Goal: Task Accomplishment & Management: Use online tool/utility

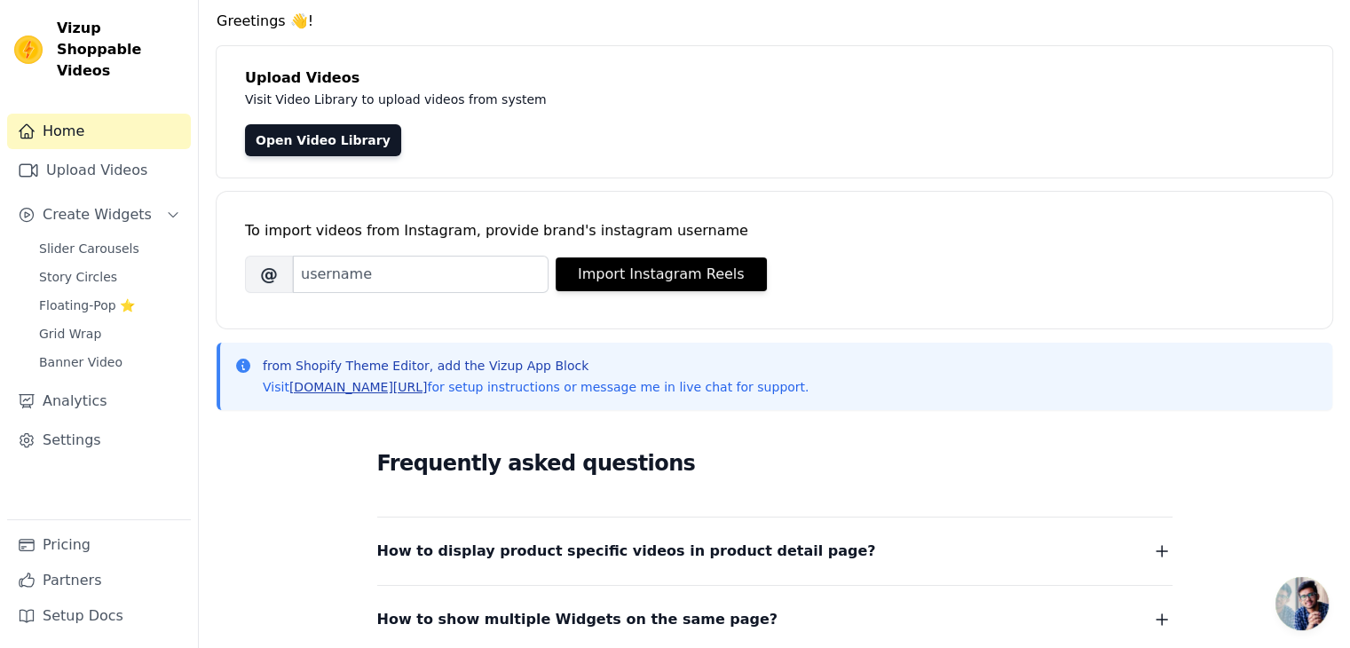
scroll to position [89, 0]
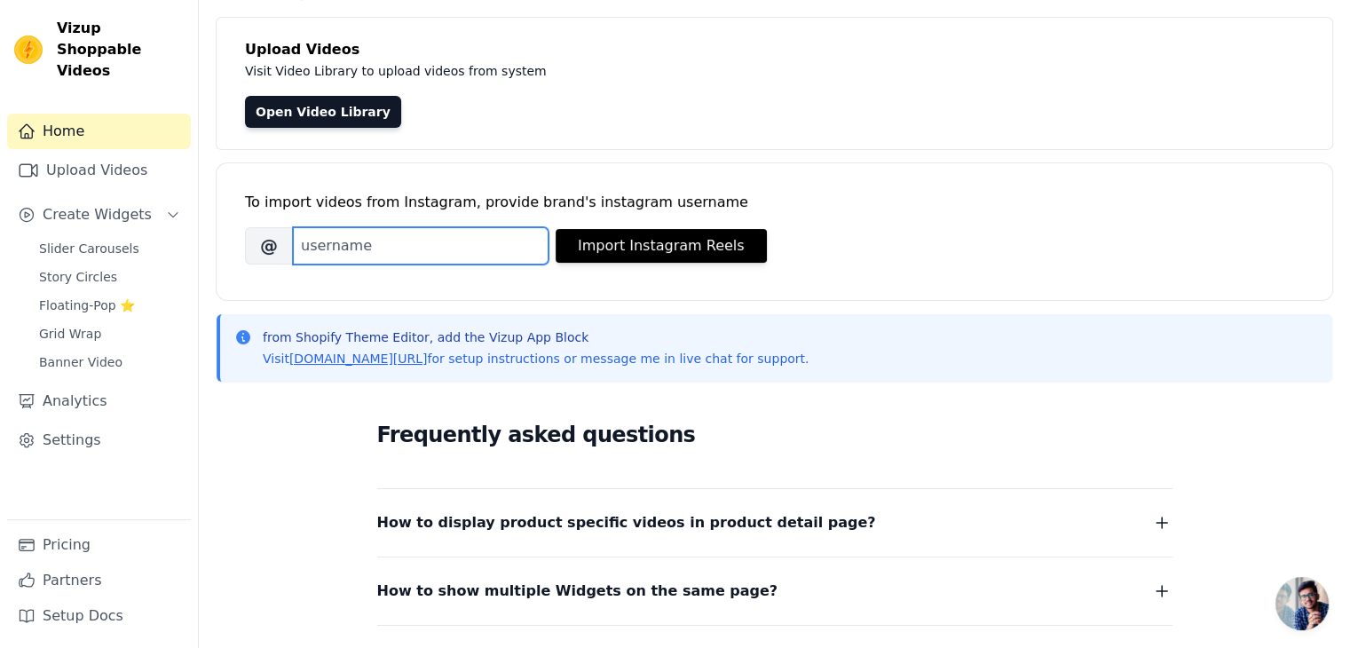
click at [447, 241] on input "Brand's Instagram Username" at bounding box center [421, 245] width 256 height 37
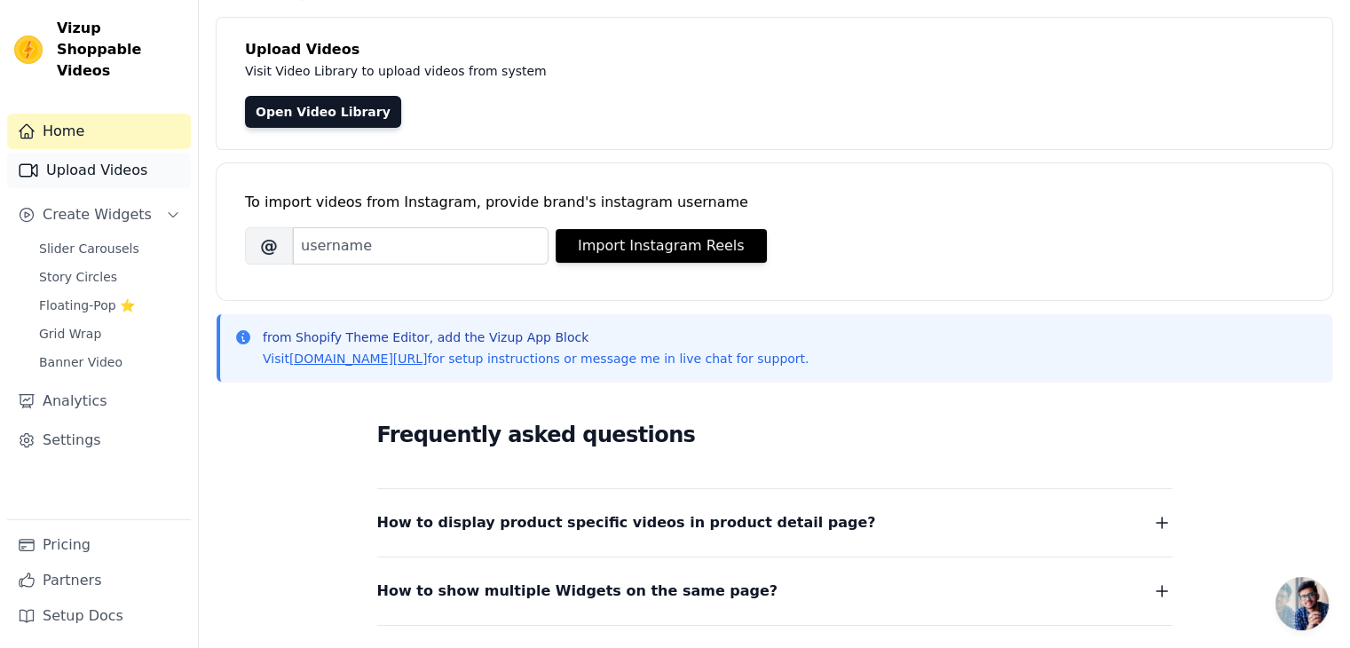
click at [114, 154] on link "Upload Videos" at bounding box center [99, 171] width 184 height 36
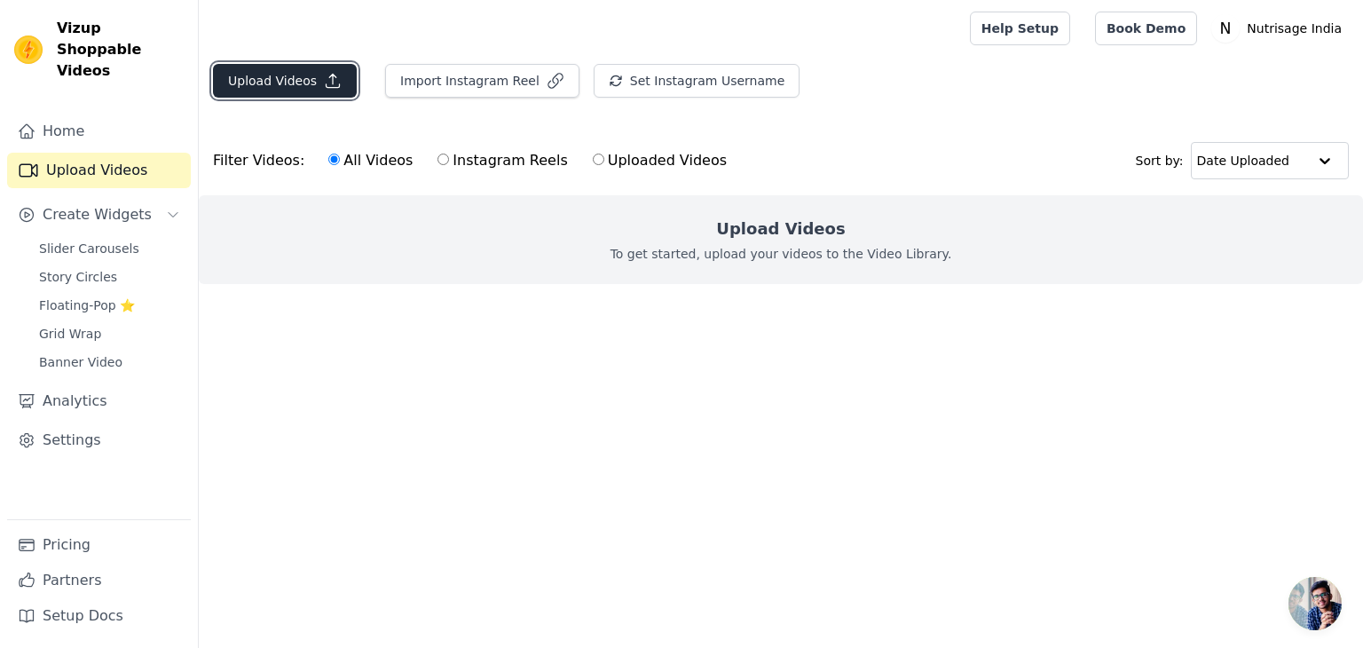
click at [296, 72] on button "Upload Videos" at bounding box center [285, 81] width 144 height 34
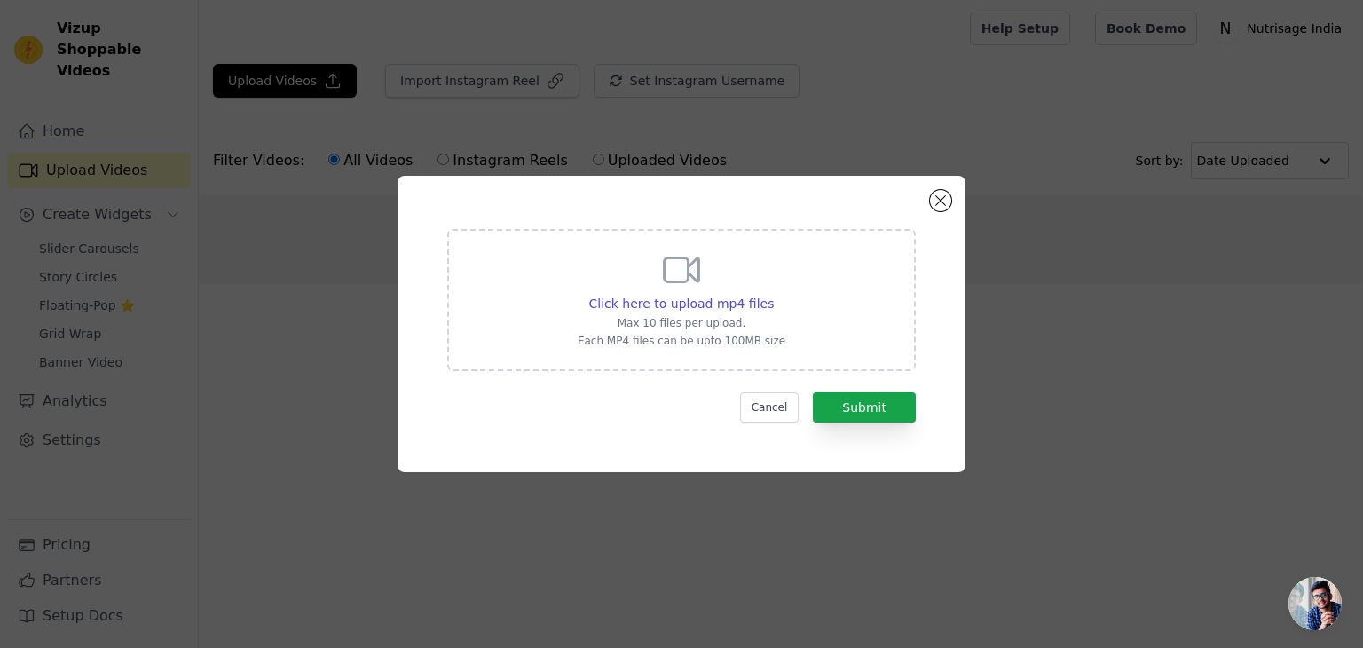
click at [732, 313] on div "Click here to upload mp4 files Max 10 files per upload. Each MP4 files can be u…" at bounding box center [682, 298] width 208 height 99
click at [773, 295] on input "Click here to upload mp4 files Max 10 files per upload. Each MP4 files can be u…" at bounding box center [773, 294] width 1 height 1
type input "C:\fakepath\WhatsApp Video [DATE] 3.34.46 PM.mp4"
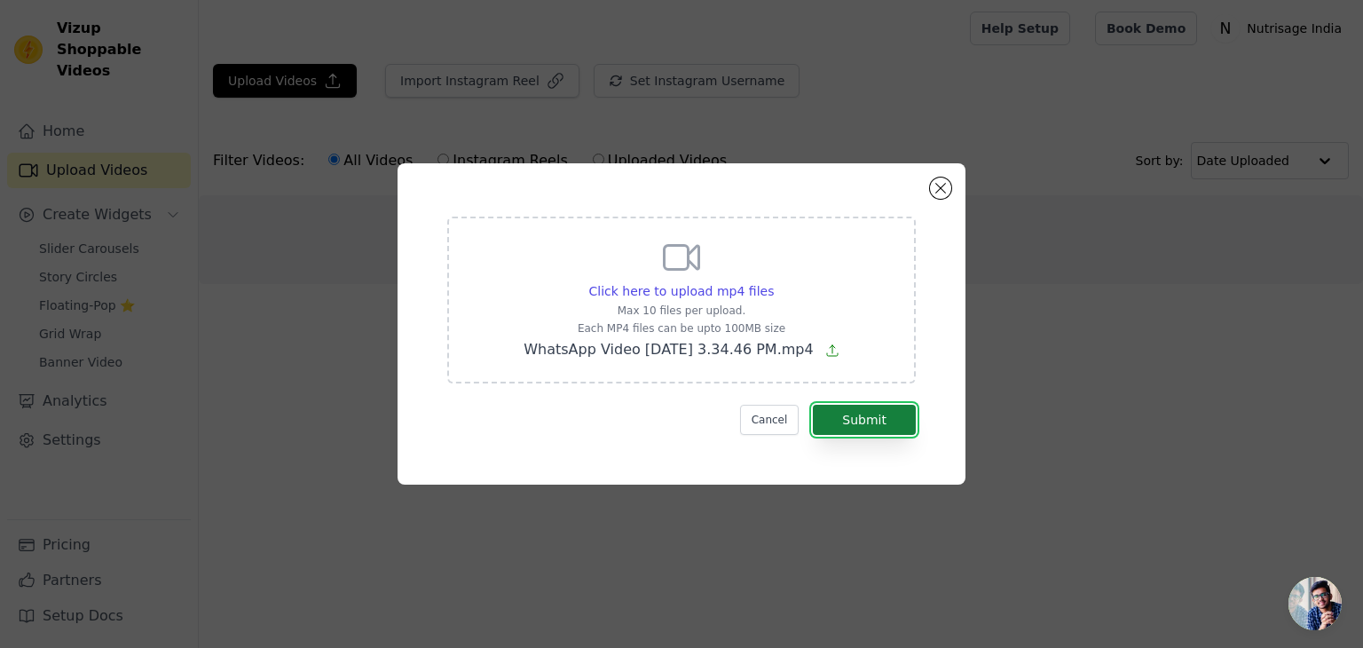
click at [870, 423] on button "Submit" at bounding box center [864, 420] width 103 height 30
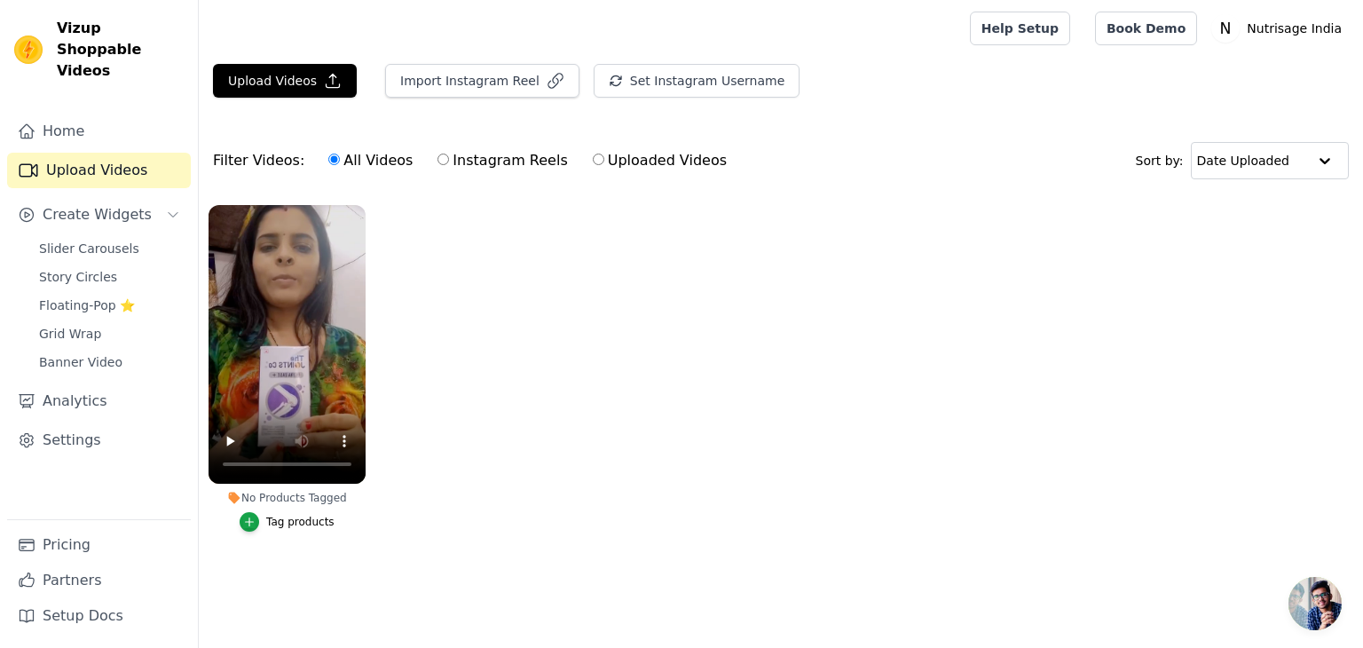
click at [311, 523] on div "Tag products" at bounding box center [300, 522] width 68 height 14
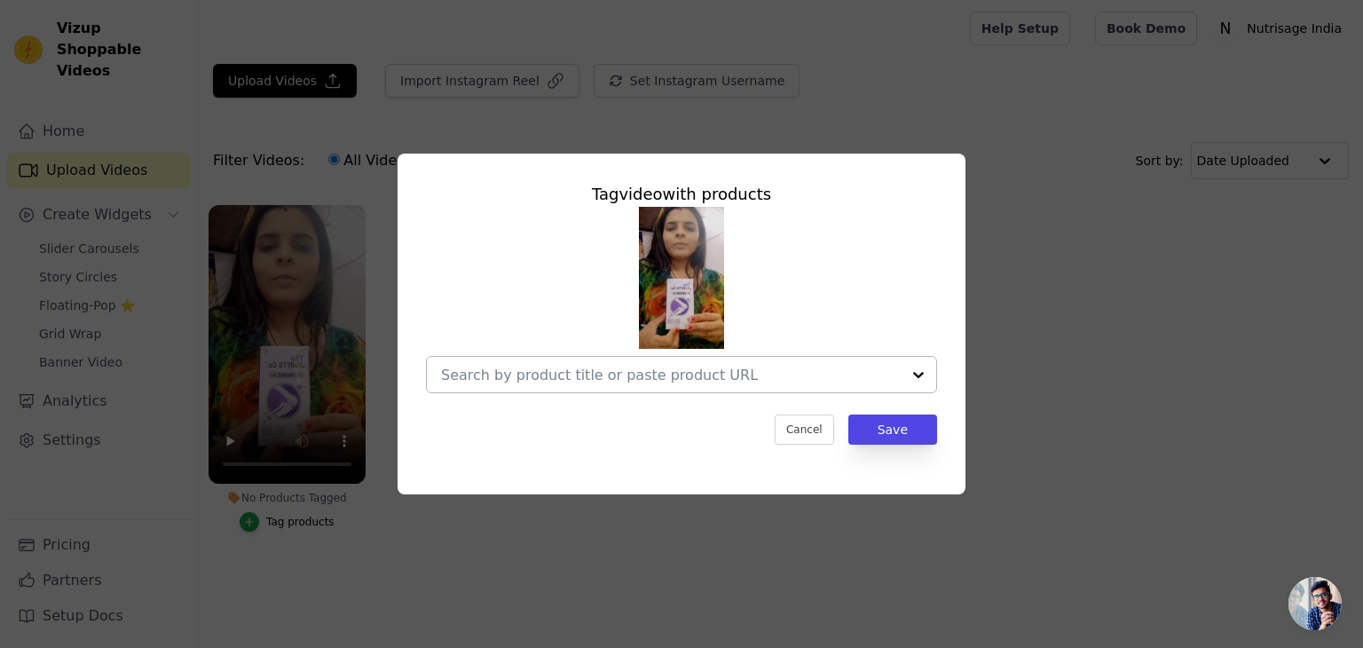
click at [564, 383] on input "No Products Tagged Tag video with products Cancel Save Tag products" at bounding box center [671, 375] width 460 height 17
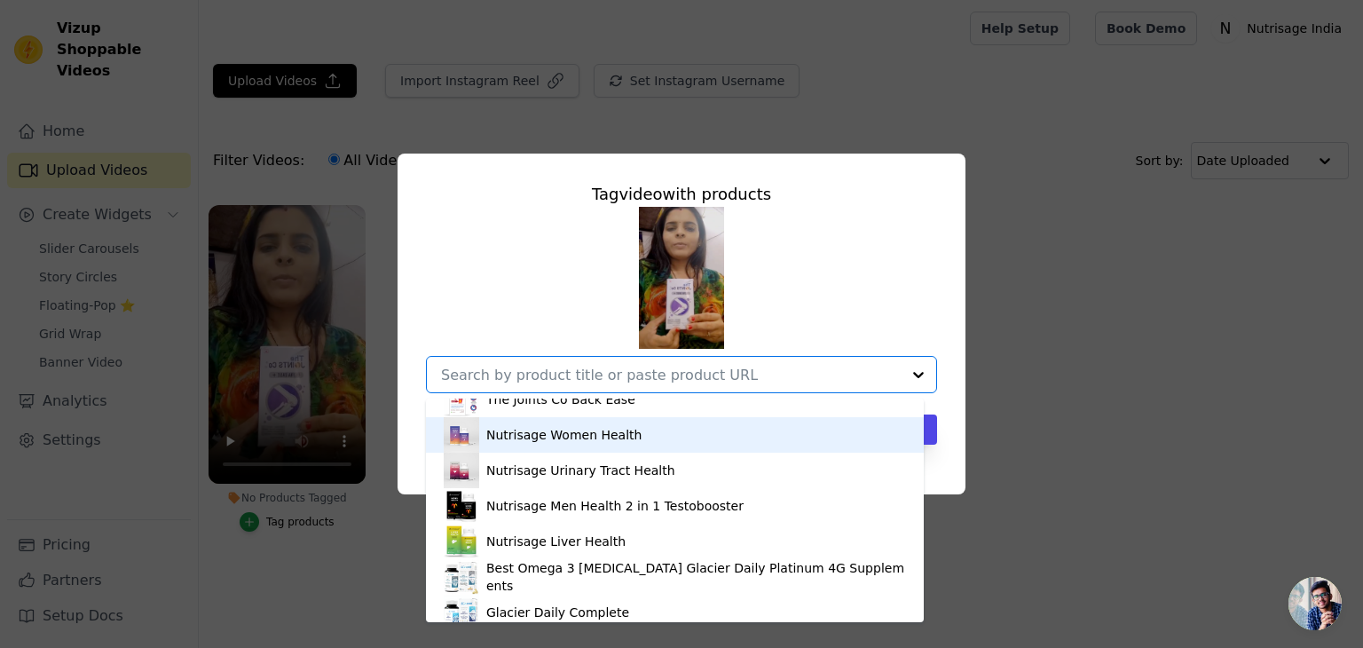
scroll to position [178, 0]
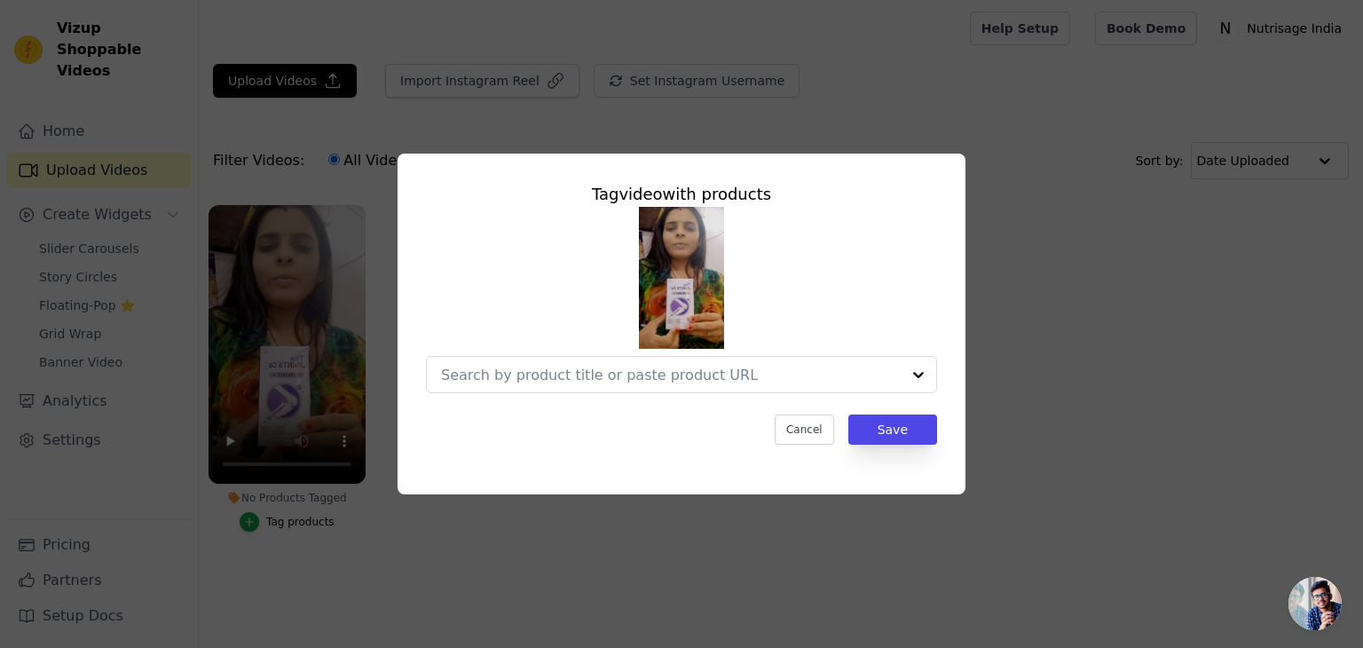
click at [312, 552] on div "Tag video with products Cancel Save" at bounding box center [681, 324] width 1363 height 648
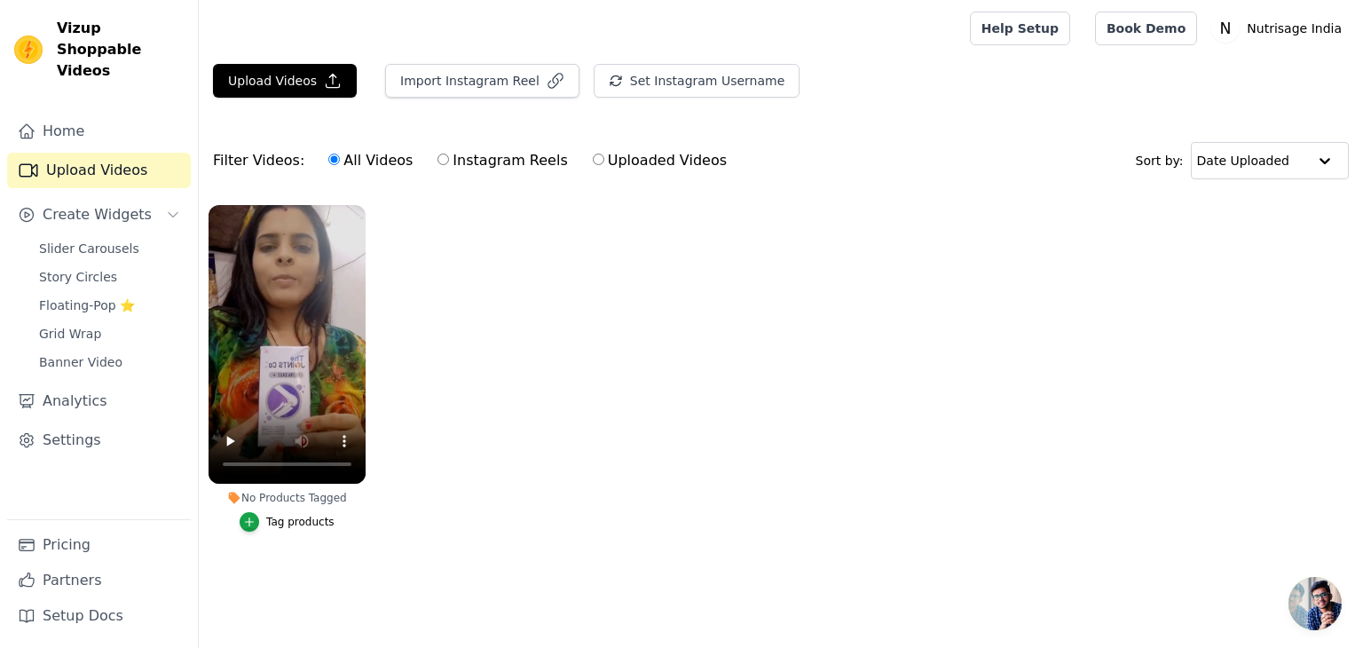
click at [312, 526] on div "Tag products" at bounding box center [300, 522] width 68 height 14
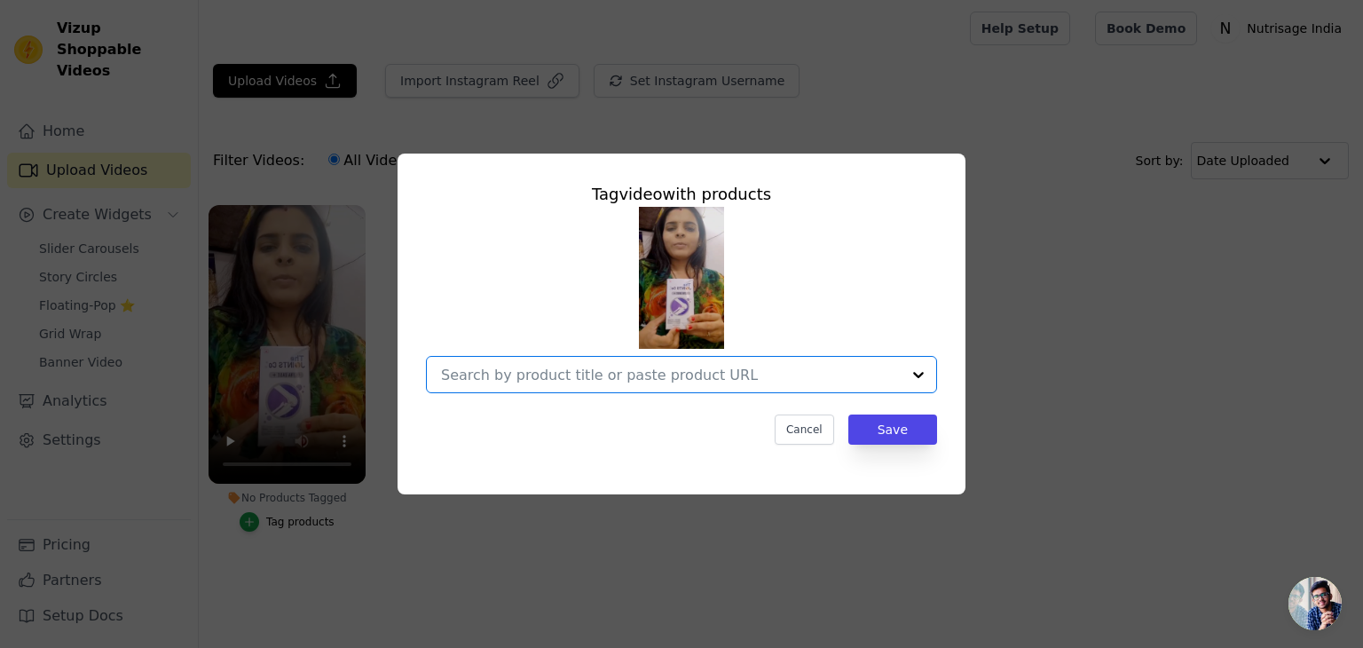
click at [692, 374] on input "No Products Tagged Tag video with products Option undefined, selected. Select i…" at bounding box center [671, 375] width 460 height 17
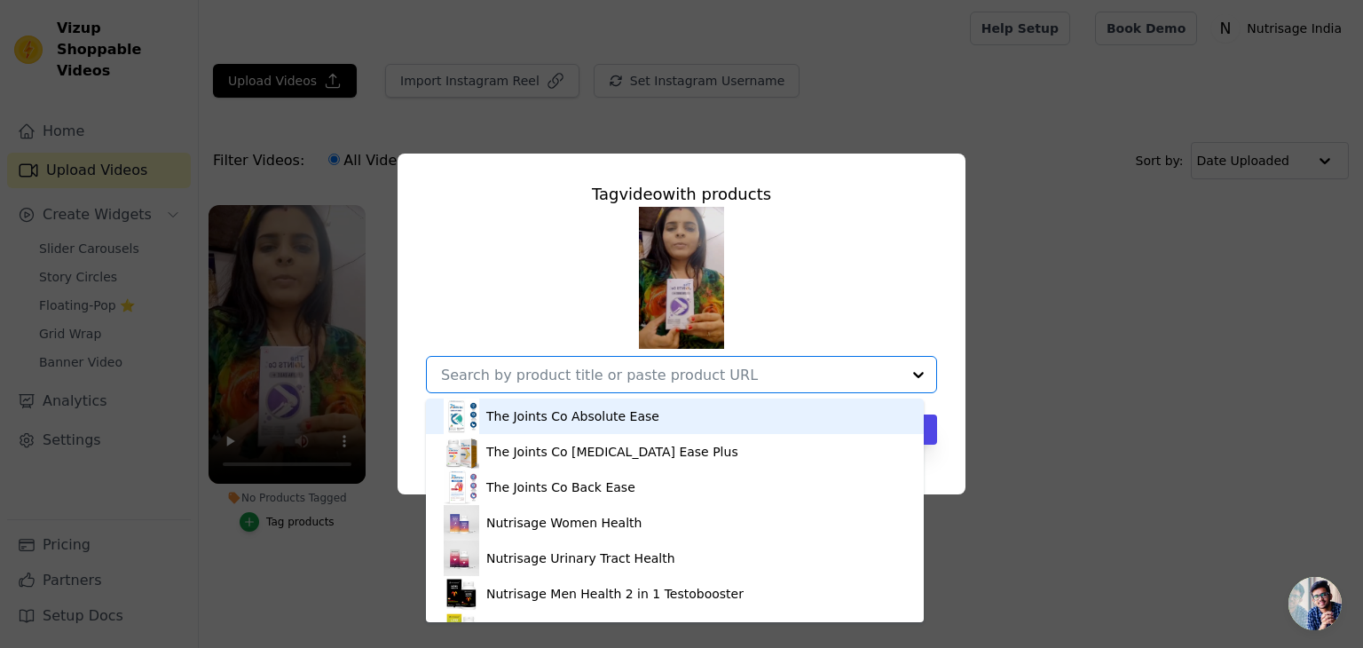
click at [607, 421] on div "The Joints Co Absolute Ease" at bounding box center [572, 416] width 173 height 18
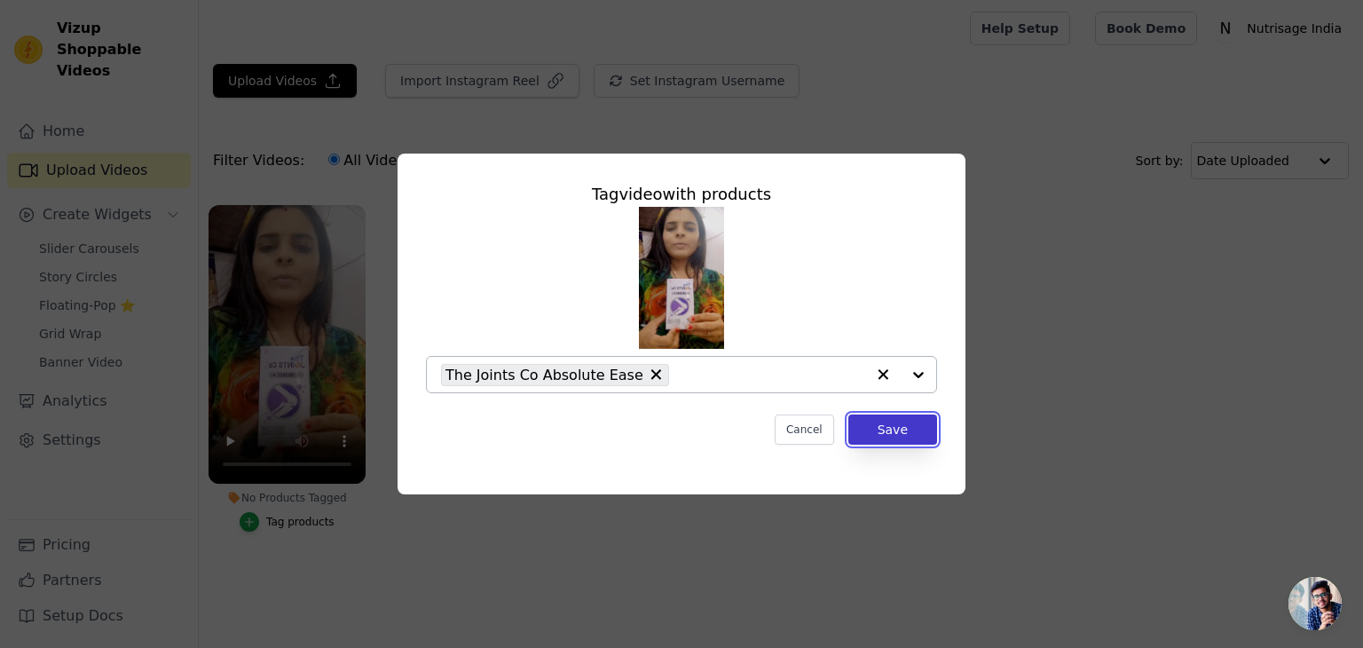
click at [869, 423] on button "Save" at bounding box center [892, 429] width 89 height 30
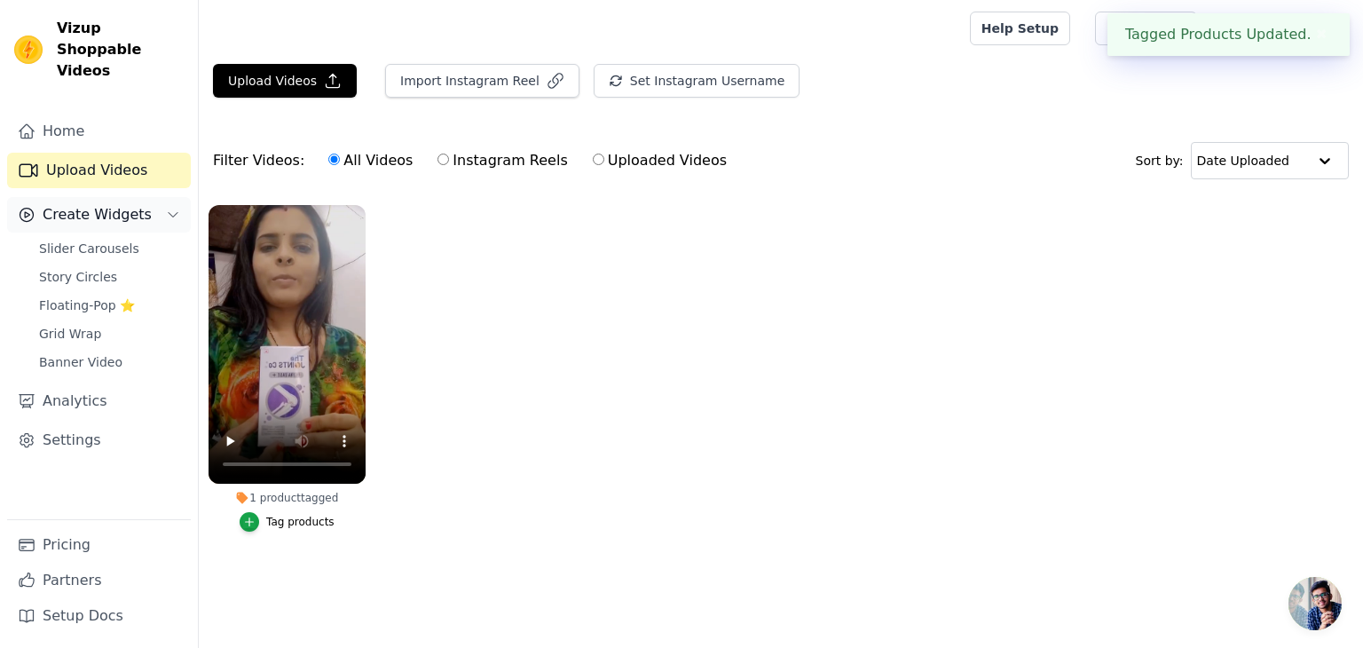
click at [99, 204] on span "Create Widgets" at bounding box center [97, 214] width 109 height 21
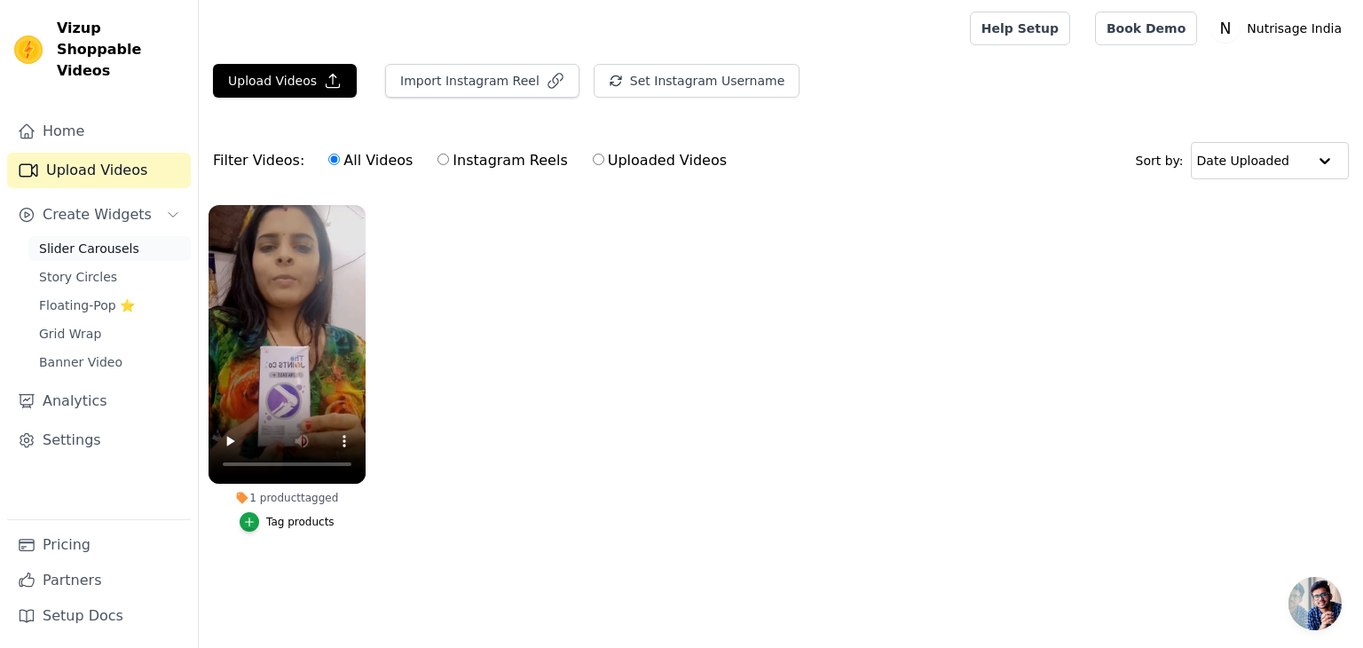
click at [91, 240] on span "Slider Carousels" at bounding box center [89, 249] width 100 height 18
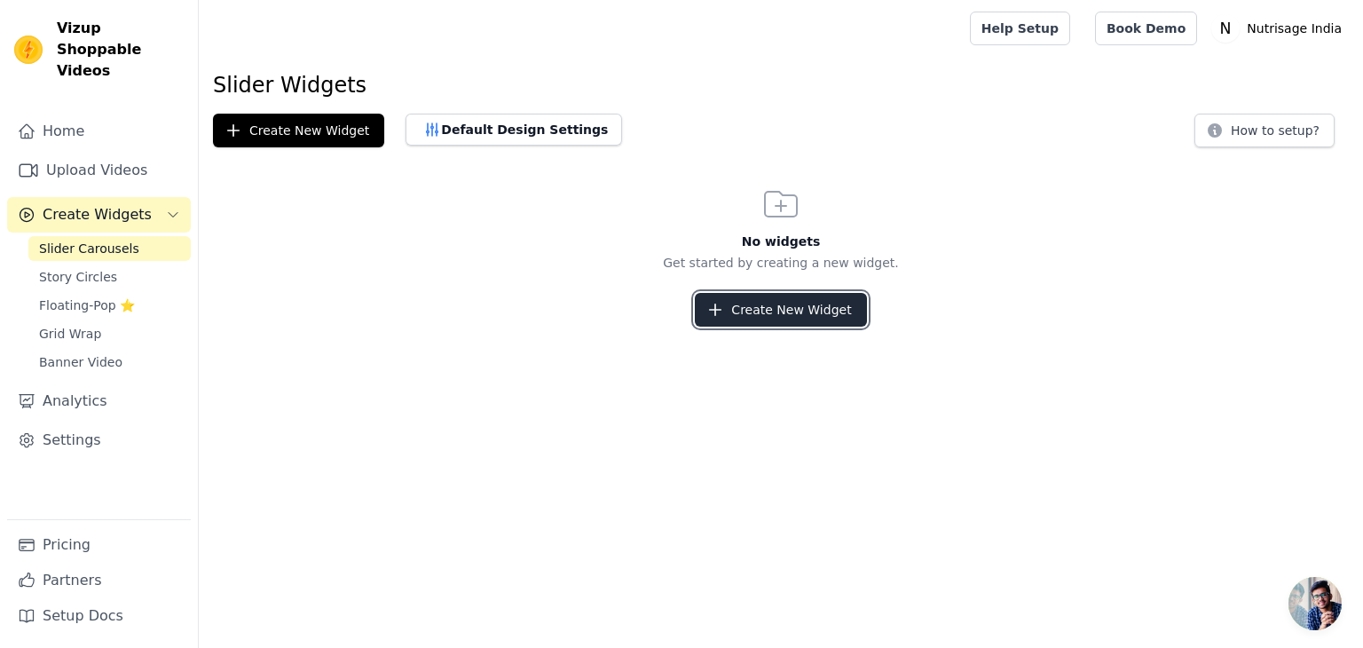
click at [811, 317] on button "Create New Widget" at bounding box center [780, 310] width 171 height 34
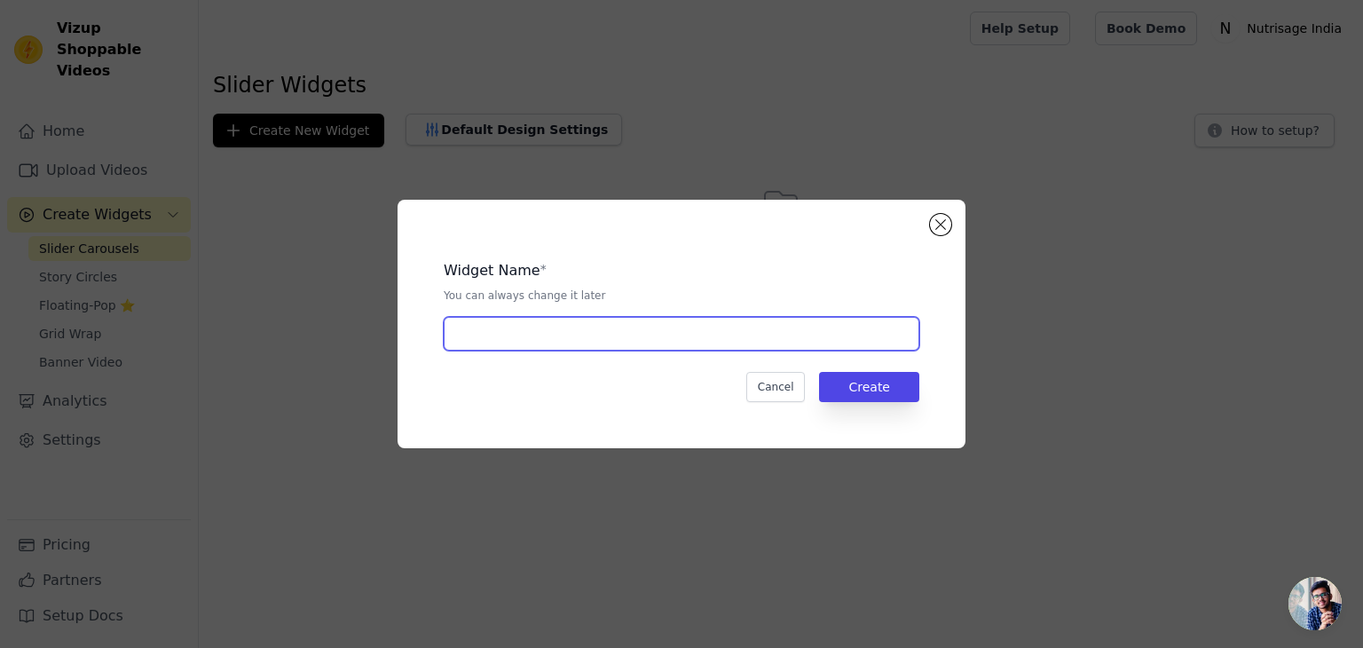
click at [568, 327] on input "text" at bounding box center [682, 334] width 476 height 34
type input "Customer slider"
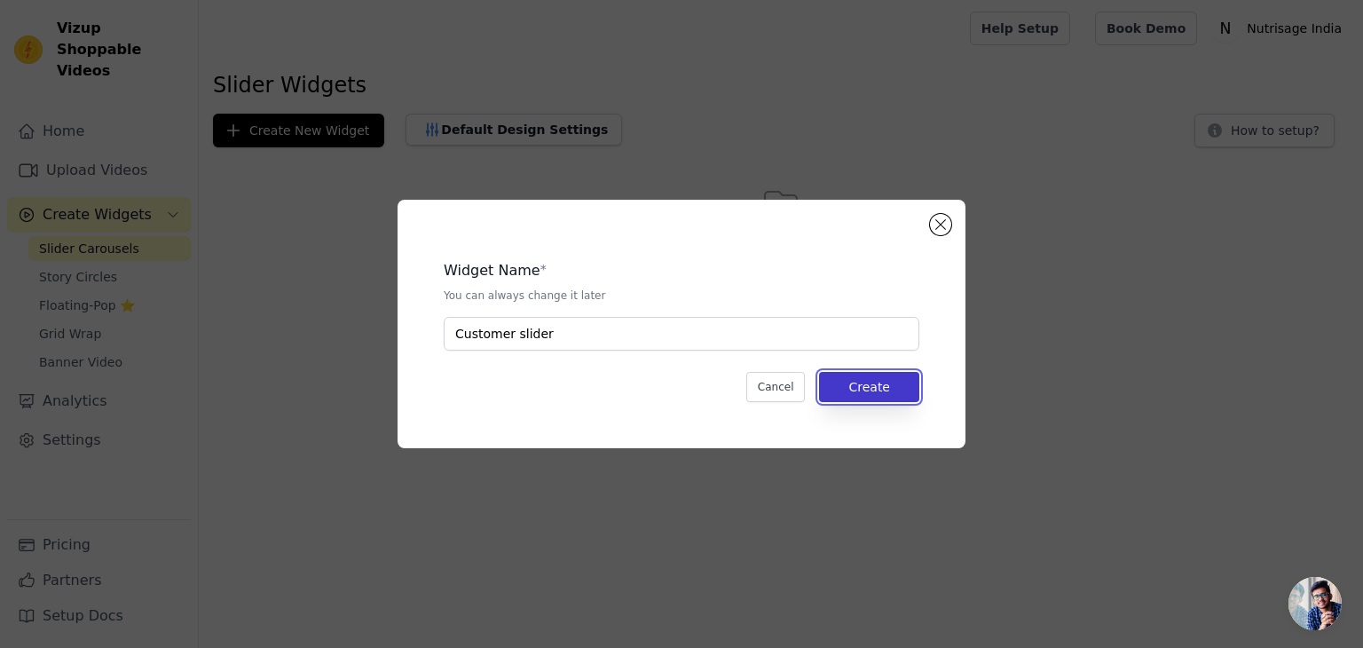
click at [862, 391] on button "Create" at bounding box center [869, 387] width 100 height 30
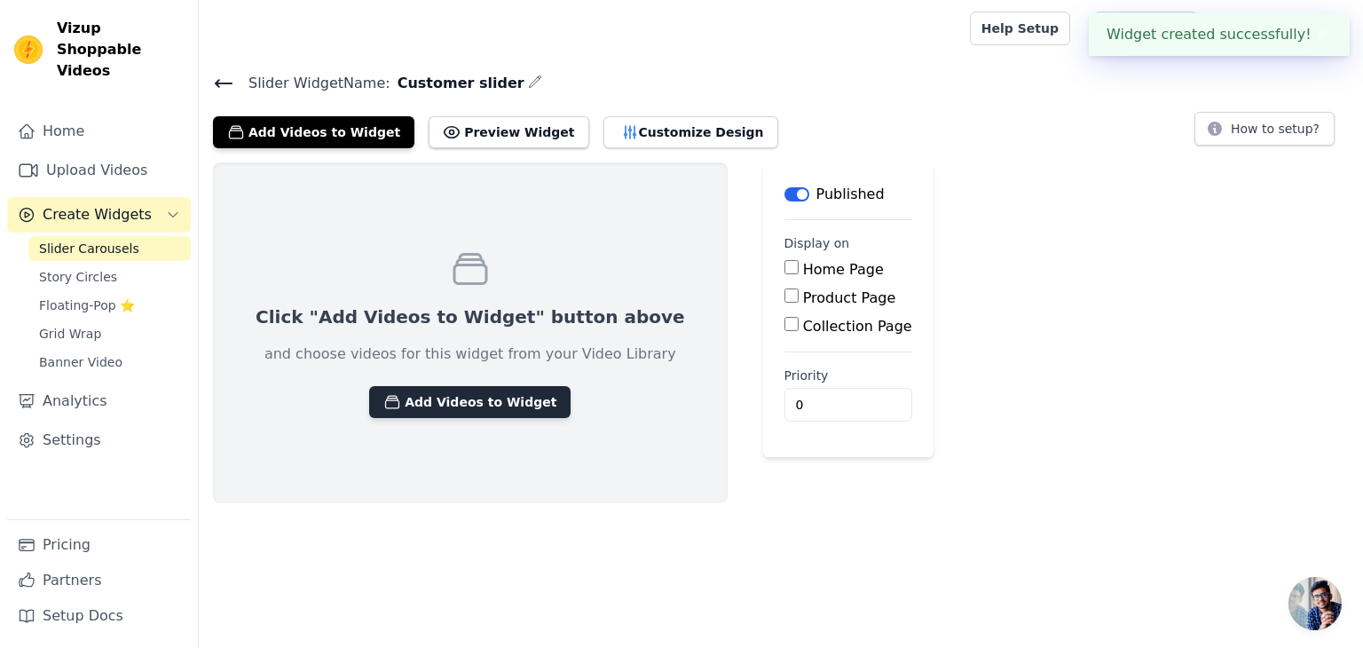
click at [491, 392] on button "Add Videos to Widget" at bounding box center [469, 402] width 201 height 32
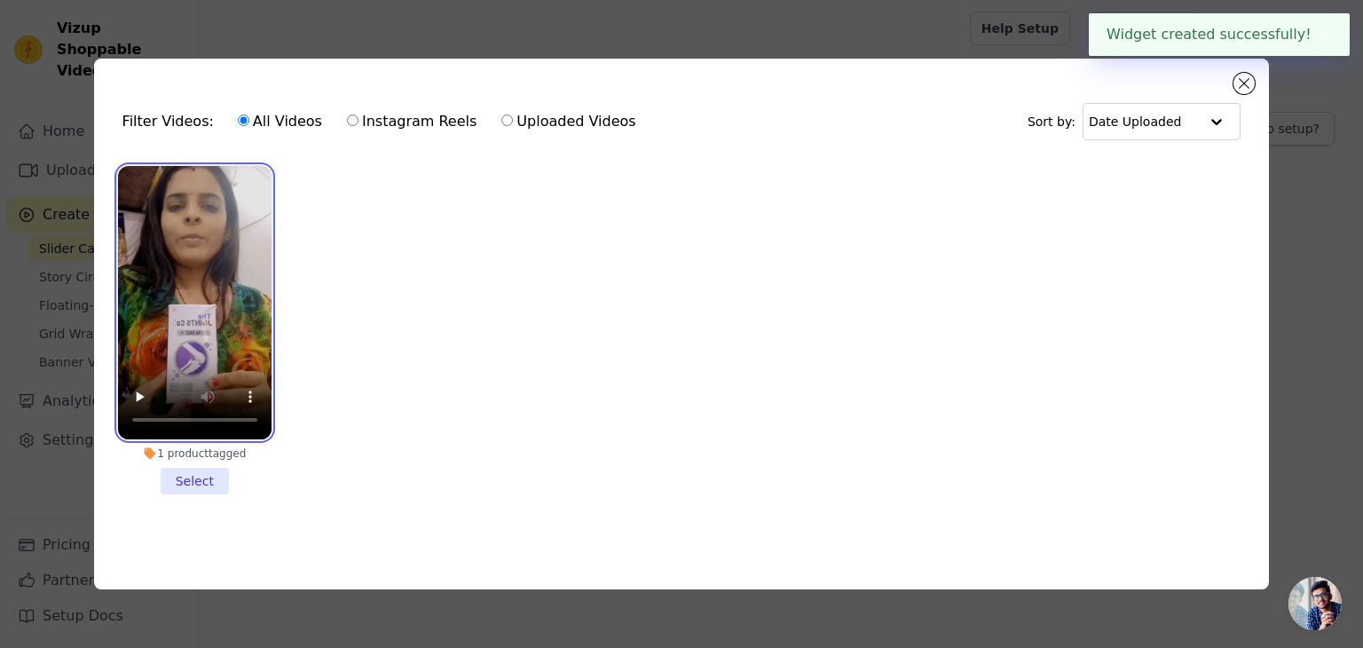
click at [223, 325] on video at bounding box center [195, 302] width 154 height 273
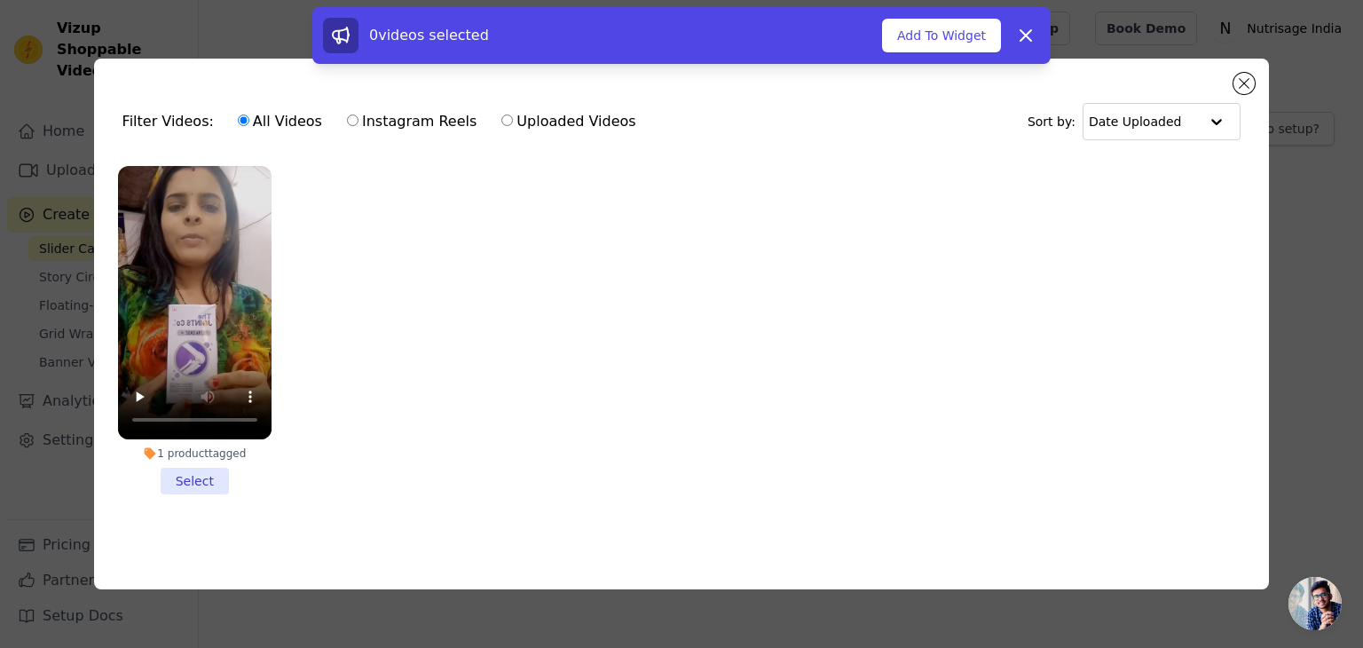
click at [210, 483] on li "1 product tagged Select" at bounding box center [195, 330] width 154 height 328
click at [0, 0] on input "1 product tagged Select" at bounding box center [0, 0] width 0 height 0
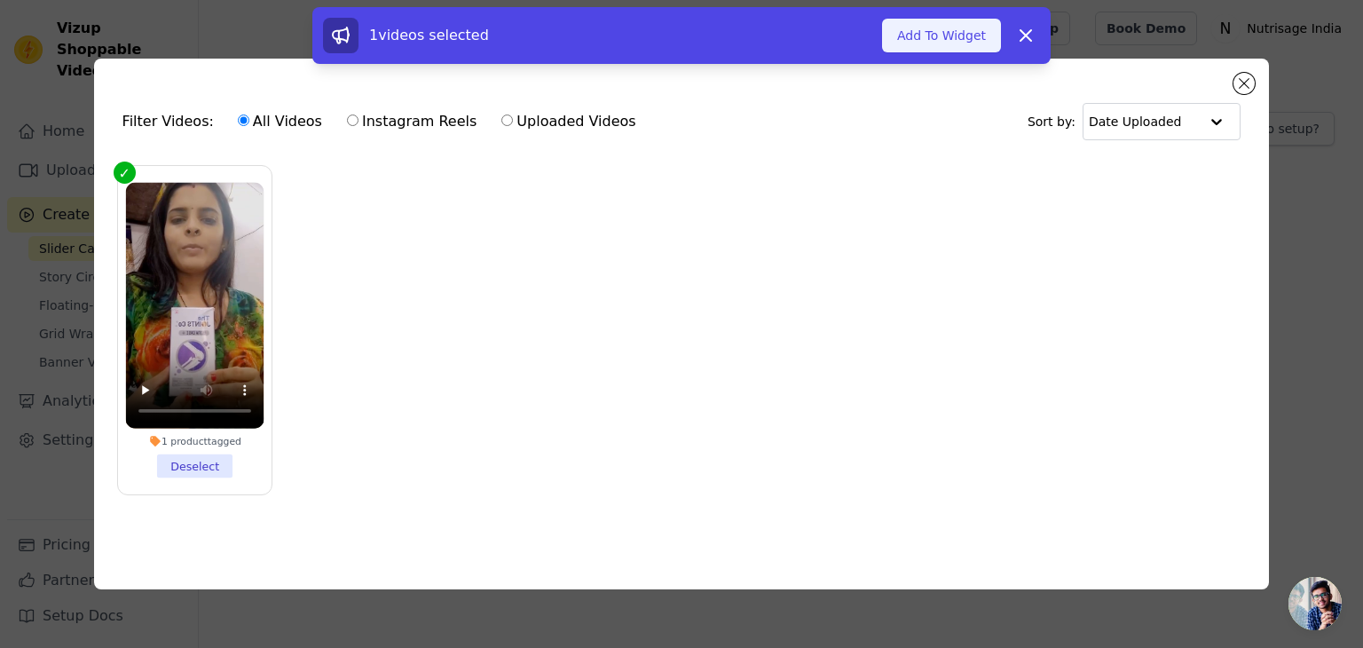
click at [951, 39] on button "Add To Widget" at bounding box center [941, 36] width 119 height 34
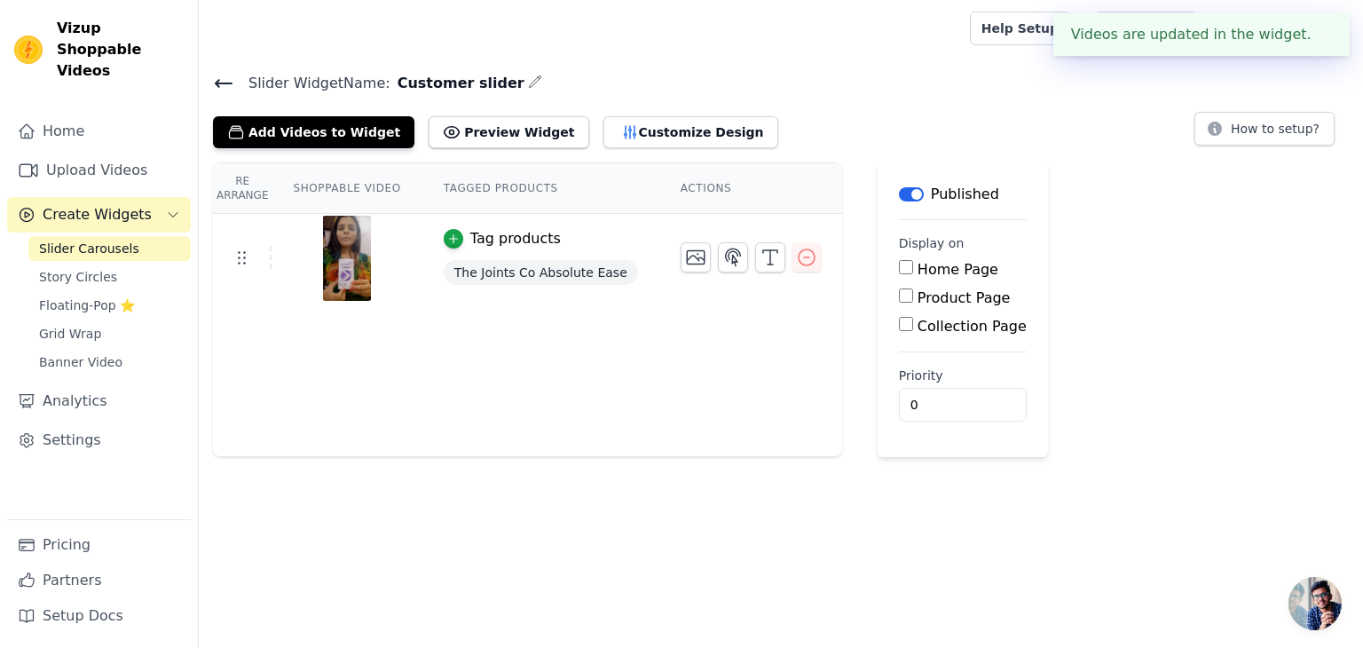
click at [682, 457] on html "Videos are updated in the widget. ✖ Vizup Shoppable Videos Home Upload Videos C…" at bounding box center [681, 228] width 1363 height 457
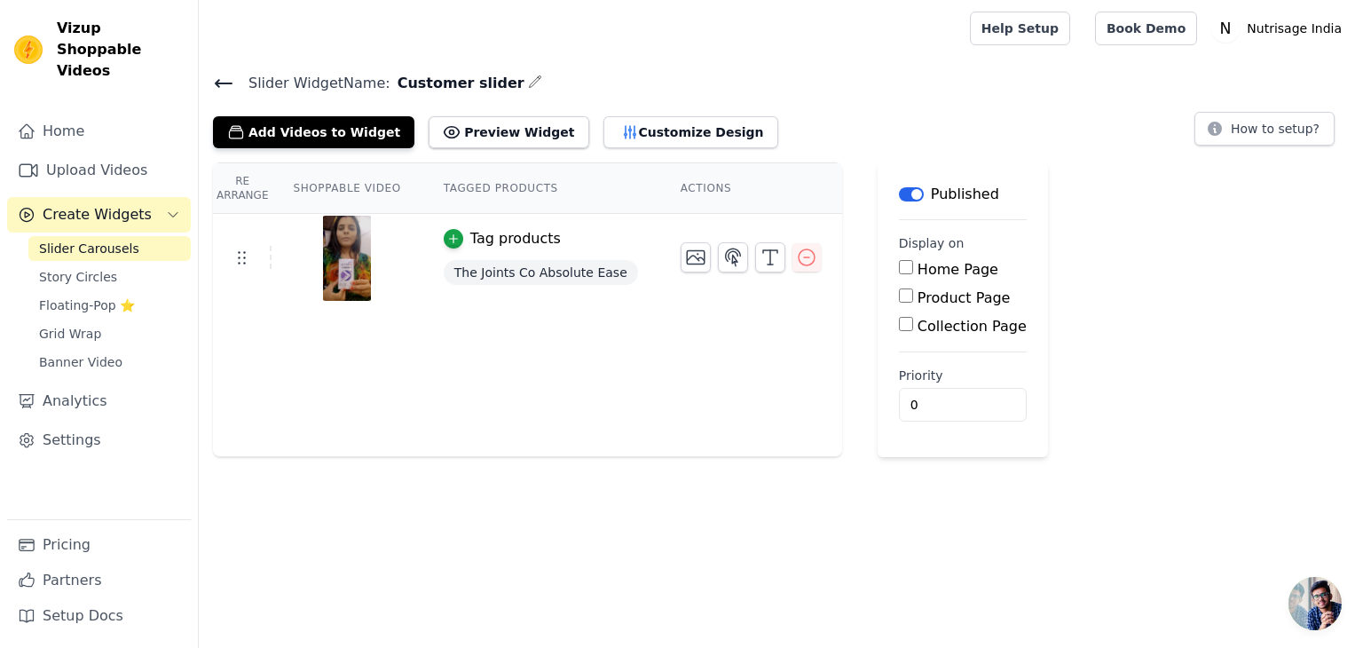
click at [918, 302] on label "Product Page" at bounding box center [964, 297] width 93 height 17
click at [912, 302] on input "Product Page" at bounding box center [906, 295] width 14 height 14
checkbox input "true"
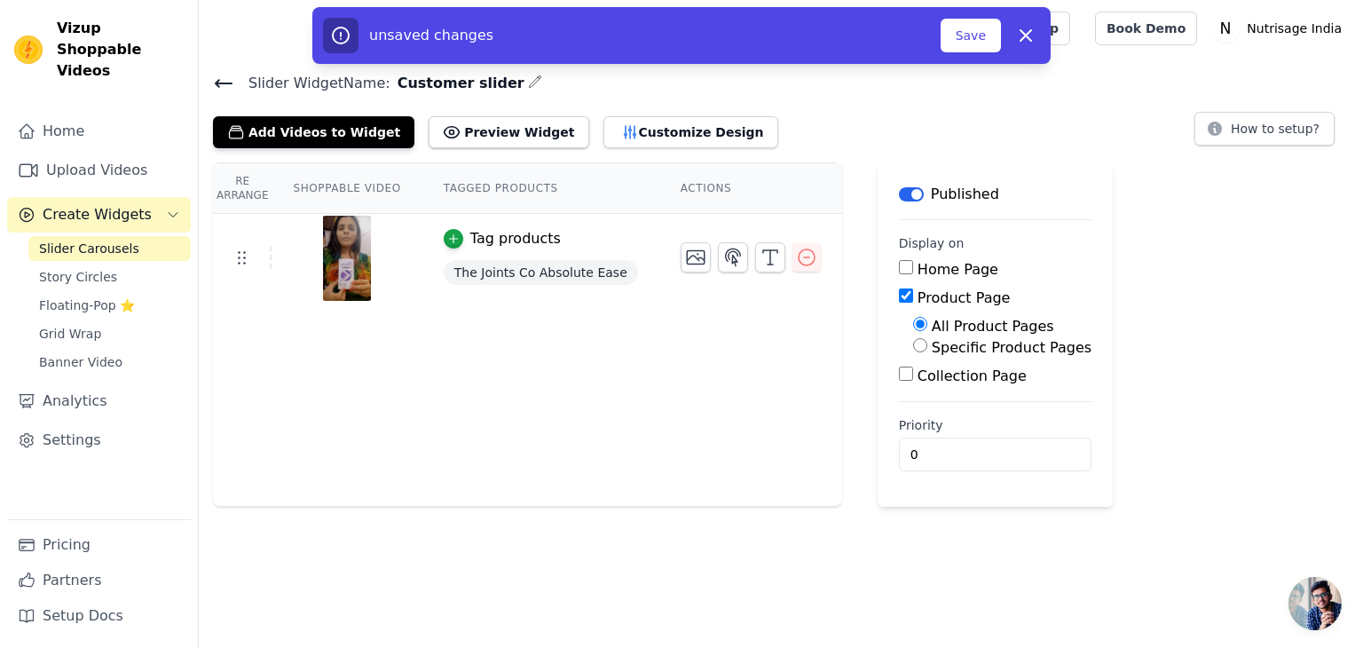
click at [918, 264] on label "Home Page" at bounding box center [958, 269] width 81 height 17
click at [913, 264] on input "Home Page" at bounding box center [906, 267] width 14 height 14
checkbox input "true"
click at [941, 469] on input "0" at bounding box center [995, 455] width 193 height 34
click at [567, 466] on div "Re Arrange Shoppable Video Tagged Products Actions Tag products The Joints Co A…" at bounding box center [527, 334] width 629 height 344
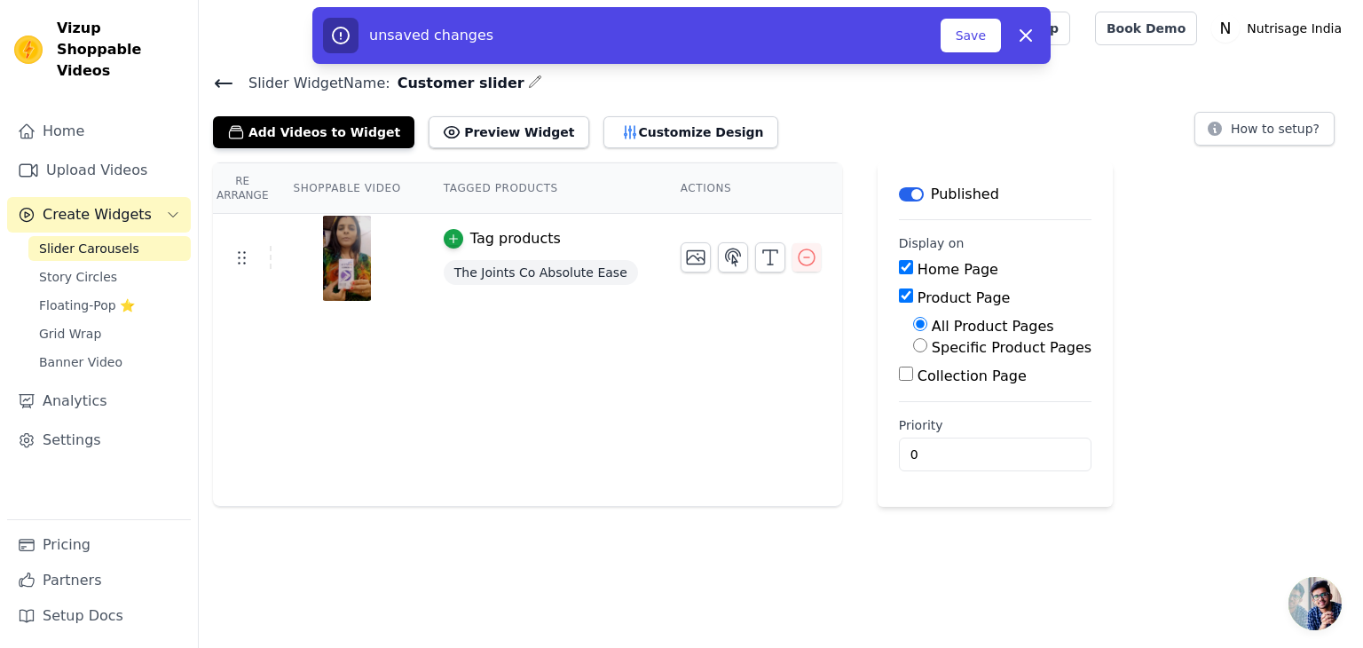
click at [589, 507] on html "Vizup Shoppable Videos Home Upload Videos Create Widgets Slider Carousels Story…" at bounding box center [681, 253] width 1363 height 507
click at [663, 195] on th "Actions" at bounding box center [750, 188] width 183 height 51
click at [979, 36] on button "Save" at bounding box center [971, 36] width 60 height 34
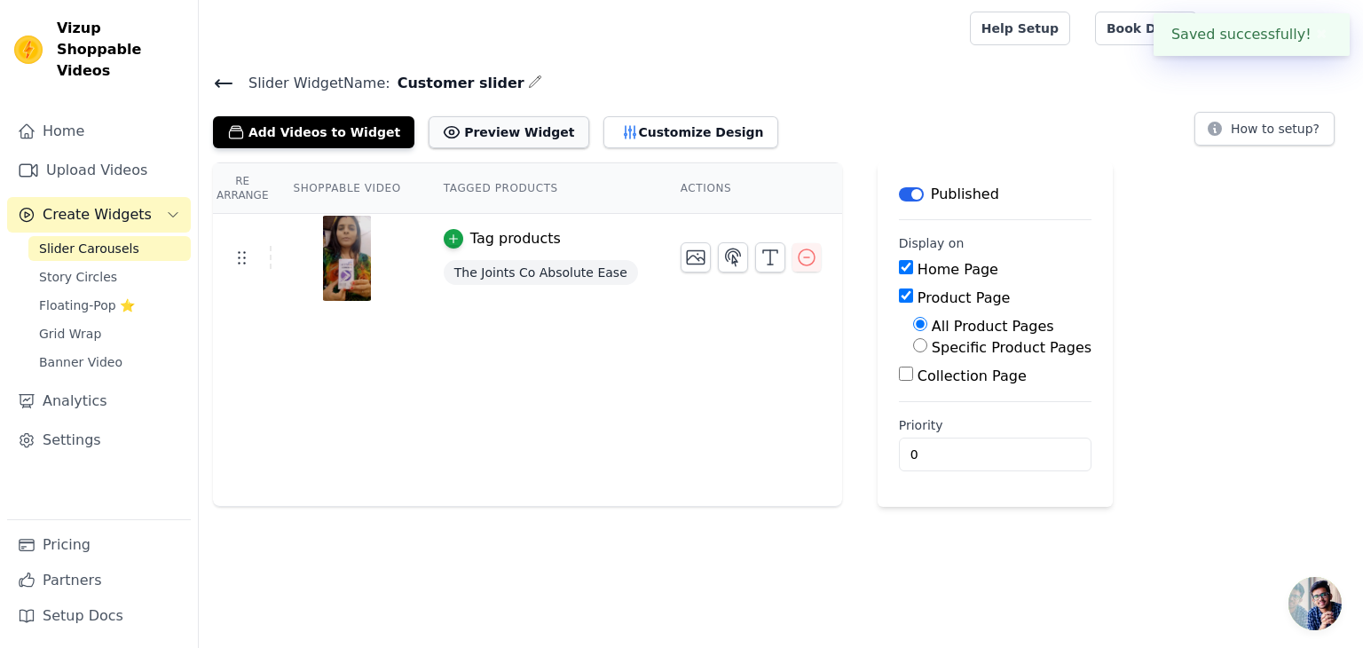
click at [488, 126] on button "Preview Widget" at bounding box center [509, 132] width 160 height 32
click at [351, 352] on div "Re Arrange Shoppable Video Tagged Products Actions Tag products The Joints Co A…" at bounding box center [527, 334] width 629 height 344
click at [604, 136] on button "Customize Design" at bounding box center [691, 132] width 175 height 32
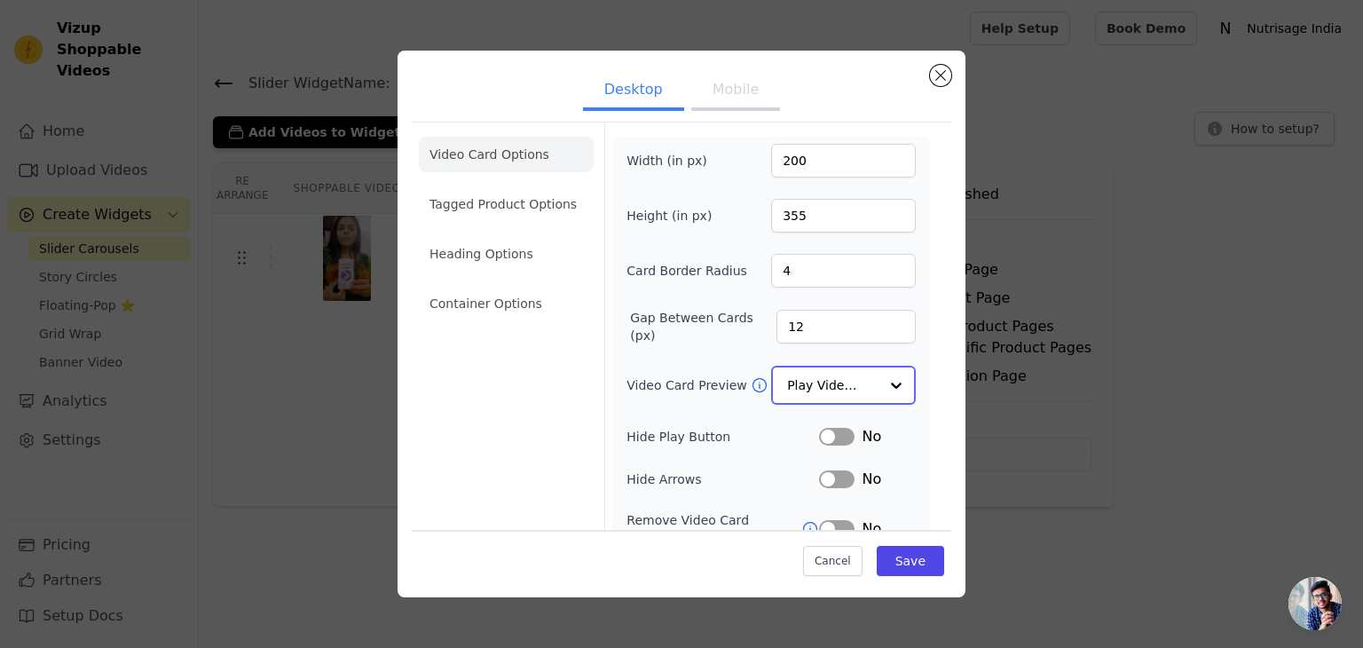
click at [840, 389] on input "Video Card Preview" at bounding box center [832, 385] width 91 height 36
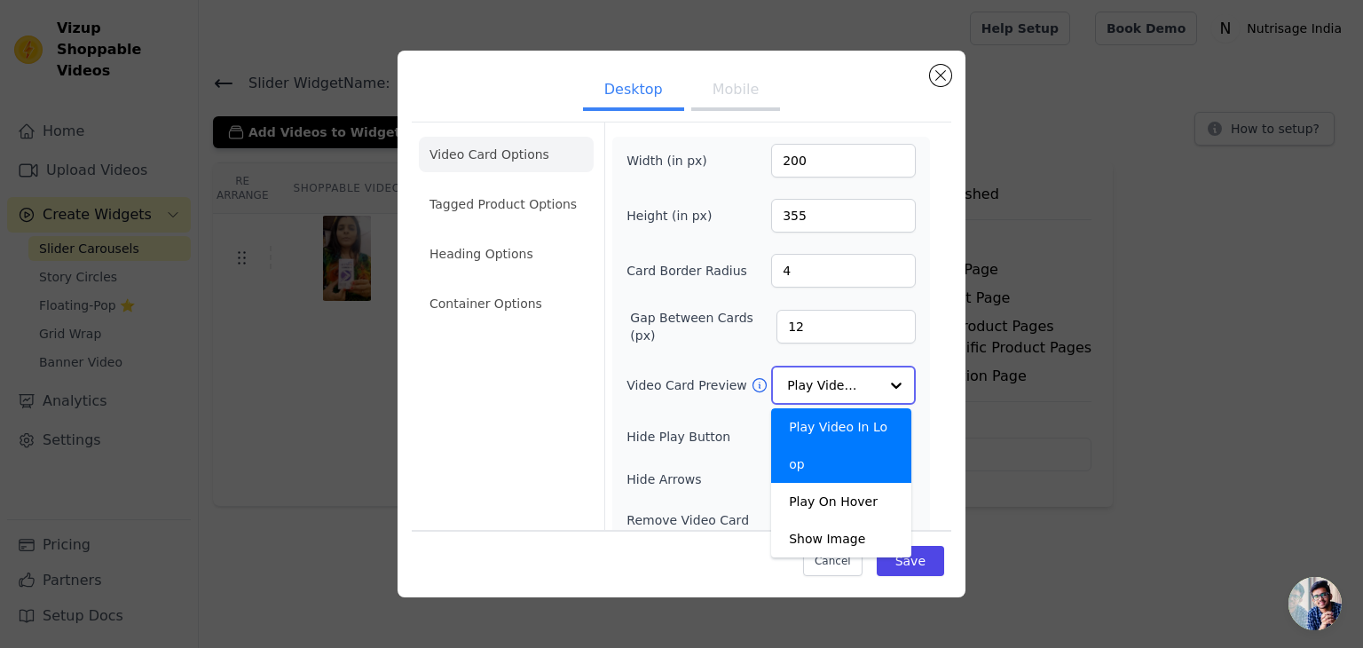
click at [840, 389] on input "Video Card Preview" at bounding box center [832, 385] width 91 height 36
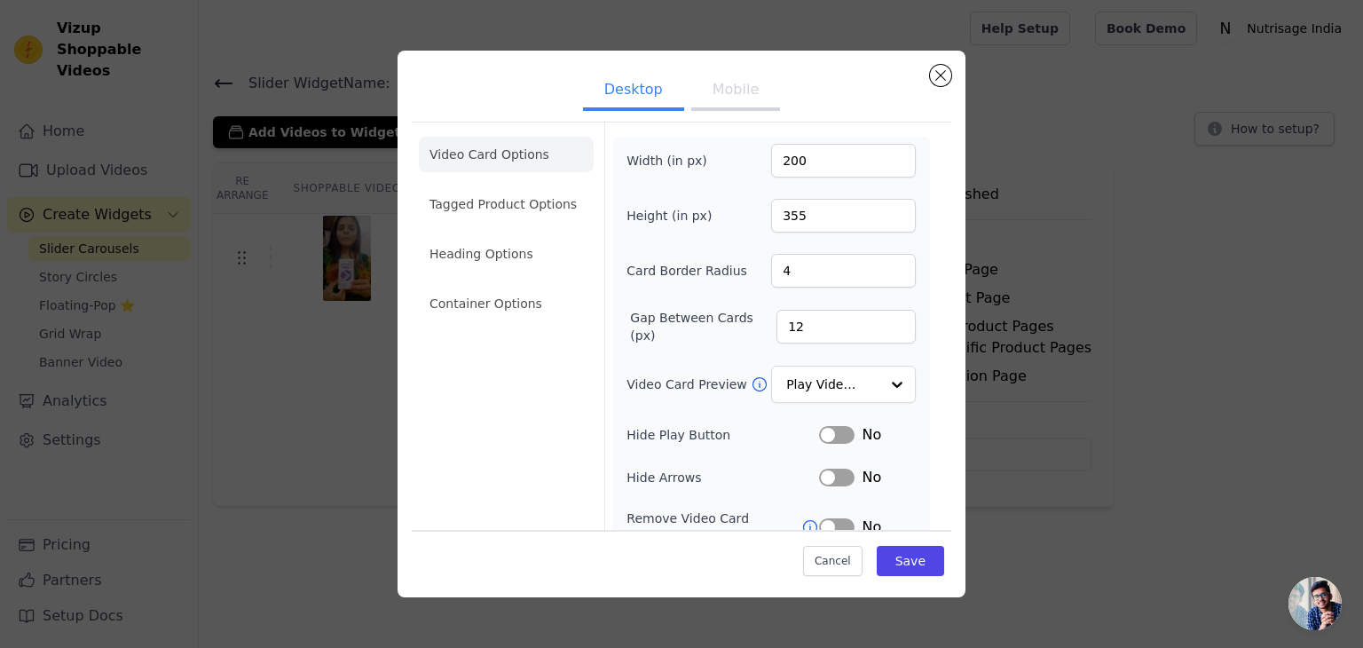
click at [469, 446] on div "Video Card Options Tagged Product Options Heading Options Container Options" at bounding box center [506, 404] width 175 height 564
click at [533, 195] on li "Tagged Product Options" at bounding box center [506, 204] width 175 height 36
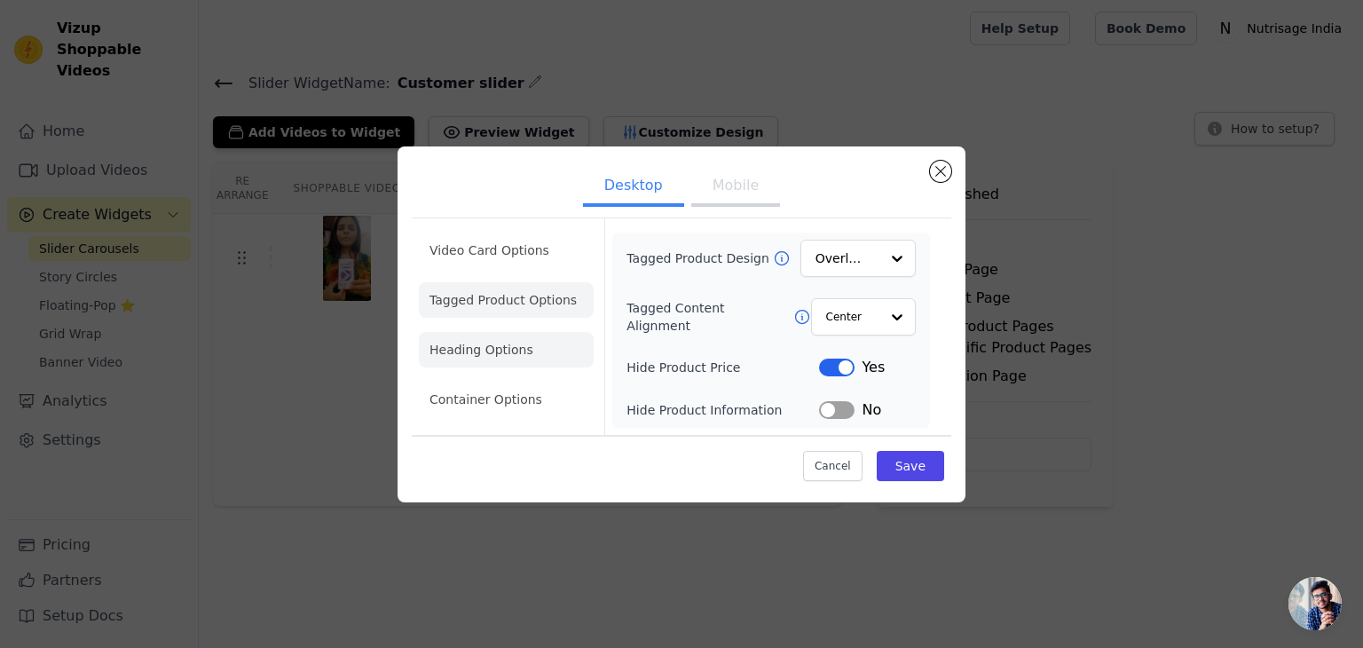
click at [497, 345] on li "Heading Options" at bounding box center [506, 350] width 175 height 36
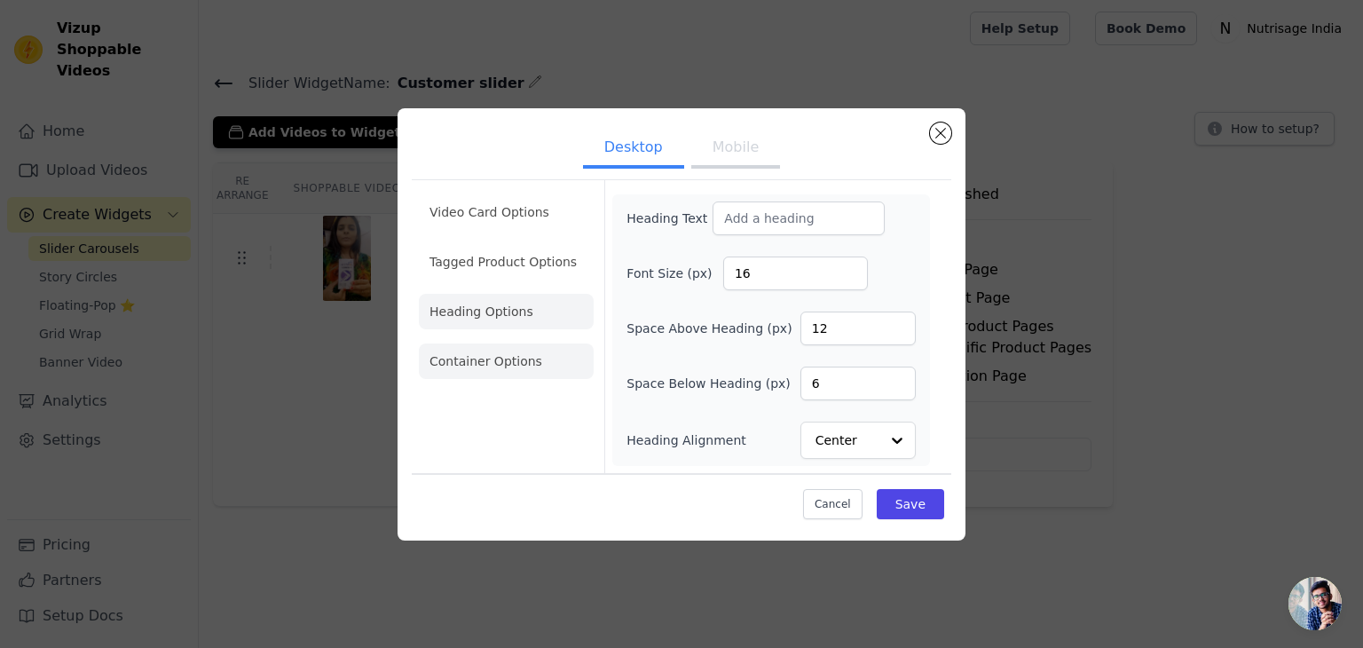
click at [497, 367] on li "Container Options" at bounding box center [506, 361] width 175 height 36
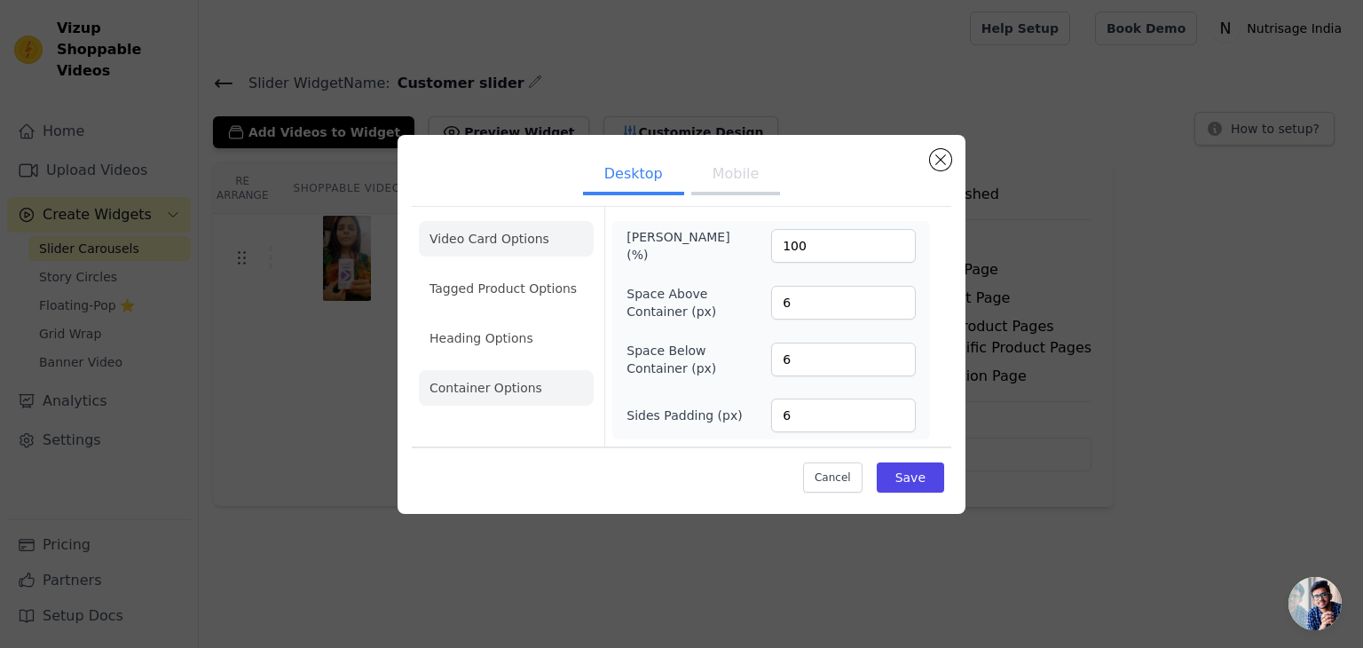
click at [501, 244] on li "Video Card Options" at bounding box center [506, 239] width 175 height 36
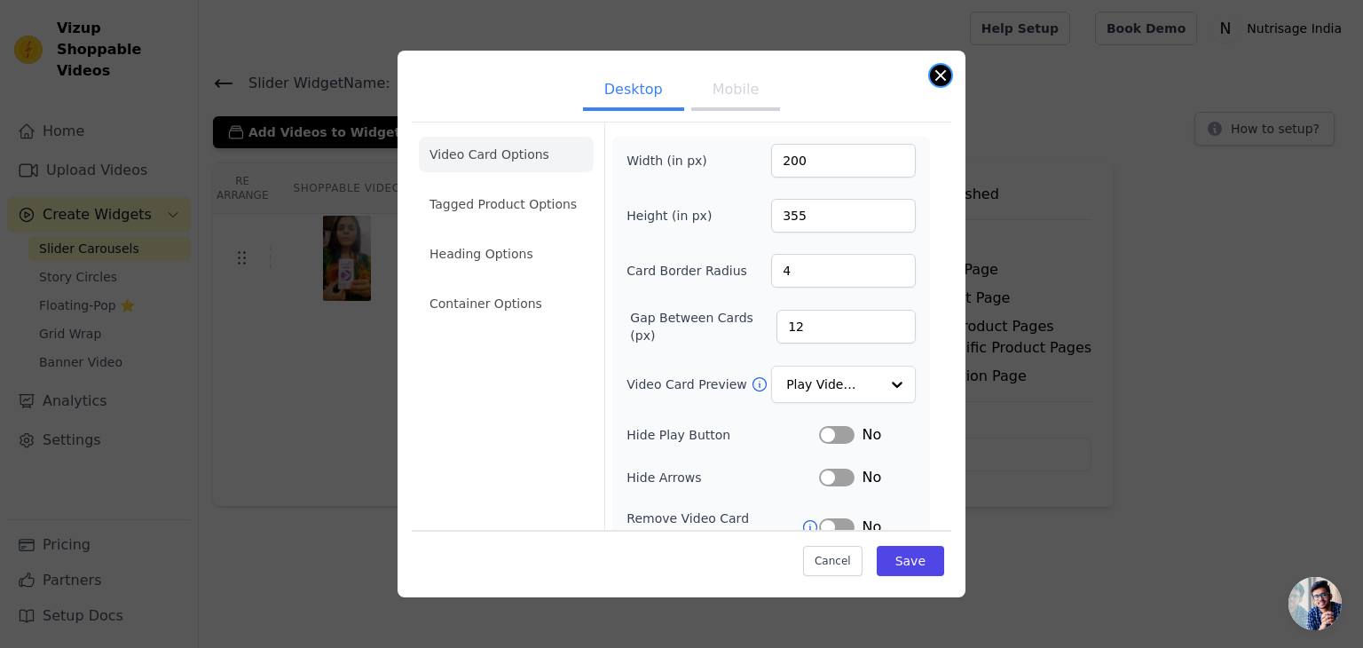
click at [940, 72] on button "Close modal" at bounding box center [940, 75] width 21 height 21
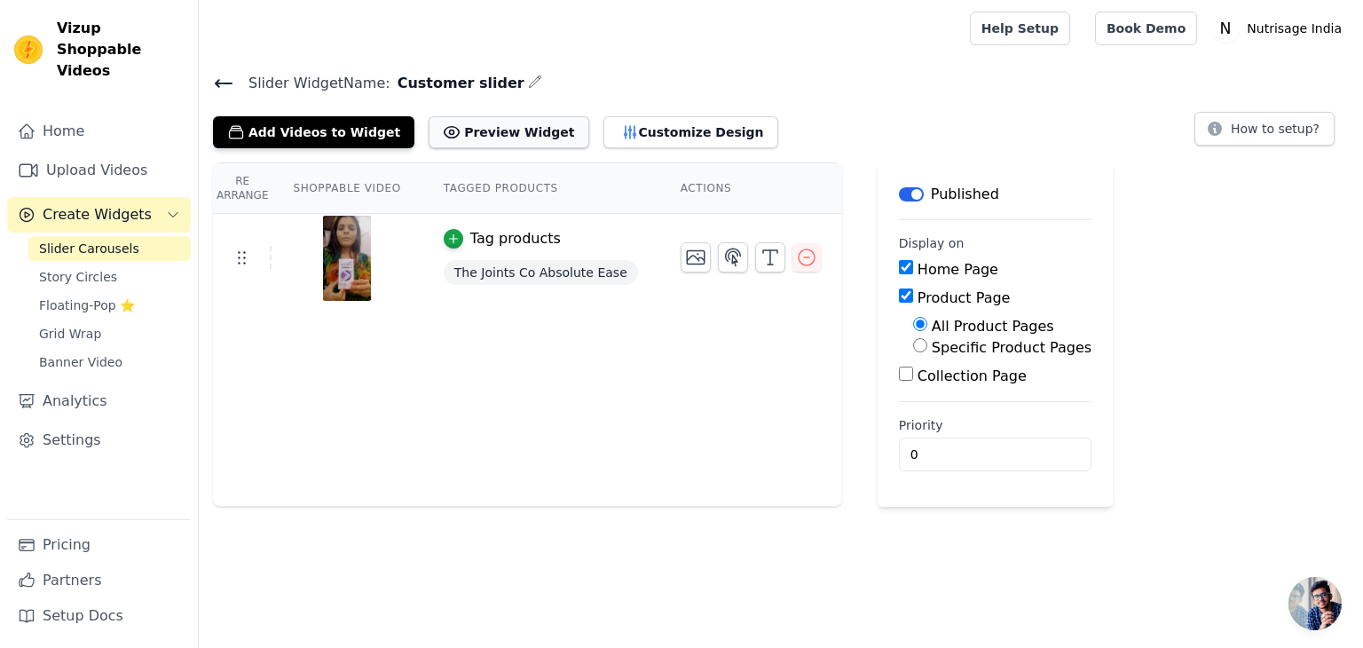
click at [462, 122] on button "Preview Widget" at bounding box center [509, 132] width 160 height 32
click at [628, 121] on button "Customize Design" at bounding box center [691, 132] width 175 height 32
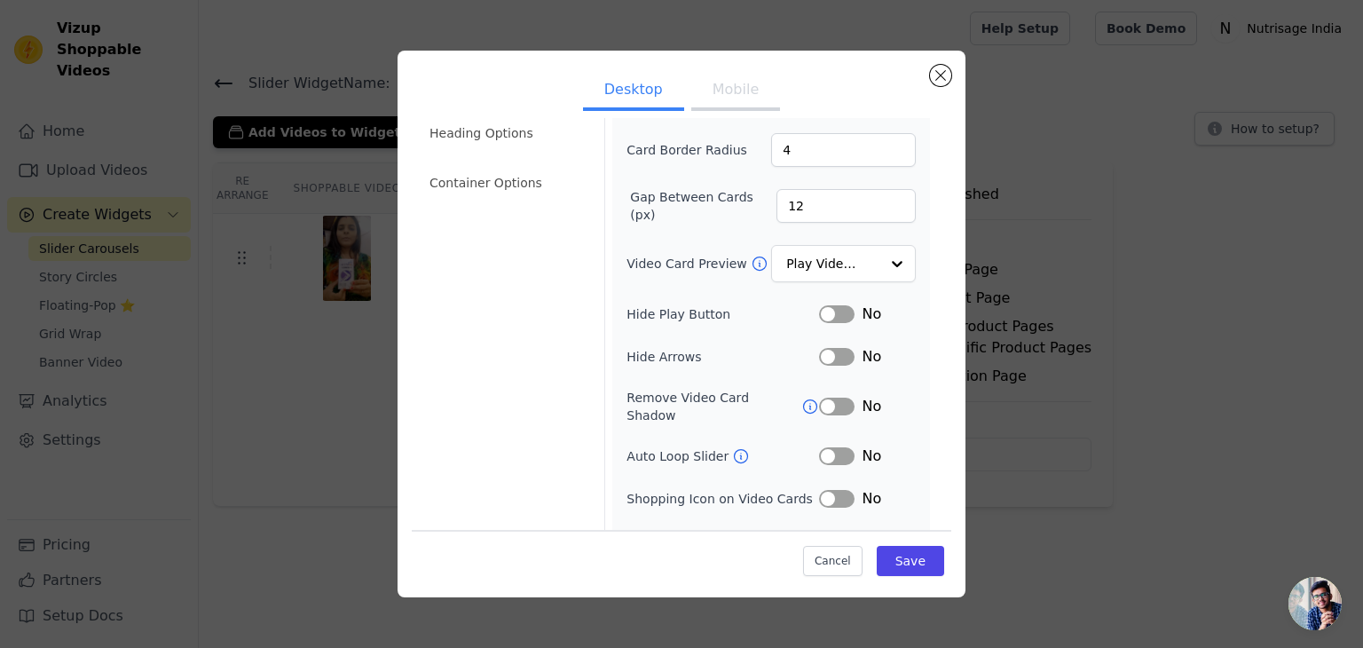
scroll to position [138, 0]
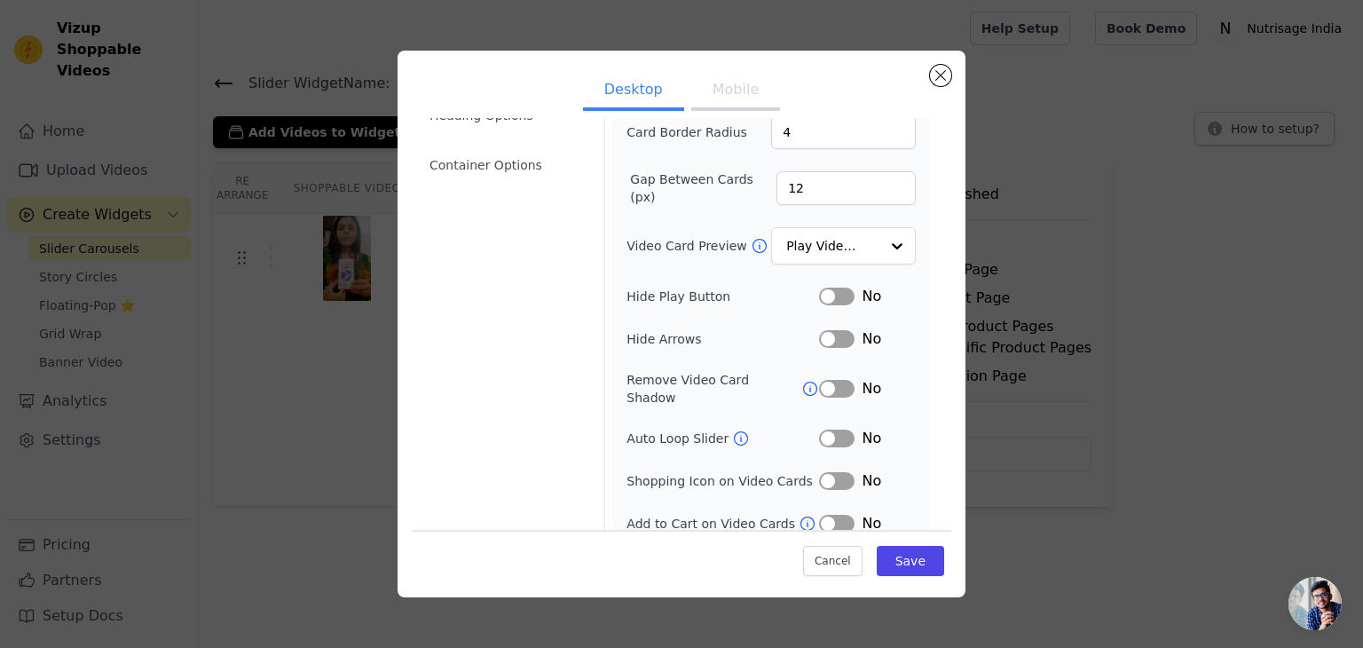
click at [831, 472] on button "Label" at bounding box center [837, 481] width 36 height 18
click at [825, 430] on button "Label" at bounding box center [837, 439] width 36 height 18
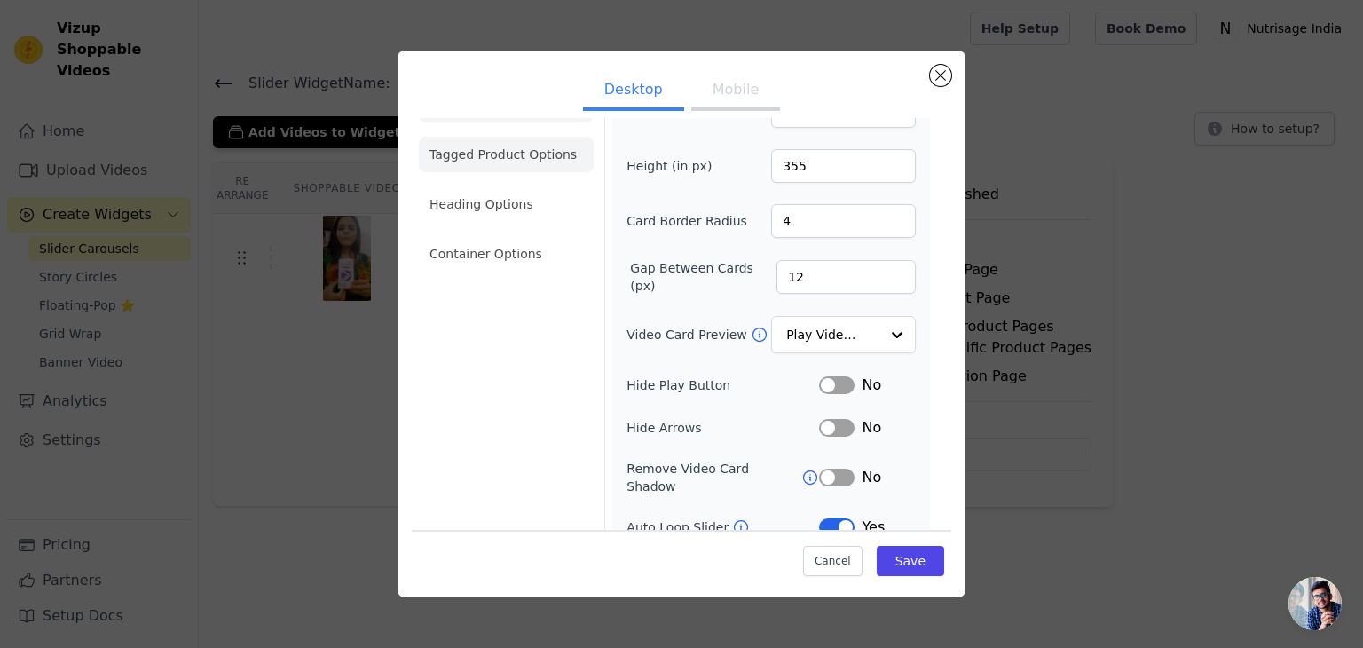
click at [533, 155] on li "Tagged Product Options" at bounding box center [506, 155] width 175 height 36
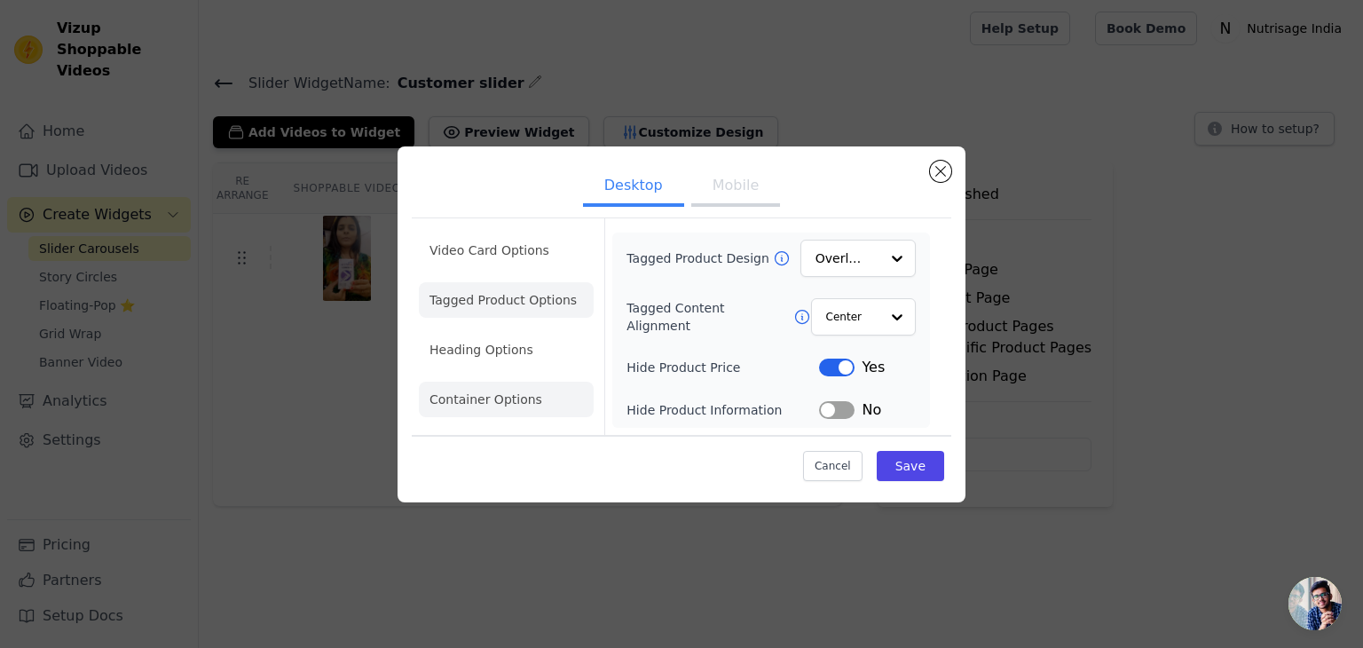
click at [493, 353] on li "Heading Options" at bounding box center [506, 350] width 175 height 36
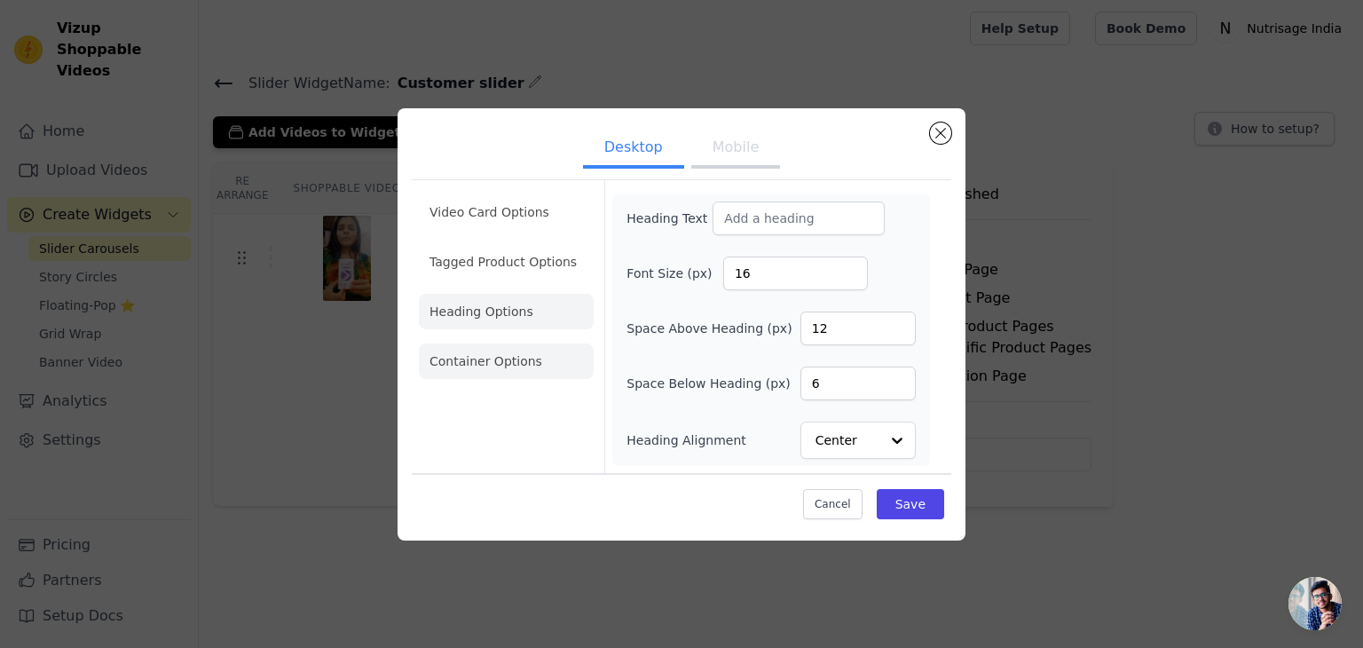
click at [511, 359] on li "Container Options" at bounding box center [506, 361] width 175 height 36
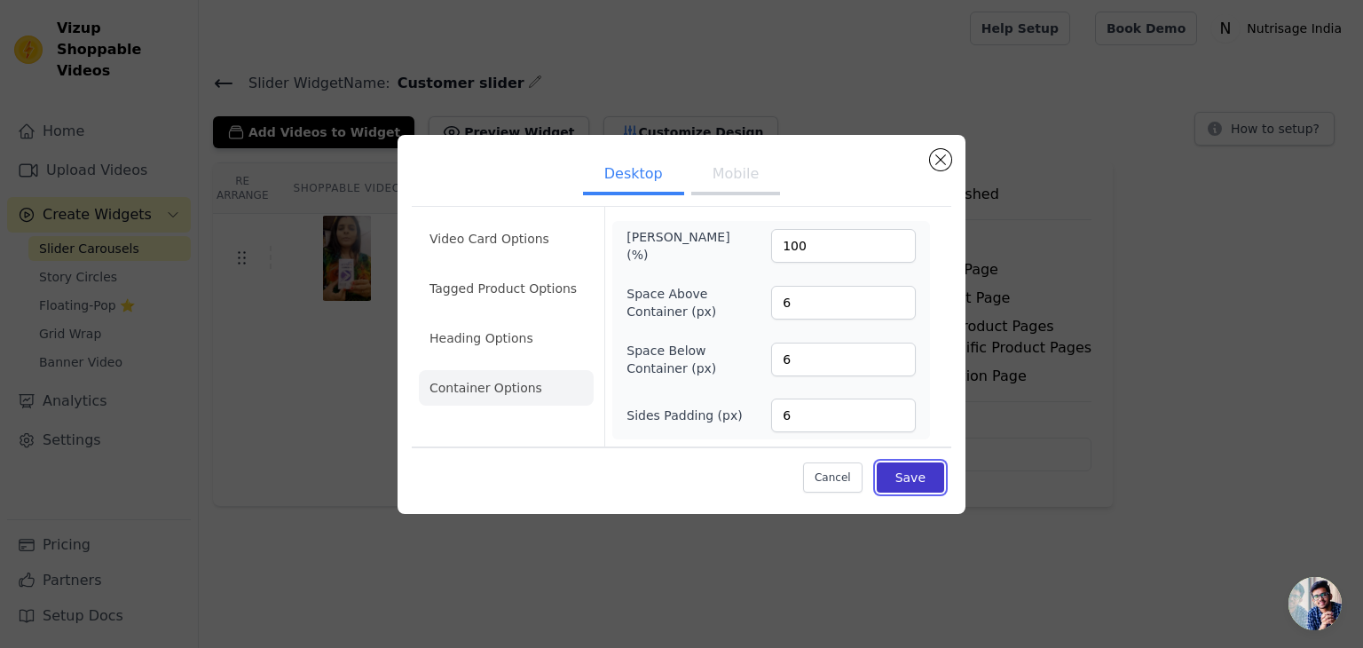
click at [909, 469] on button "Save" at bounding box center [910, 477] width 67 height 30
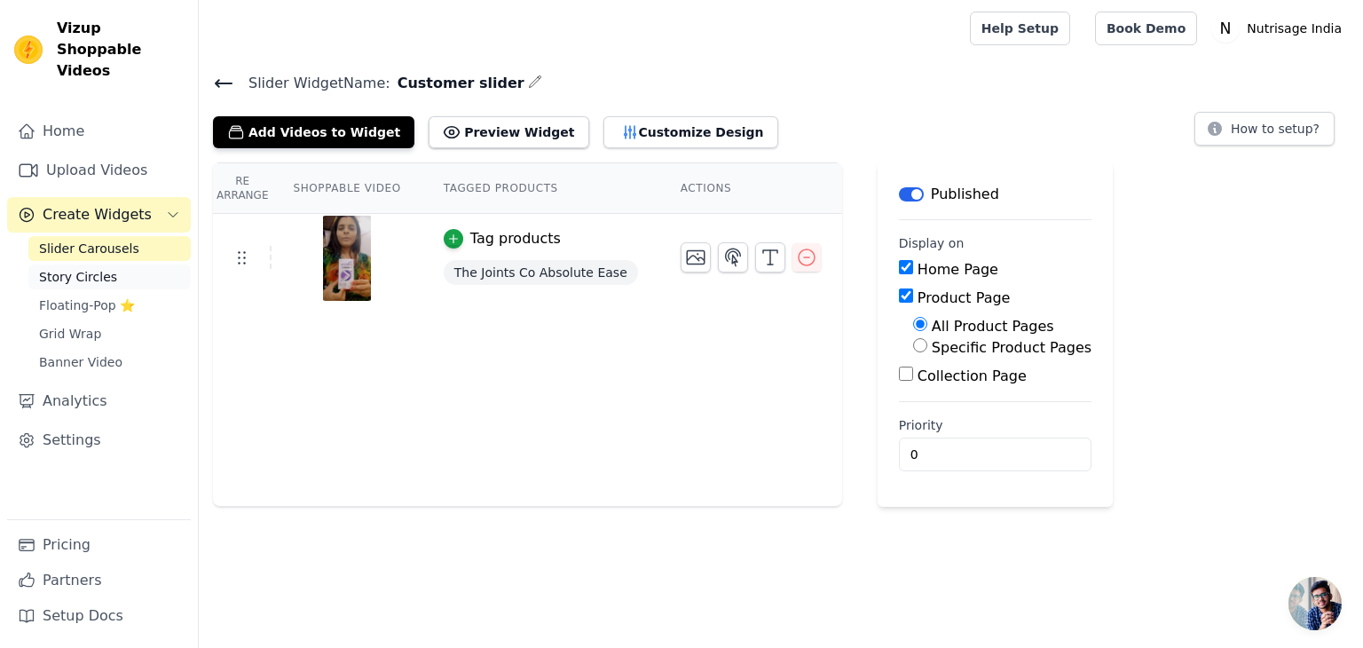
click at [90, 268] on span "Story Circles" at bounding box center [78, 277] width 78 height 18
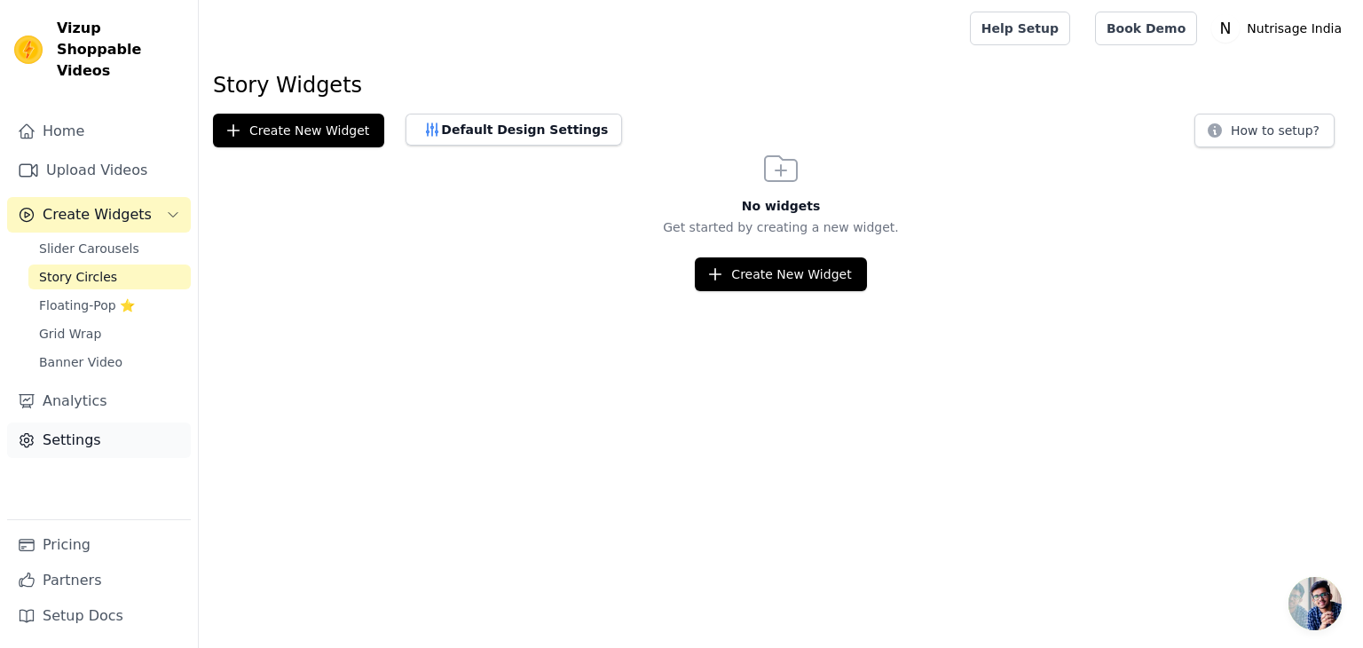
click at [59, 422] on link "Settings" at bounding box center [99, 440] width 184 height 36
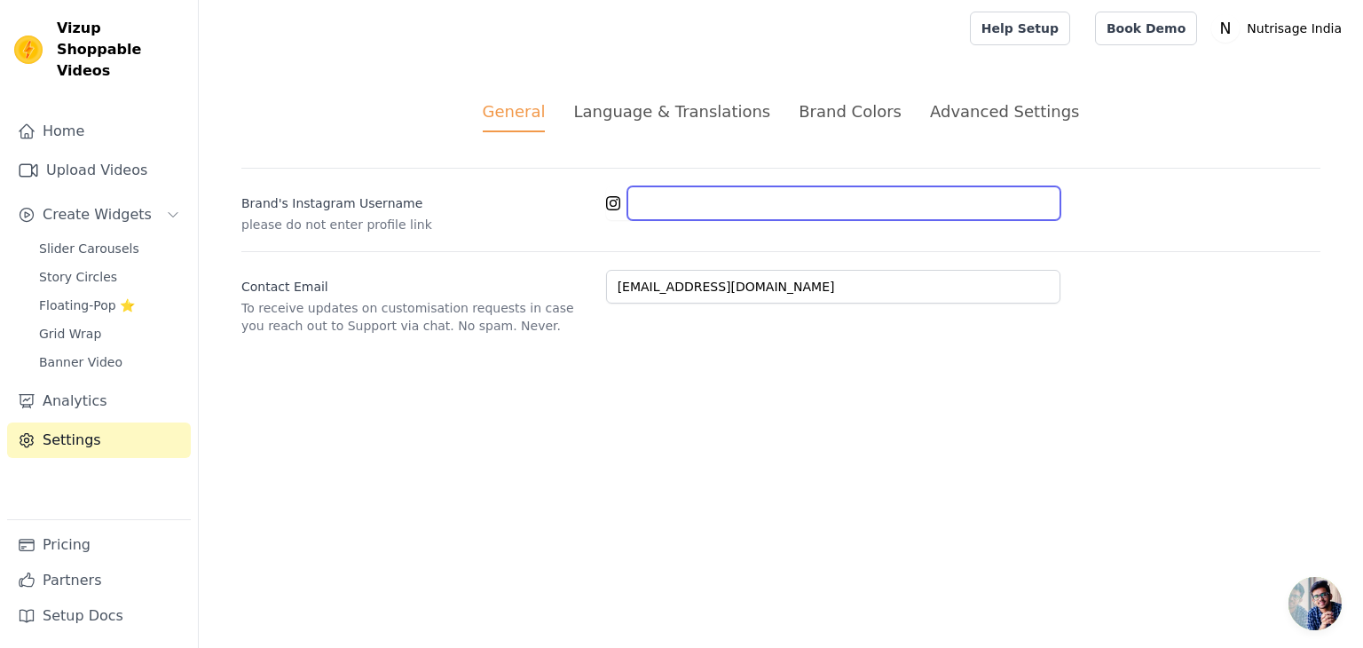
click at [654, 205] on input "Brand's Instagram Username" at bounding box center [843, 203] width 433 height 34
click at [593, 377] on html "Vizup Shoppable Videos Home Upload Videos Create Widgets Slider Carousels Story…" at bounding box center [681, 188] width 1363 height 377
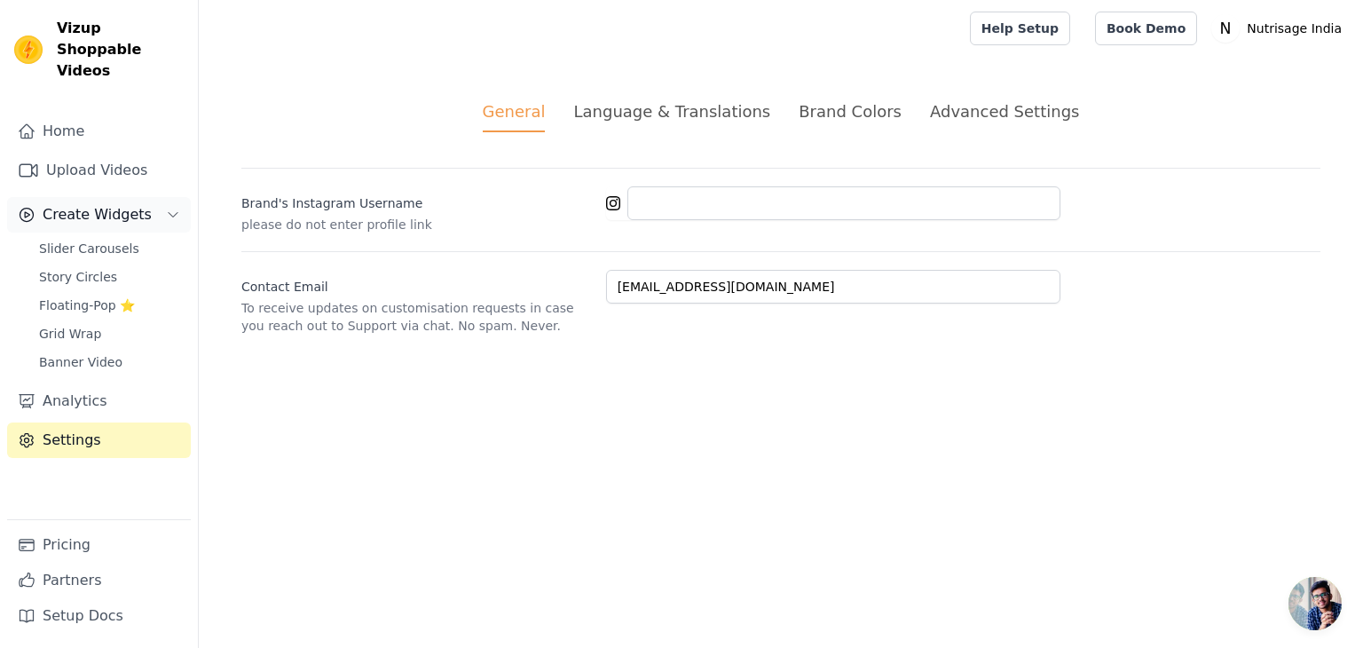
click at [103, 204] on span "Create Widgets" at bounding box center [97, 214] width 109 height 21
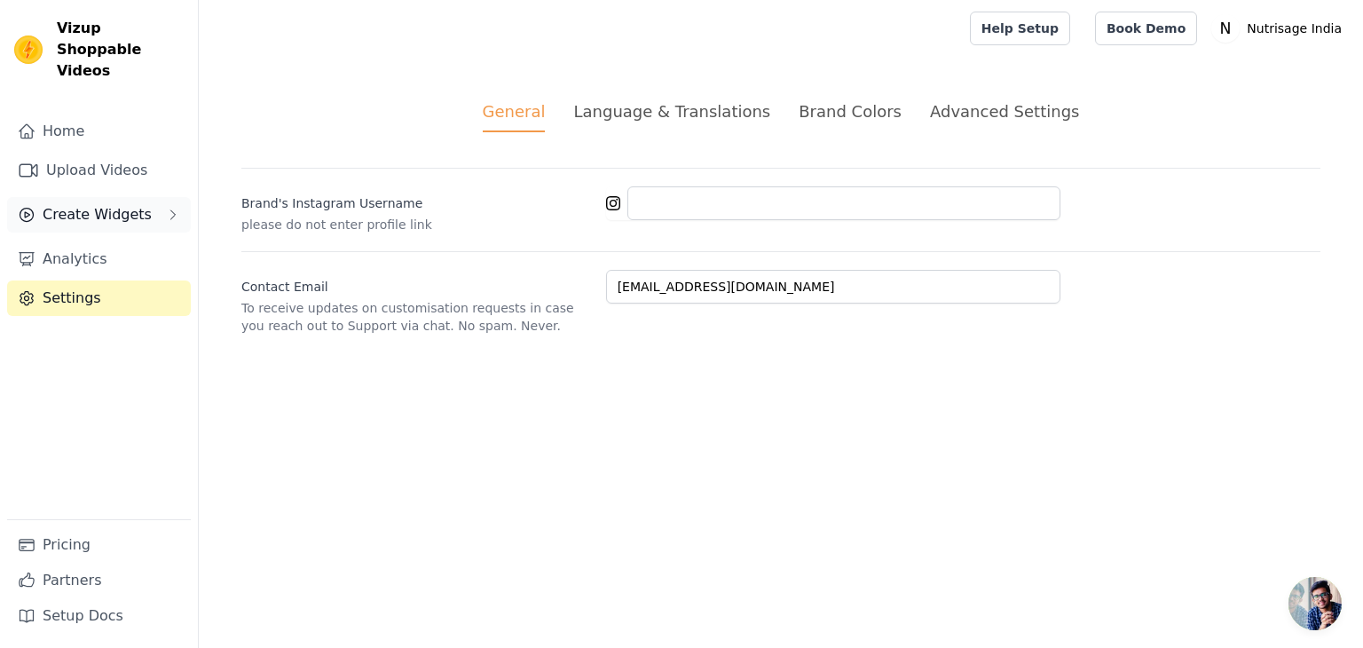
click at [103, 204] on span "Create Widgets" at bounding box center [97, 214] width 109 height 21
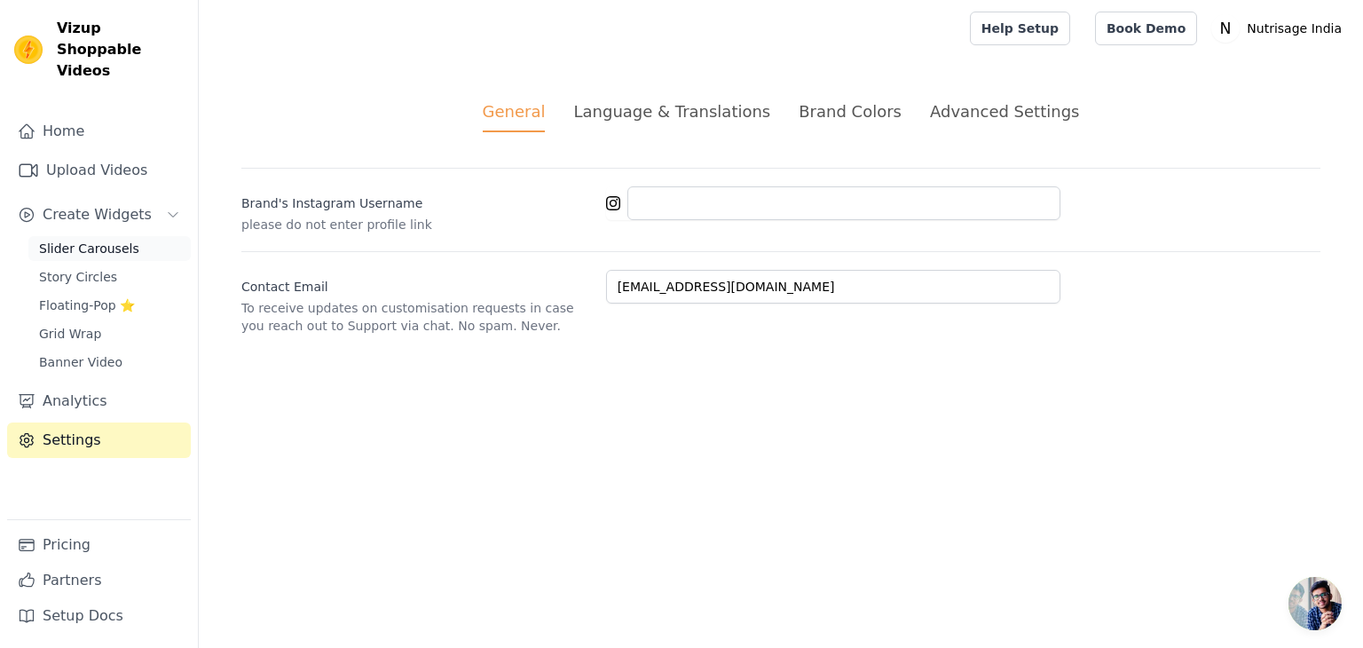
click at [82, 238] on link "Slider Carousels" at bounding box center [109, 248] width 162 height 25
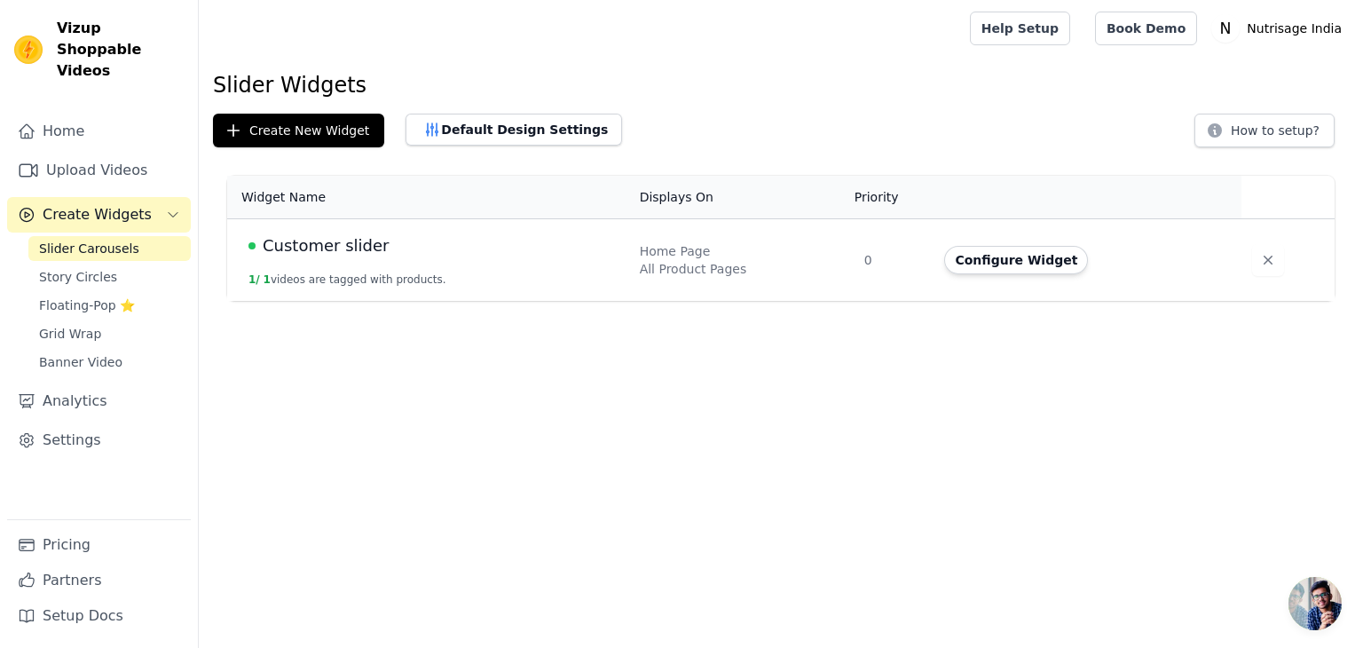
click at [881, 255] on td "0" at bounding box center [894, 260] width 81 height 83
click at [451, 136] on button "Default Design Settings" at bounding box center [514, 130] width 217 height 32
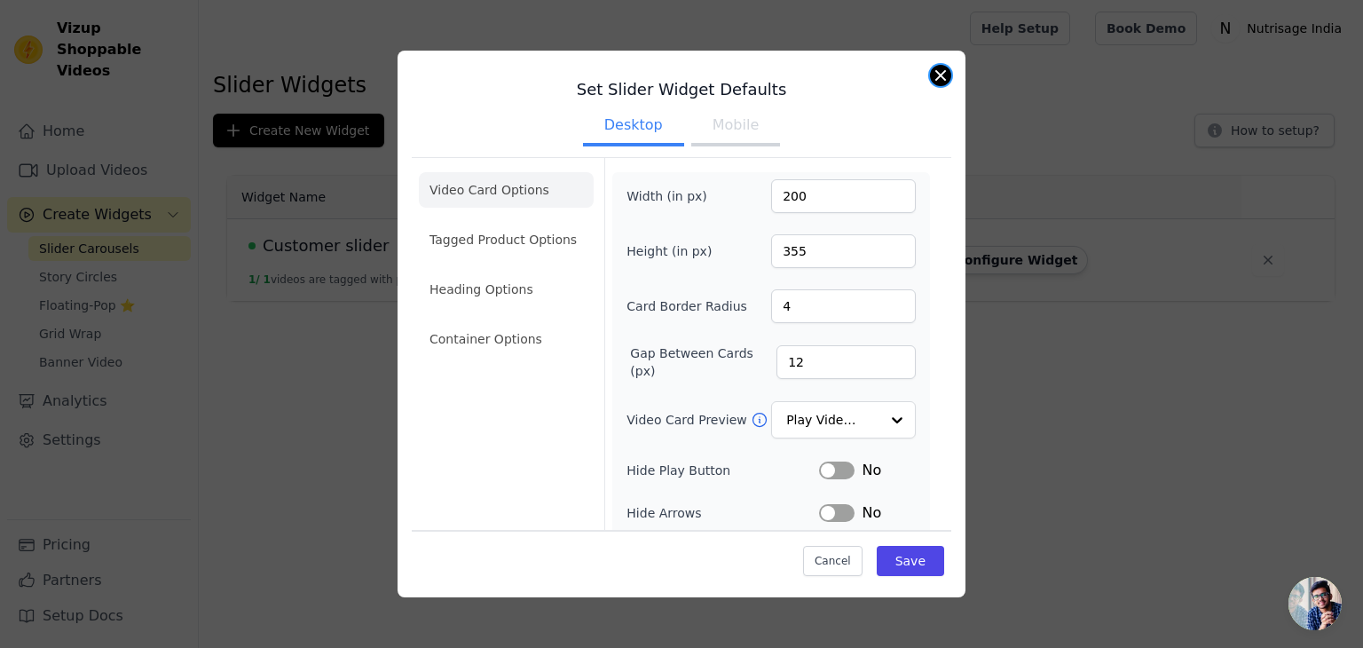
click at [940, 72] on button "Close modal" at bounding box center [940, 75] width 21 height 21
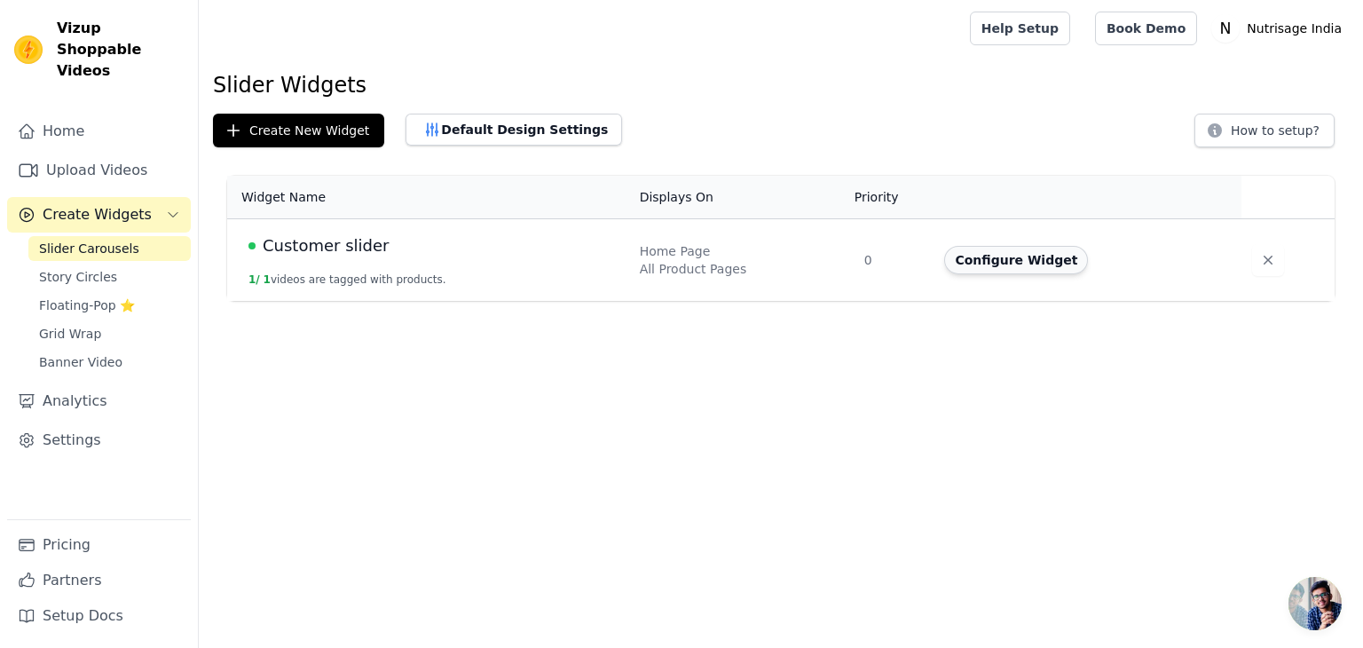
click at [1005, 270] on button "Configure Widget" at bounding box center [1016, 260] width 144 height 28
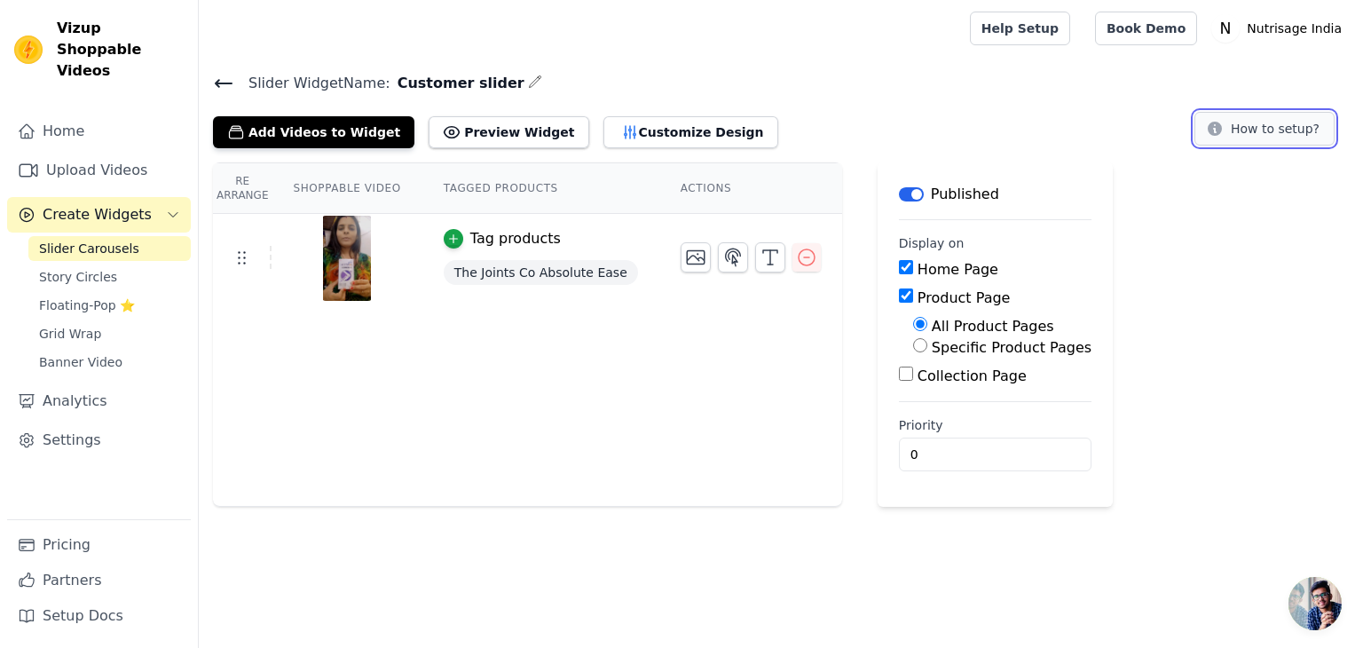
click at [1246, 134] on button "How to setup?" at bounding box center [1265, 129] width 140 height 34
click at [604, 117] on button "Customize Design" at bounding box center [691, 132] width 175 height 32
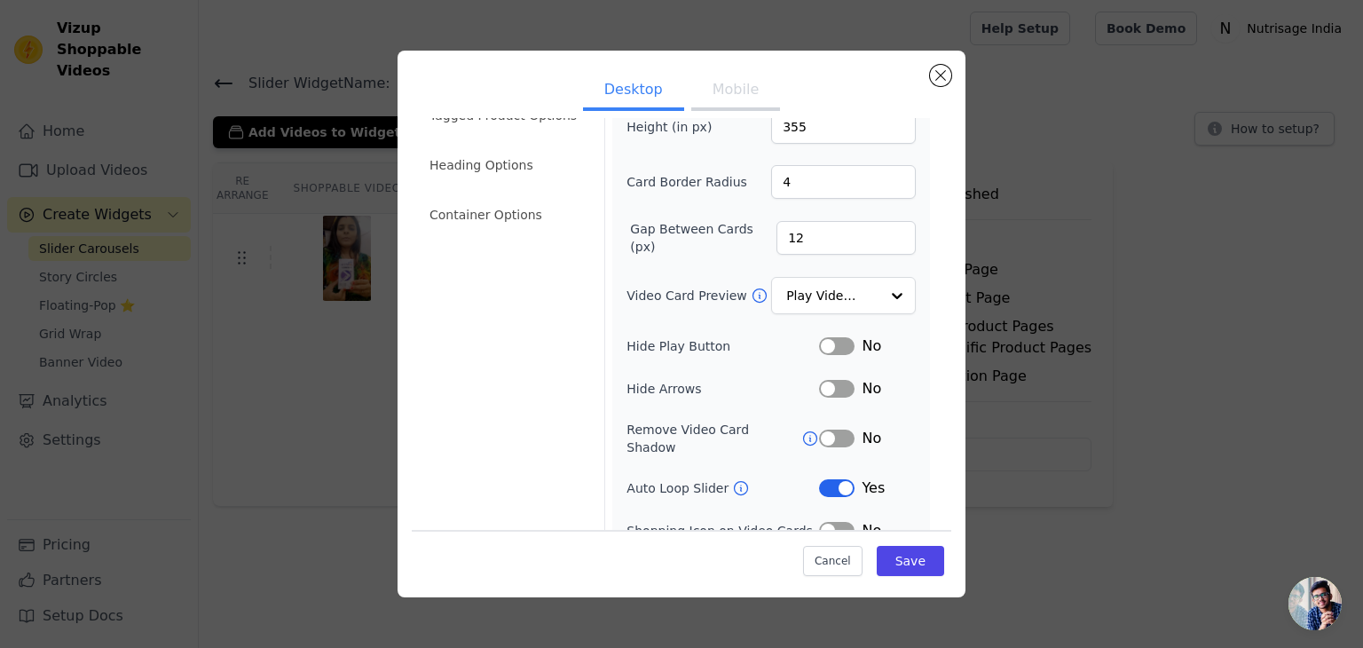
scroll to position [138, 0]
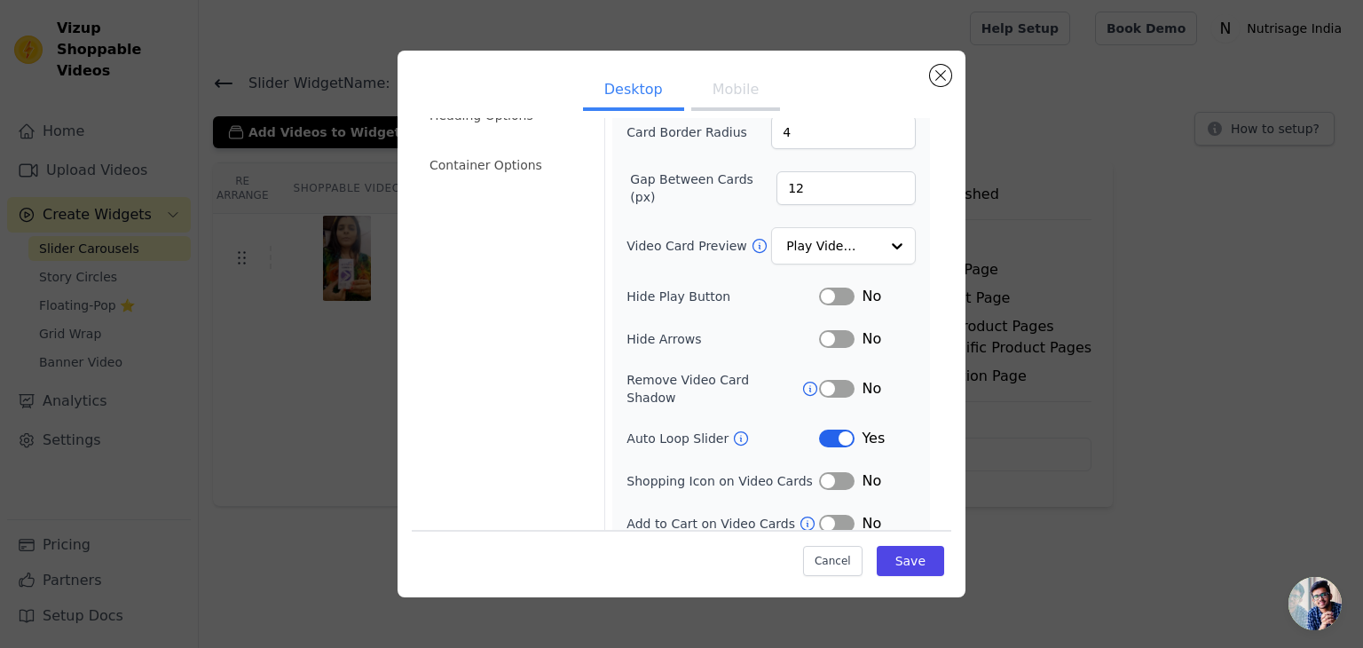
click at [832, 472] on button "Label" at bounding box center [837, 481] width 36 height 18
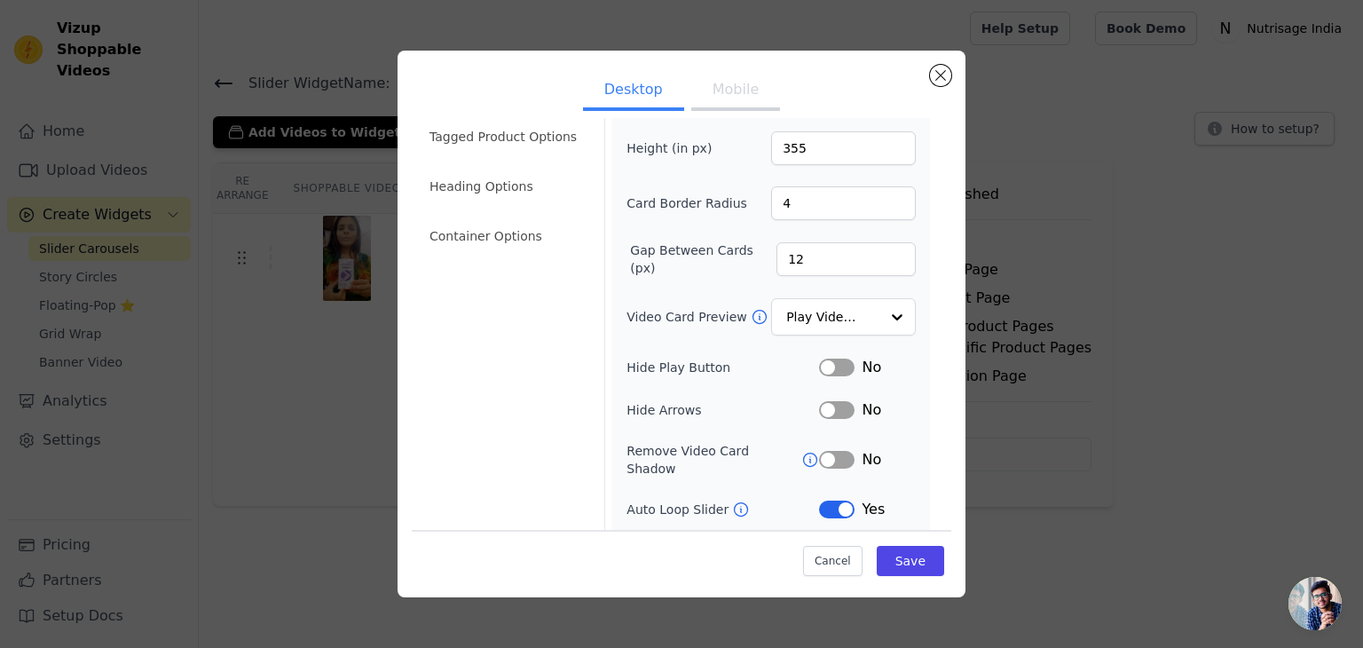
scroll to position [0, 0]
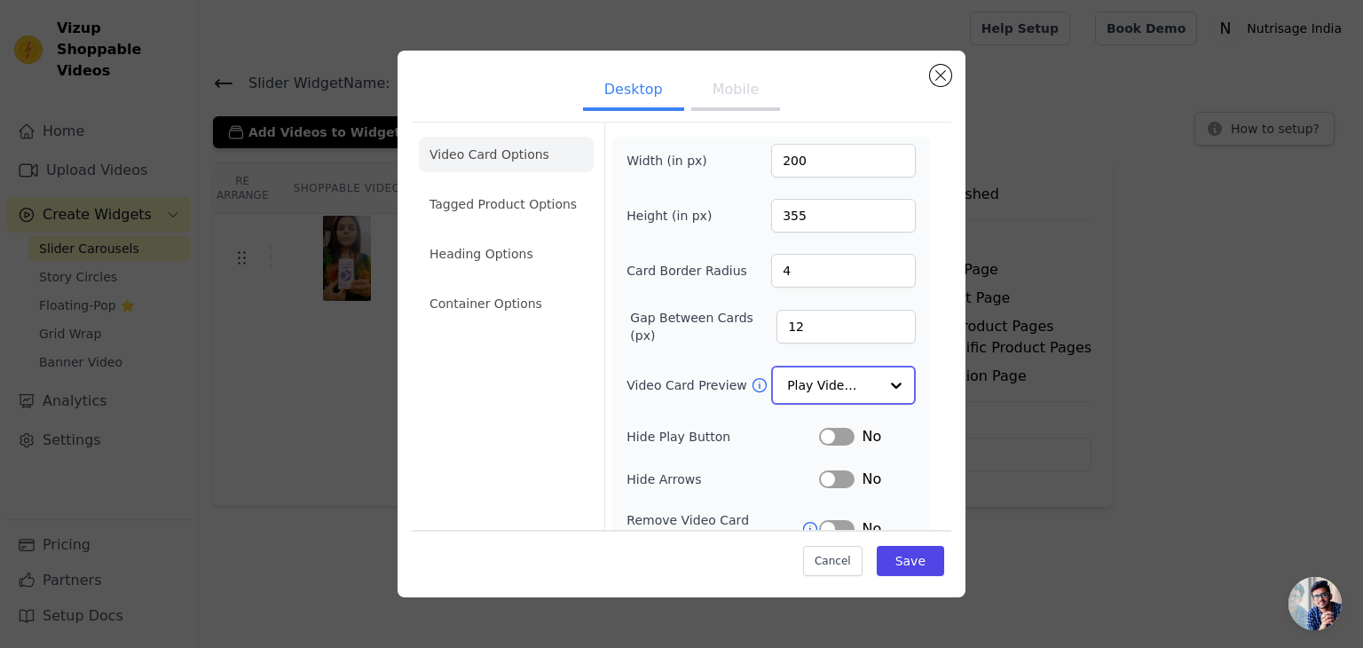
click at [848, 378] on input "Video Card Preview" at bounding box center [832, 385] width 91 height 36
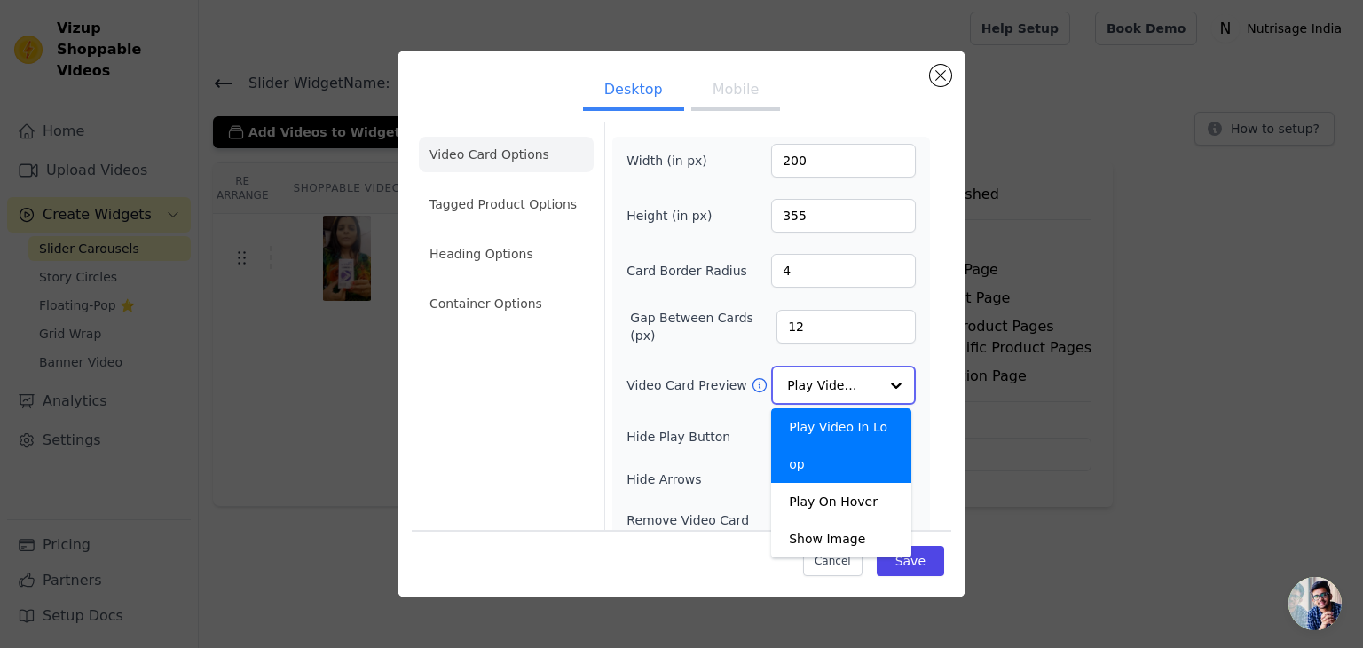
click at [848, 378] on input "Video Card Preview" at bounding box center [832, 385] width 91 height 36
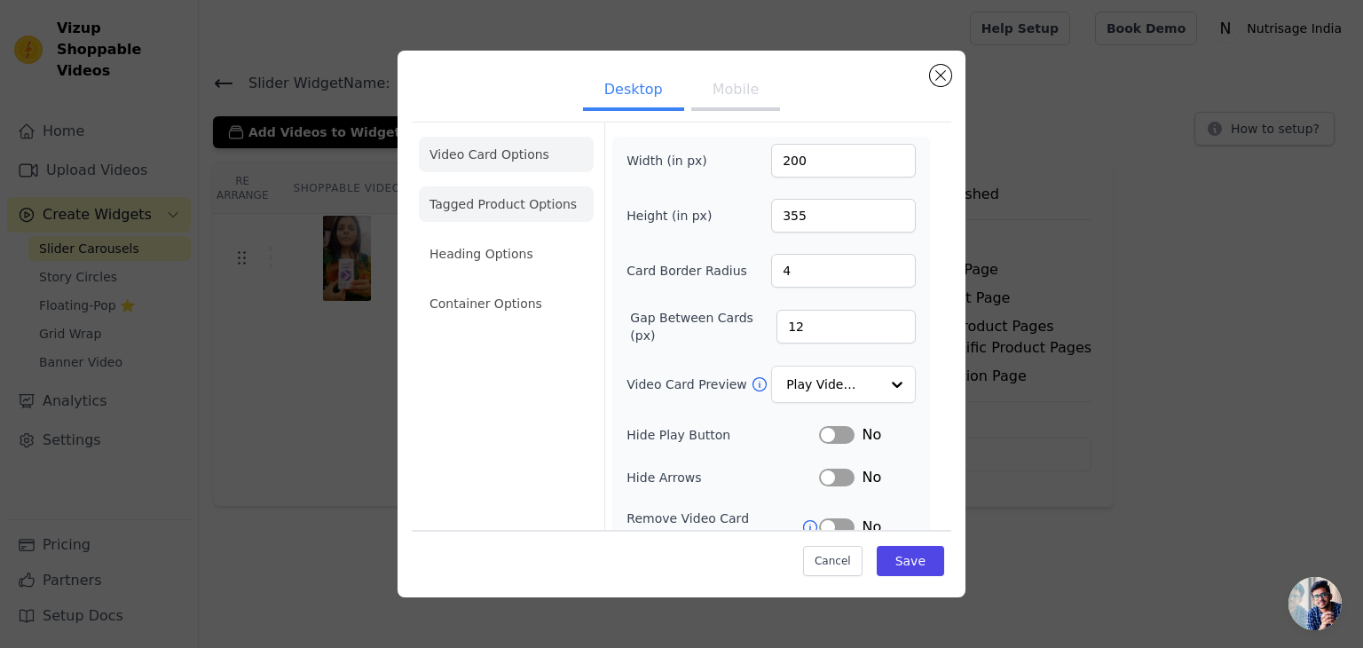
click at [528, 203] on li "Tagged Product Options" at bounding box center [506, 204] width 175 height 36
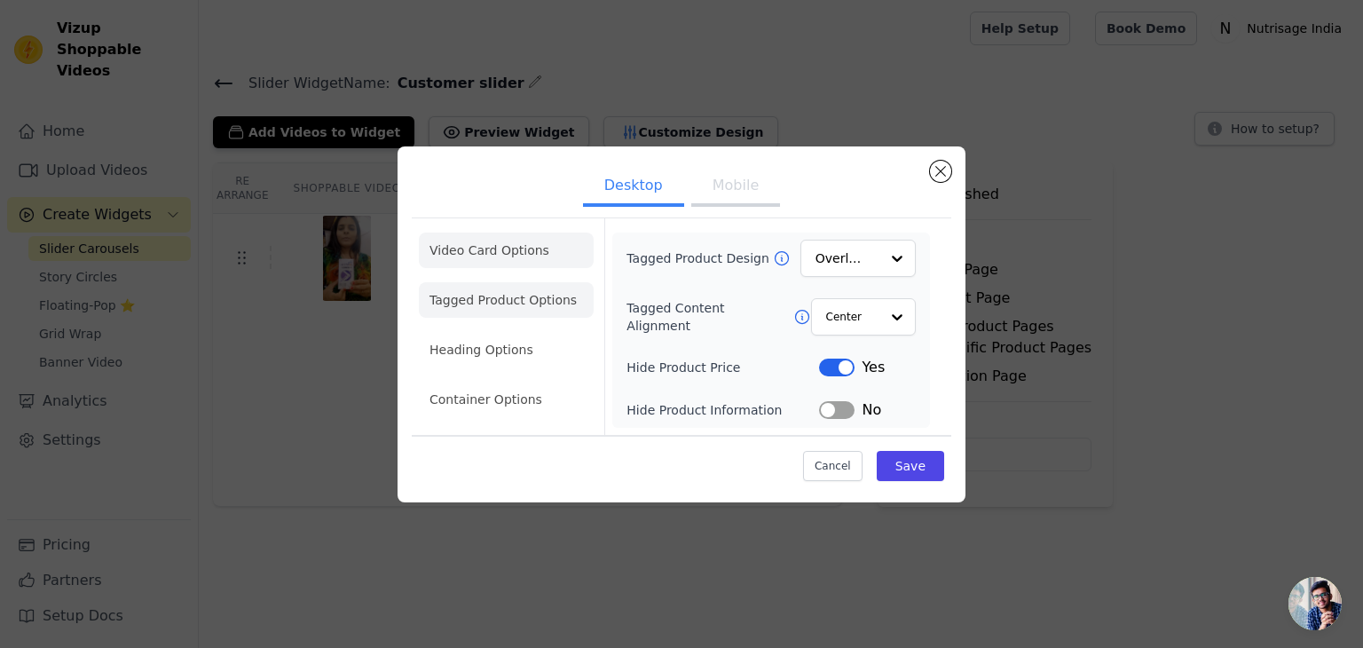
click at [516, 246] on li "Video Card Options" at bounding box center [506, 251] width 175 height 36
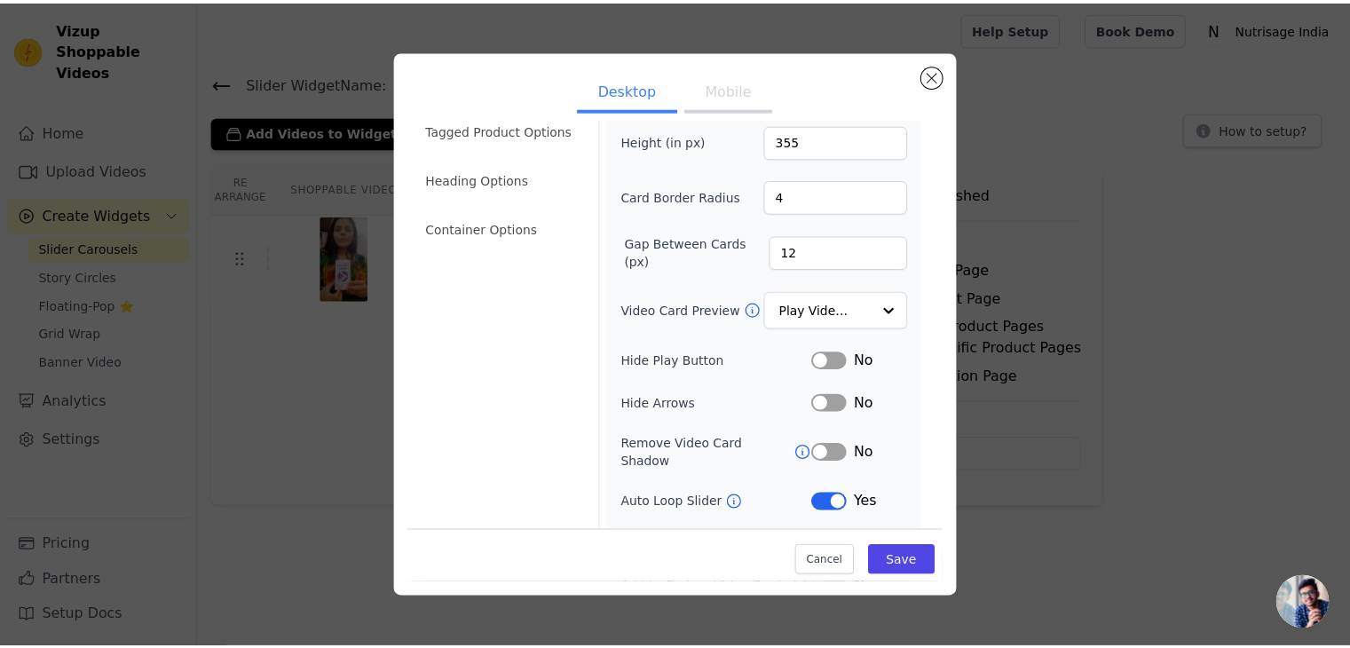
scroll to position [138, 0]
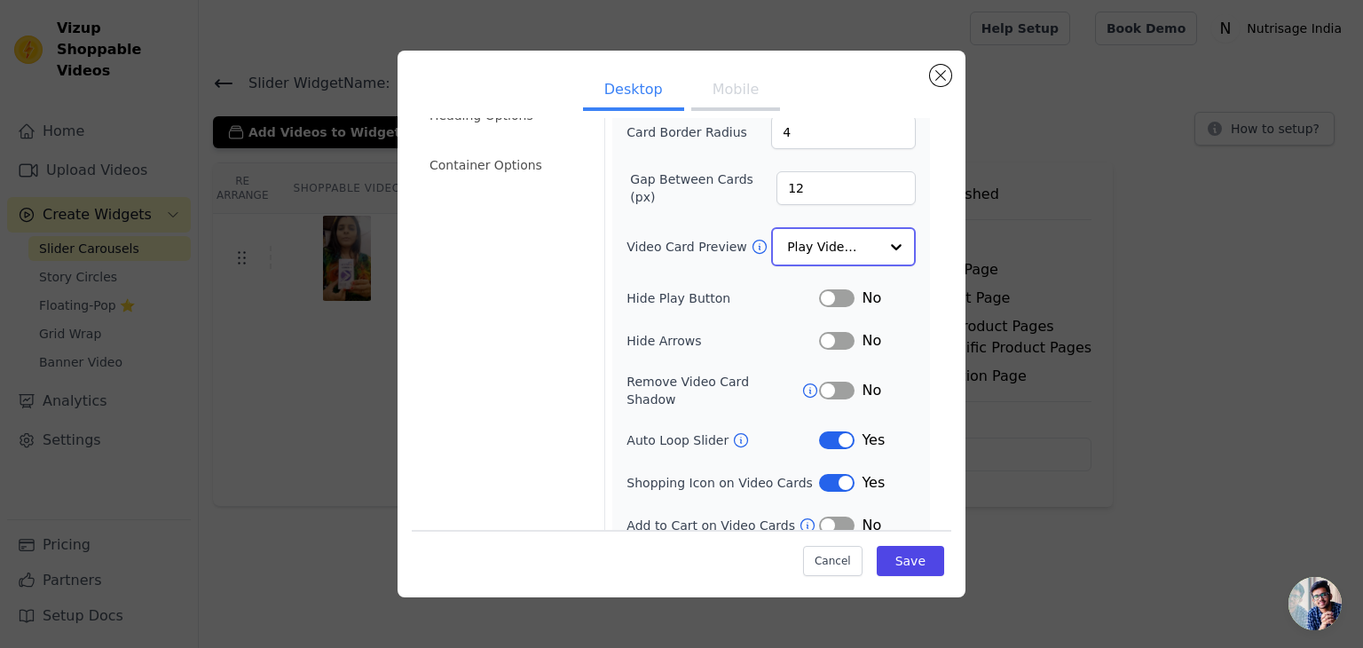
click at [842, 236] on input "Video Card Preview" at bounding box center [832, 247] width 91 height 36
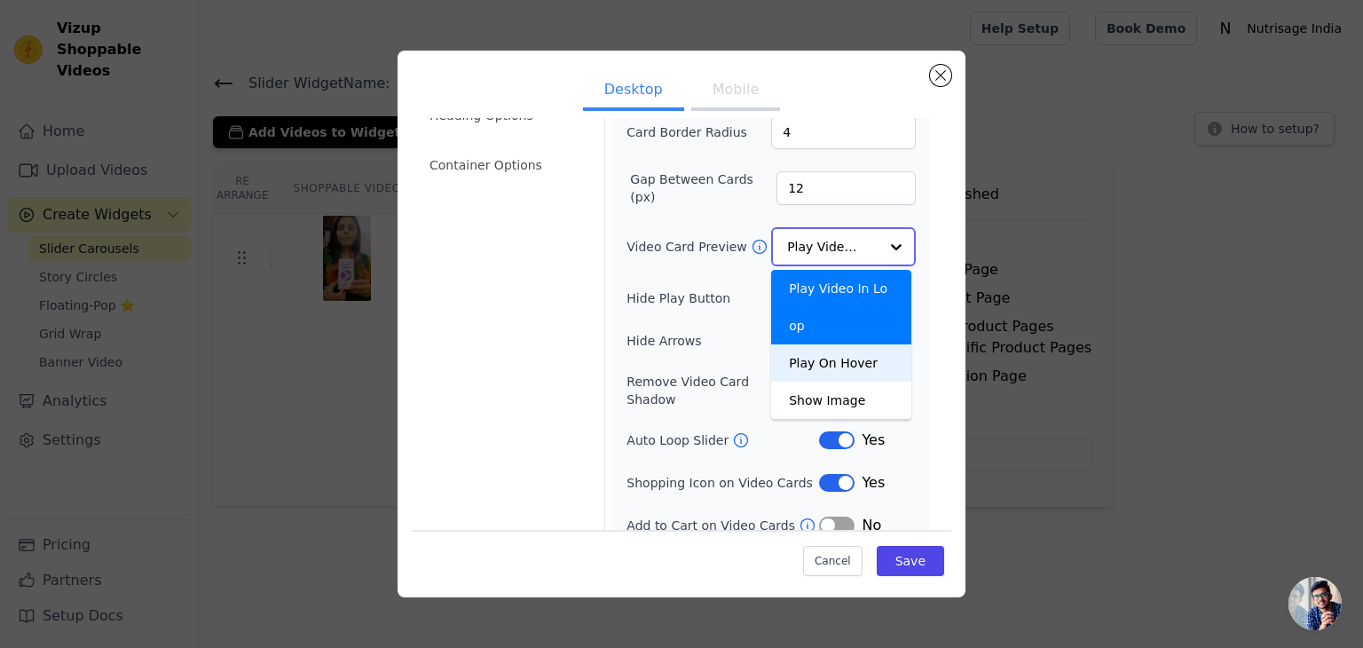
click at [832, 344] on div "Play On Hover" at bounding box center [841, 362] width 140 height 37
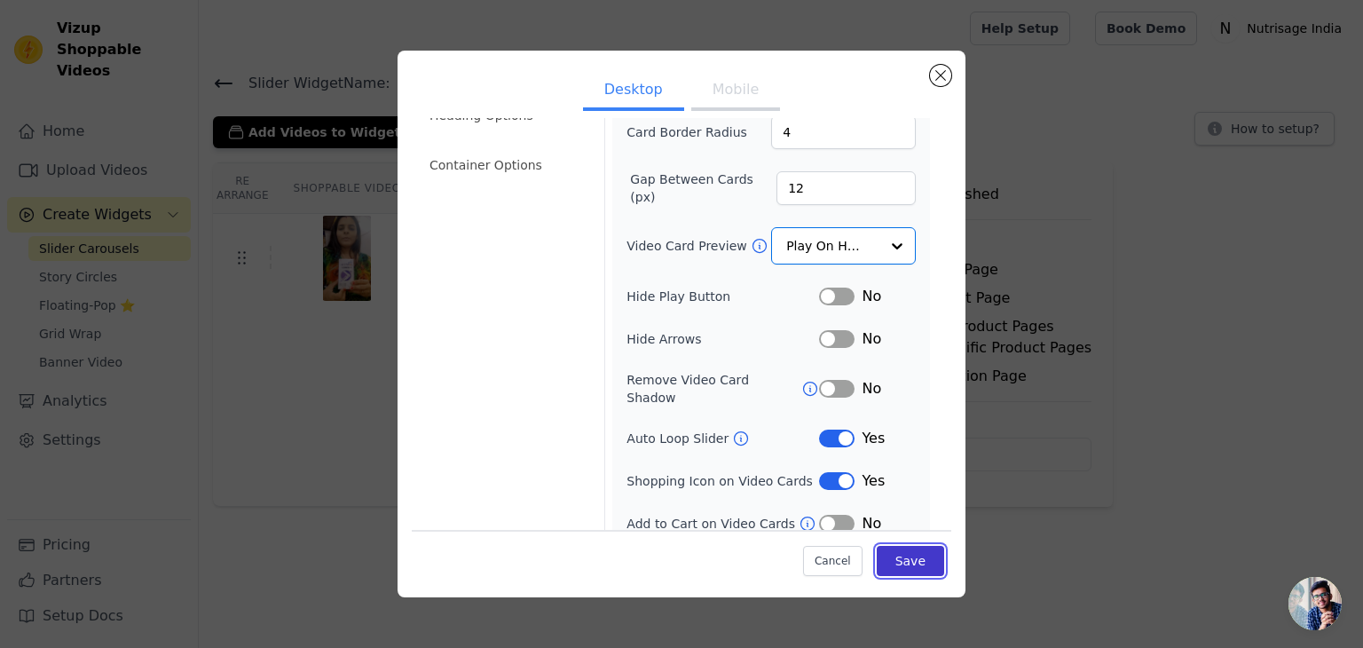
click at [902, 562] on button "Save" at bounding box center [910, 561] width 67 height 30
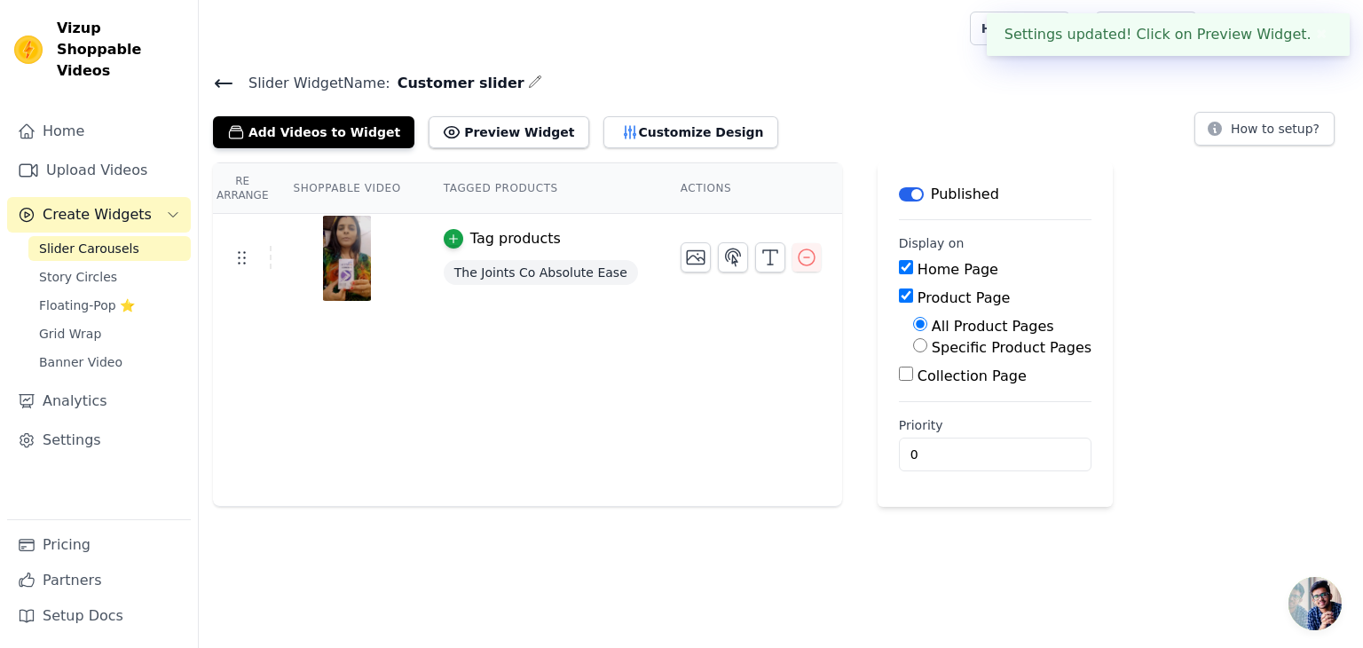
click at [1097, 475] on div "Re Arrange Shoppable Video Tagged Products Actions Tag products The Joints Co A…" at bounding box center [781, 334] width 1164 height 344
click at [614, 124] on button "Customize Design" at bounding box center [691, 132] width 175 height 32
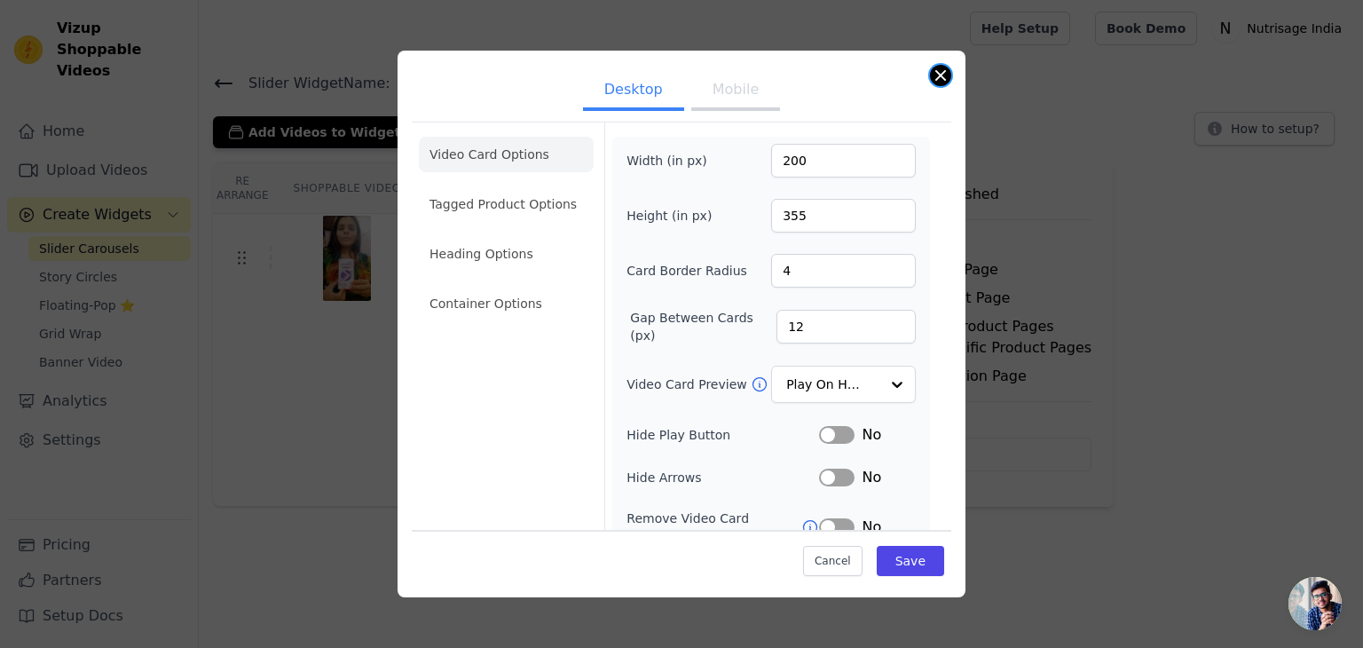
click at [934, 70] on button "Close modal" at bounding box center [940, 75] width 21 height 21
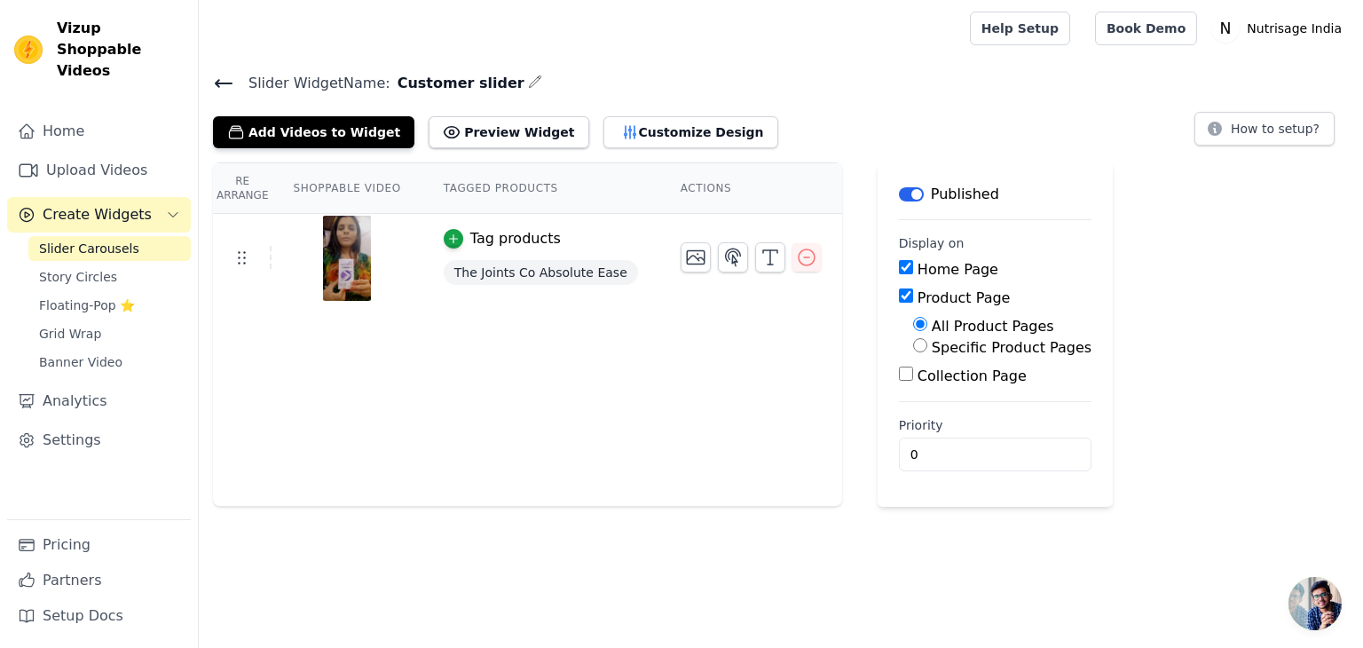
click at [351, 192] on th "Shoppable Video" at bounding box center [347, 188] width 150 height 51
click at [760, 255] on icon "button" at bounding box center [770, 257] width 21 height 21
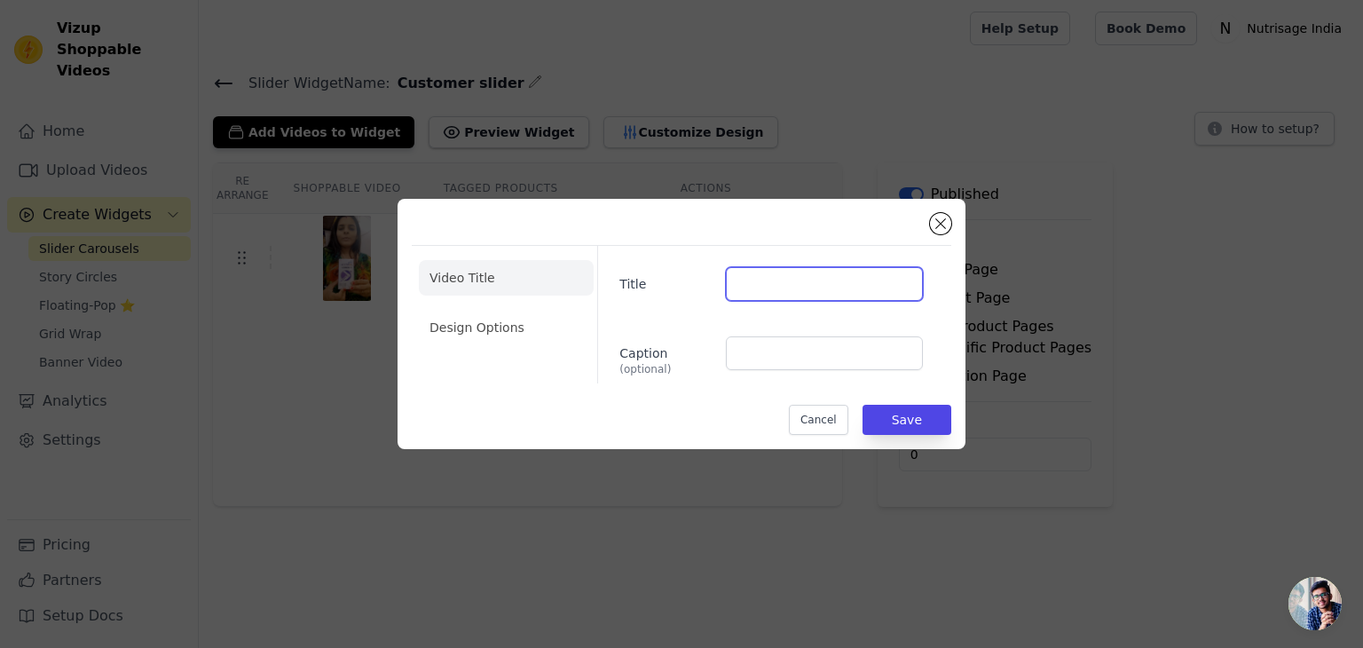
click at [765, 289] on input "Title" at bounding box center [824, 284] width 197 height 34
click at [944, 225] on button "Close modal" at bounding box center [940, 223] width 21 height 21
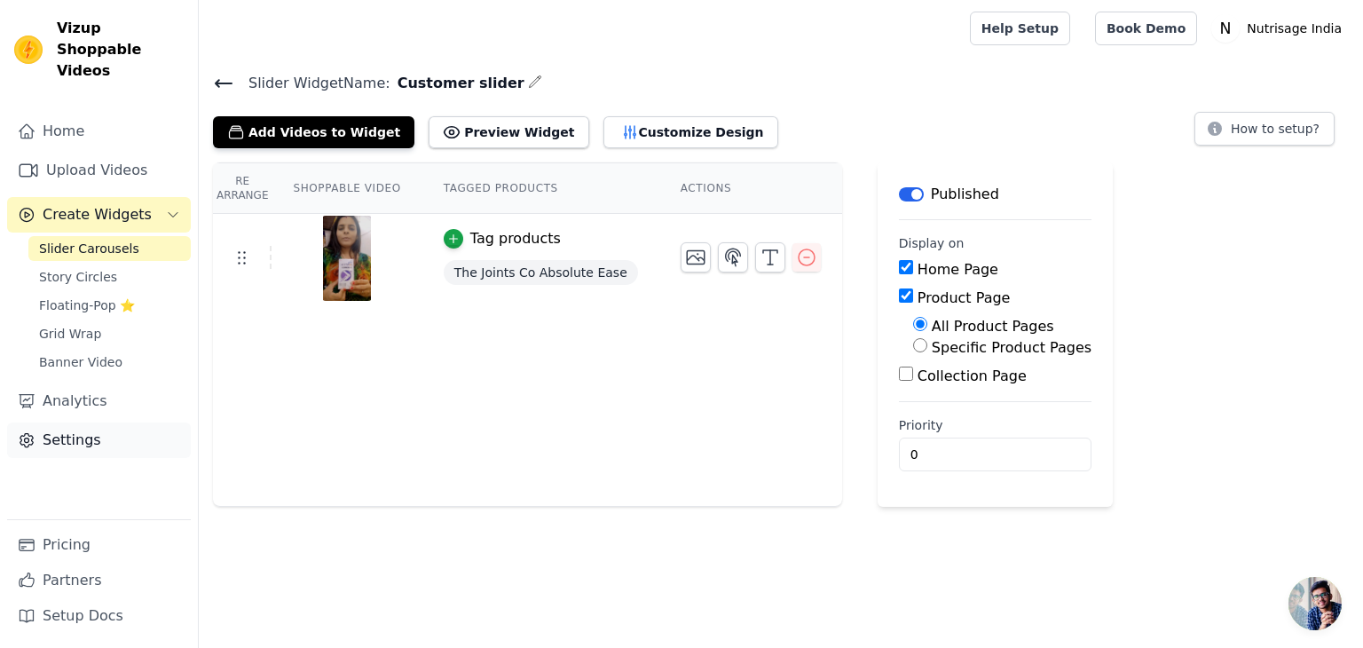
click at [125, 430] on link "Settings" at bounding box center [99, 440] width 184 height 36
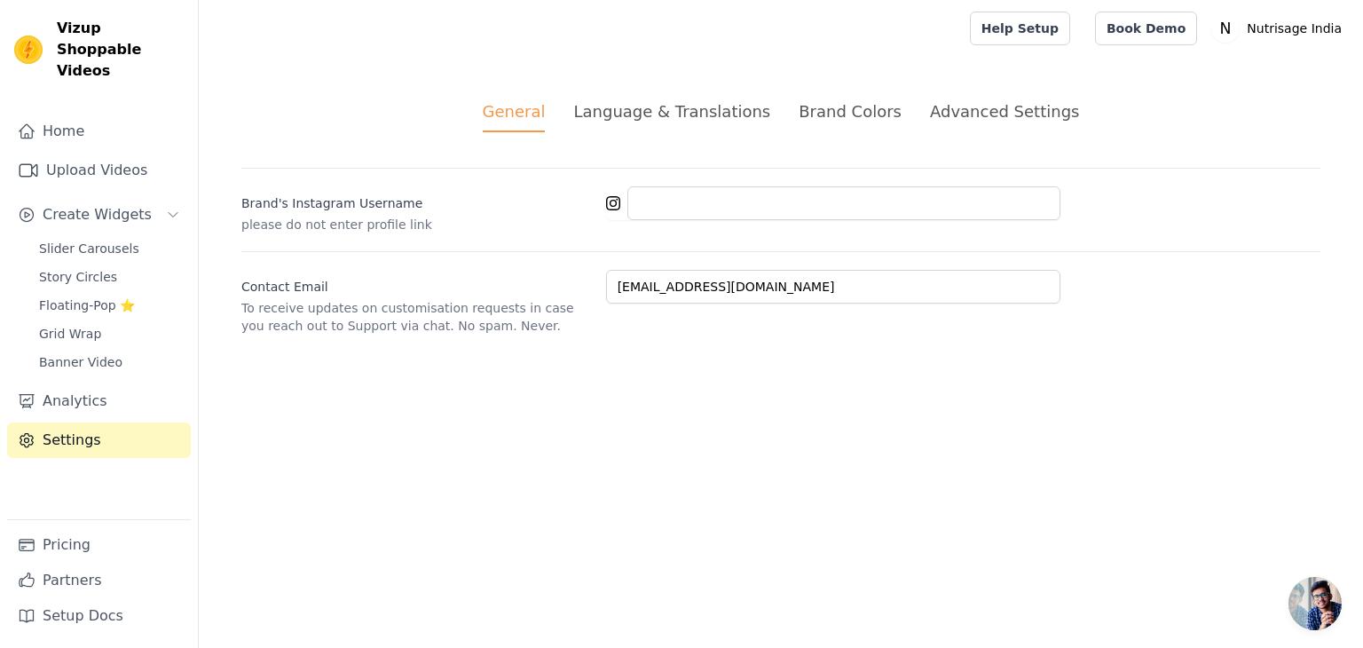
click at [976, 111] on div "Advanced Settings" at bounding box center [1004, 111] width 149 height 24
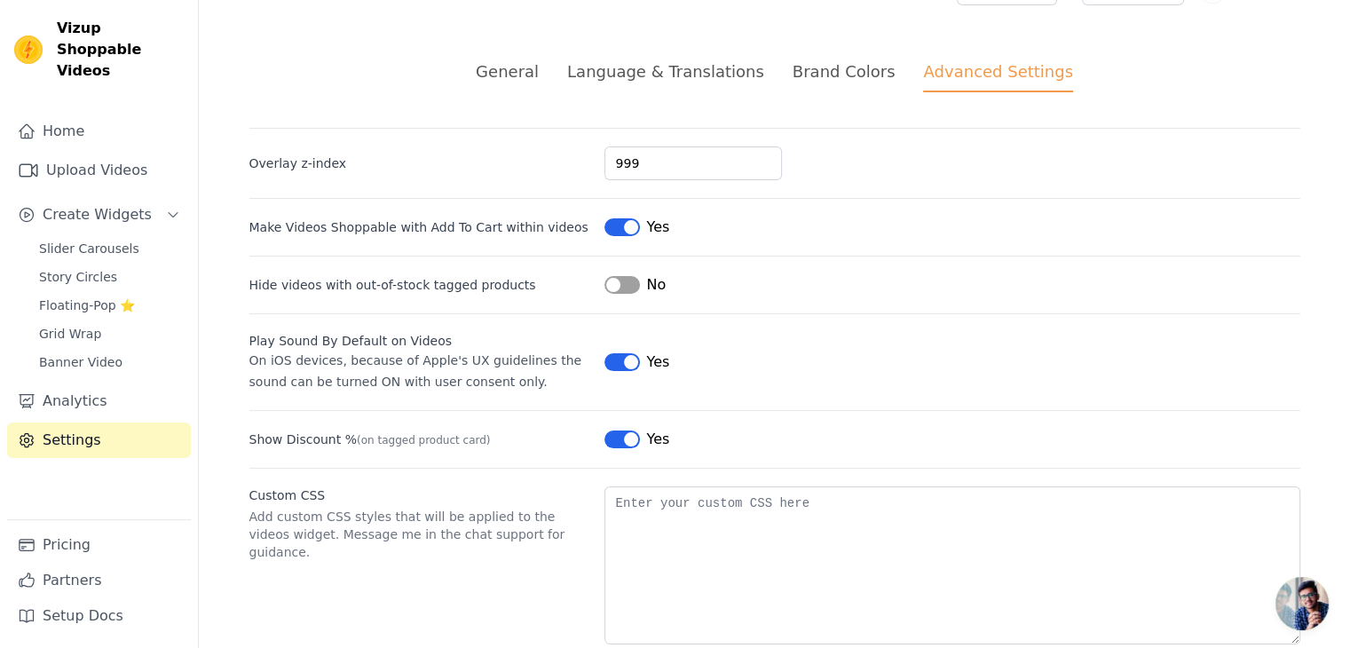
scroll to position [77, 0]
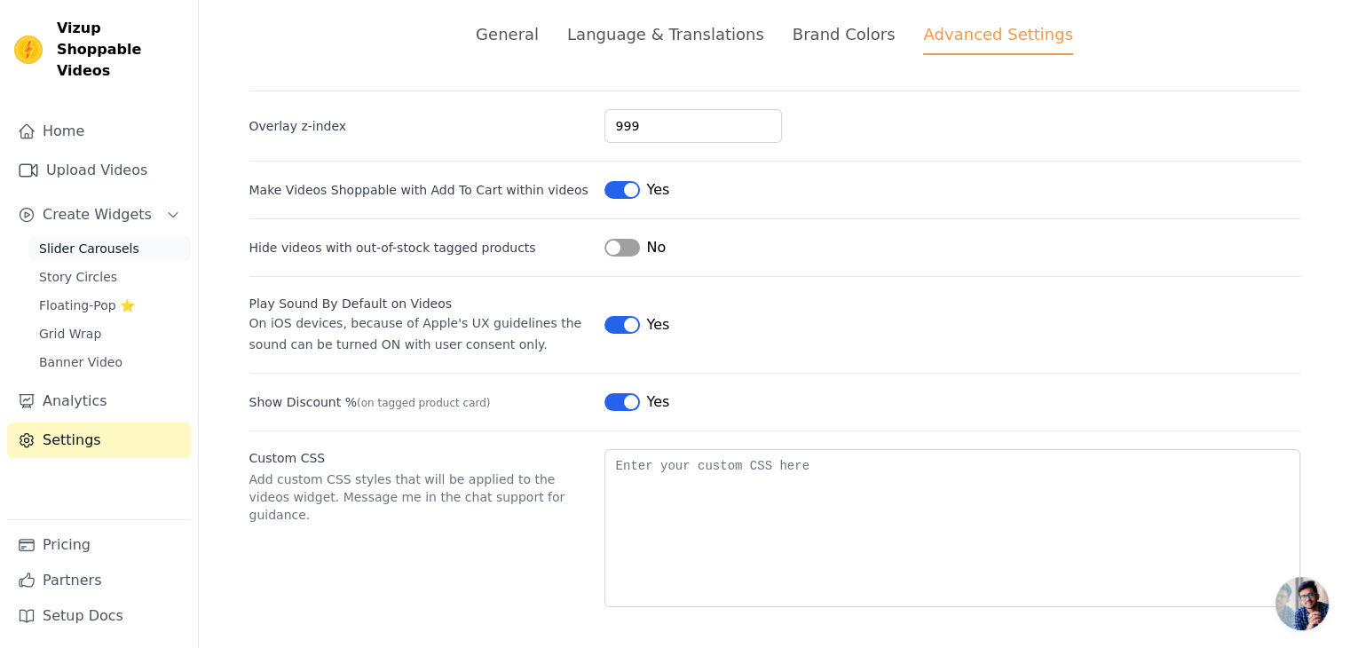
click at [89, 240] on span "Slider Carousels" at bounding box center [89, 249] width 100 height 18
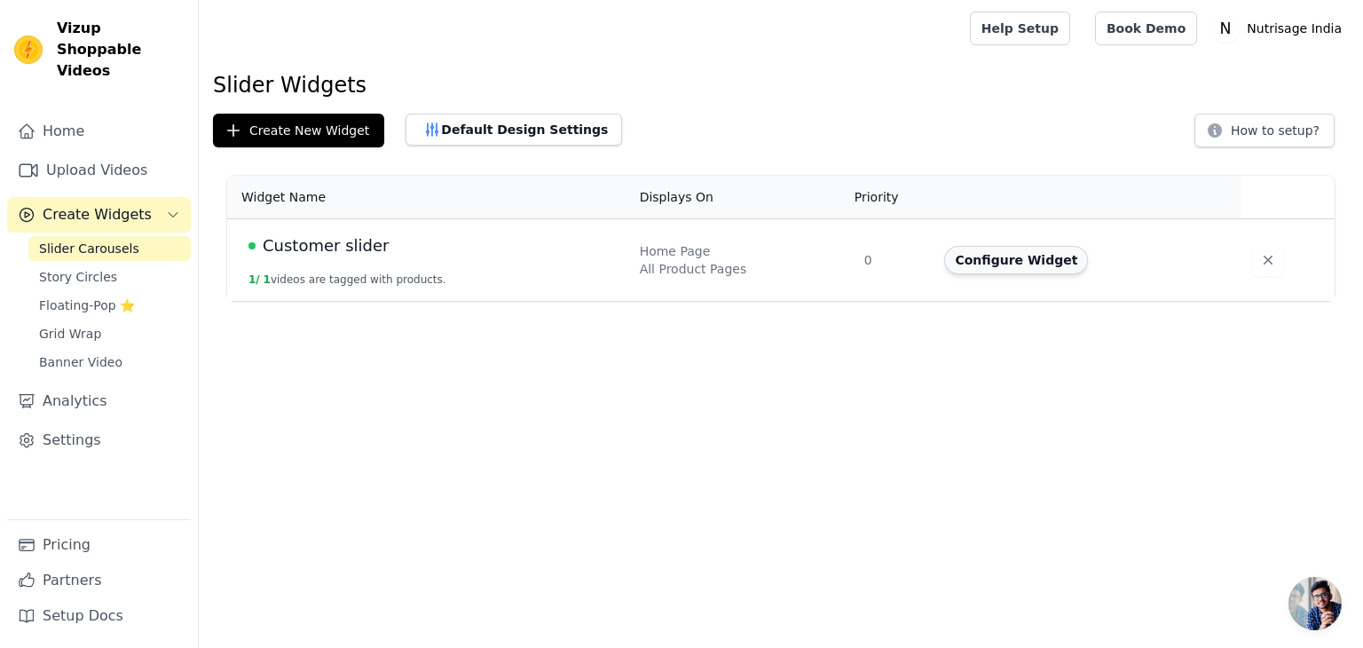
click at [1030, 256] on button "Configure Widget" at bounding box center [1016, 260] width 144 height 28
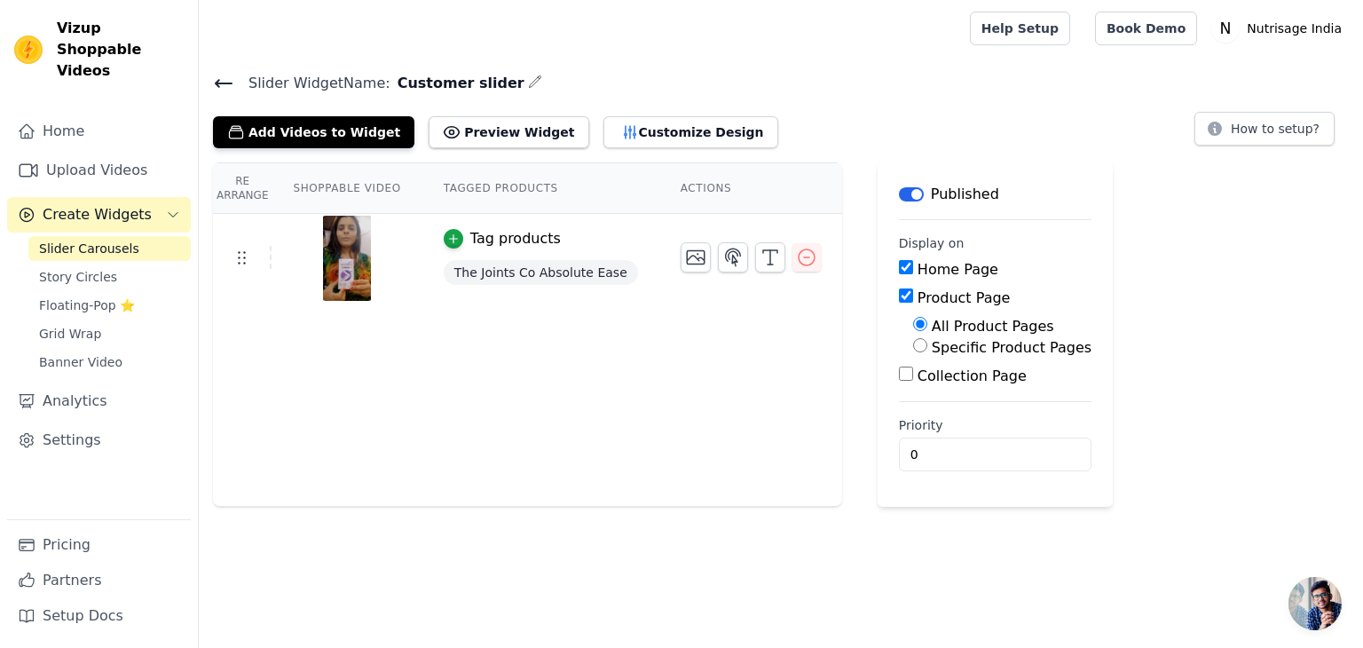
click at [505, 241] on div "Tag products" at bounding box center [515, 238] width 91 height 21
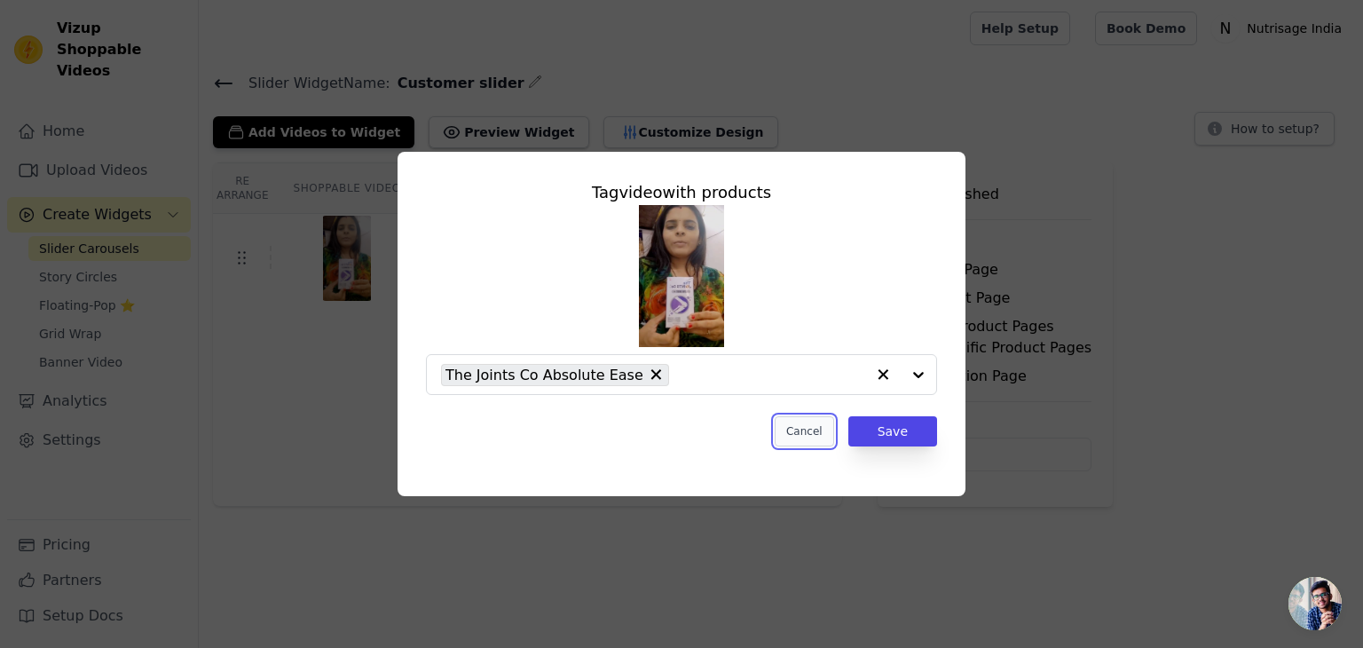
click at [815, 435] on button "Cancel" at bounding box center [804, 431] width 59 height 30
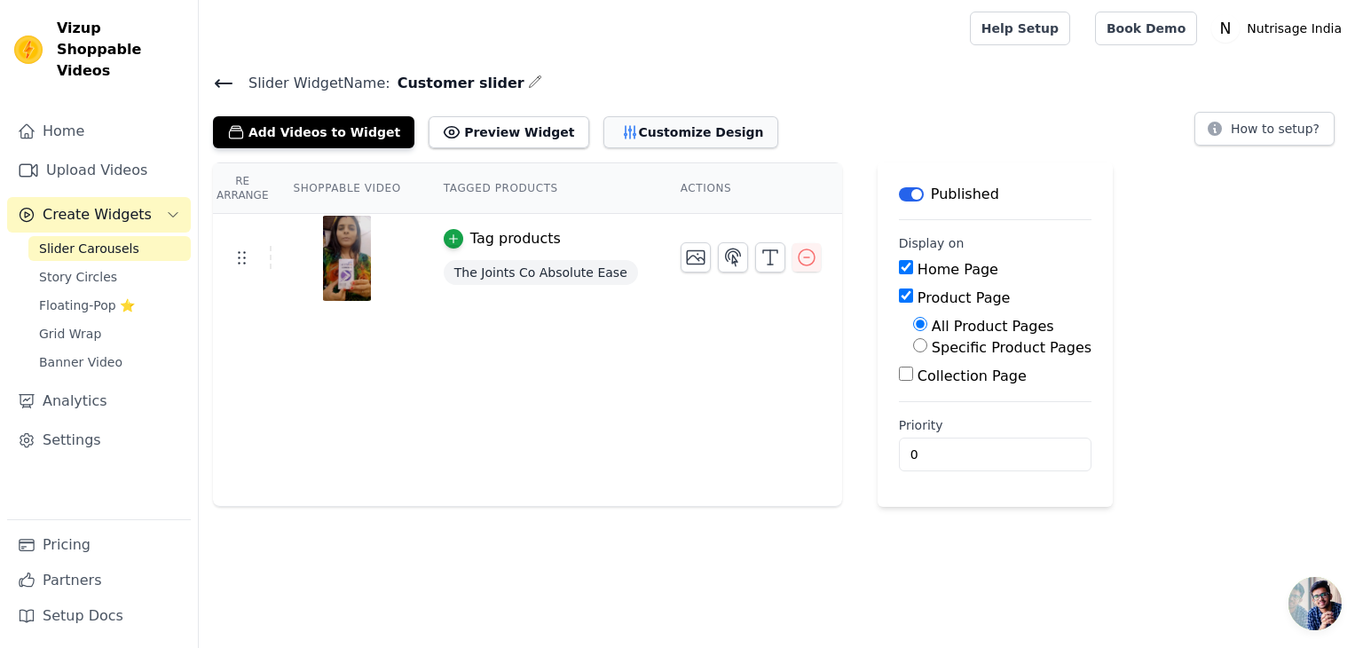
click at [619, 138] on button "Customize Design" at bounding box center [691, 132] width 175 height 32
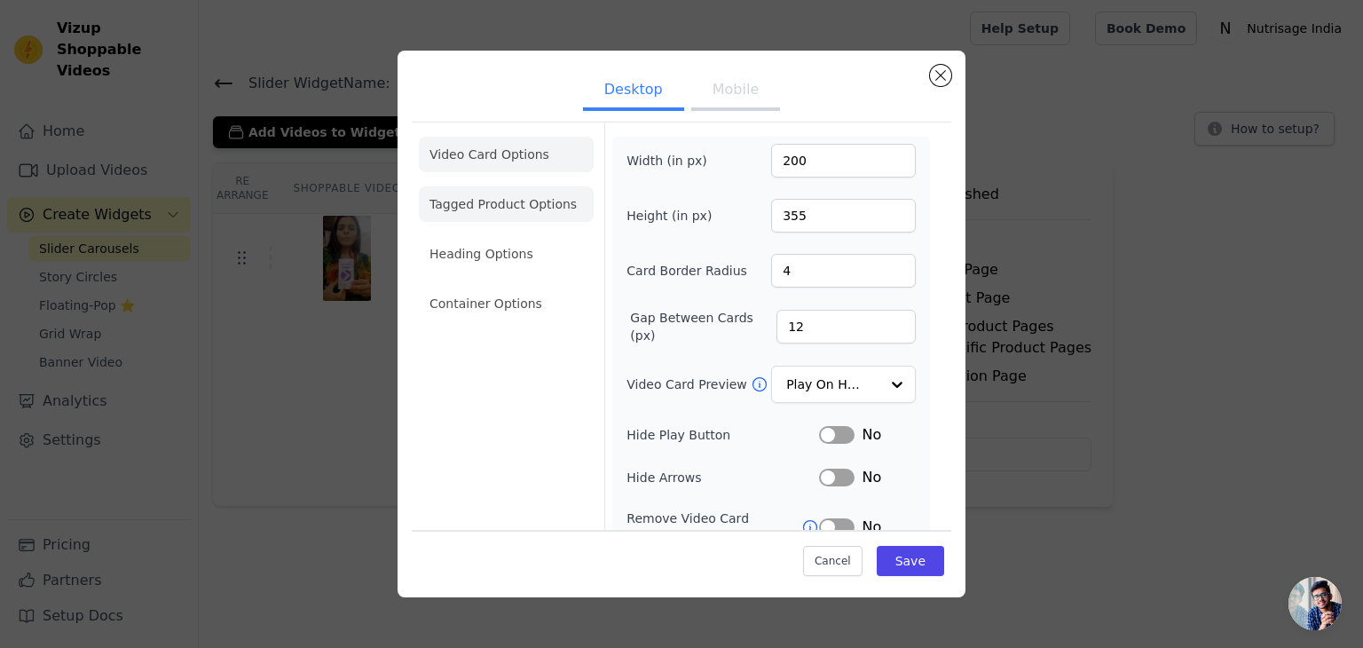
click at [483, 201] on li "Tagged Product Options" at bounding box center [506, 204] width 175 height 36
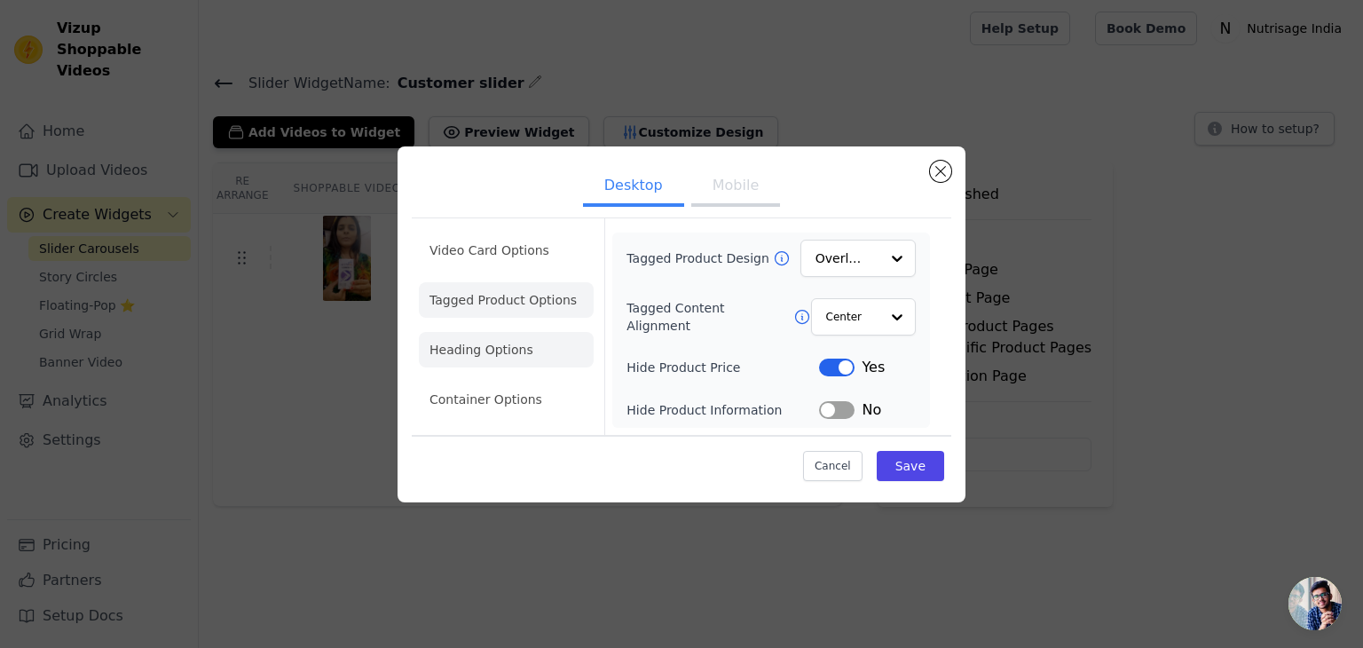
click at [504, 351] on li "Heading Options" at bounding box center [506, 350] width 175 height 36
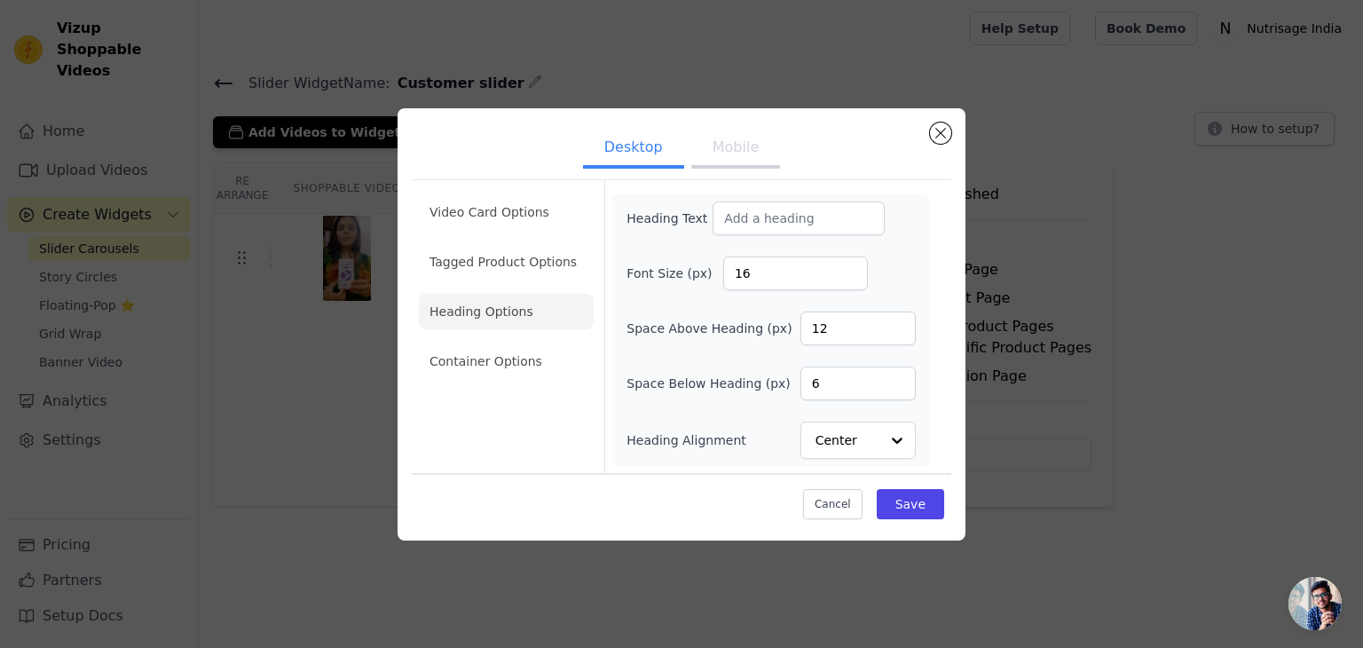
click at [515, 335] on ul "Video Card Options Tagged Product Options Heading Options Container Options" at bounding box center [506, 286] width 175 height 199
click at [509, 351] on li "Container Options" at bounding box center [506, 361] width 175 height 36
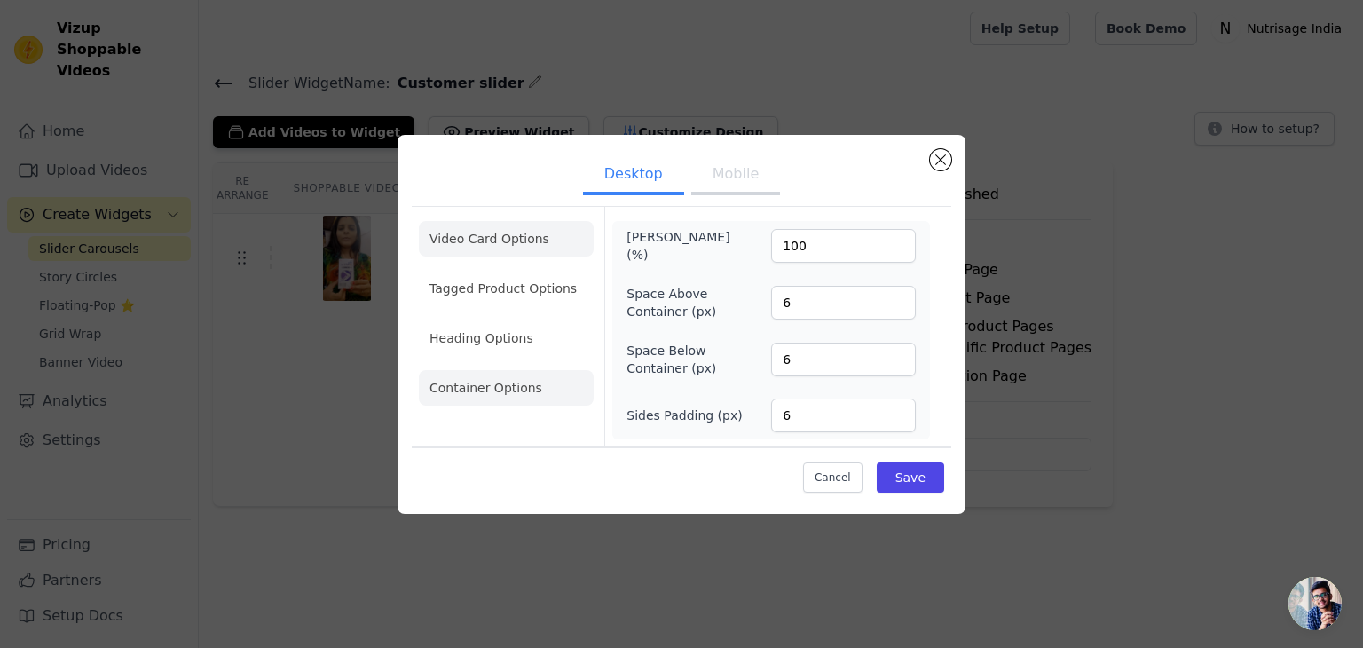
click at [480, 241] on li "Video Card Options" at bounding box center [506, 239] width 175 height 36
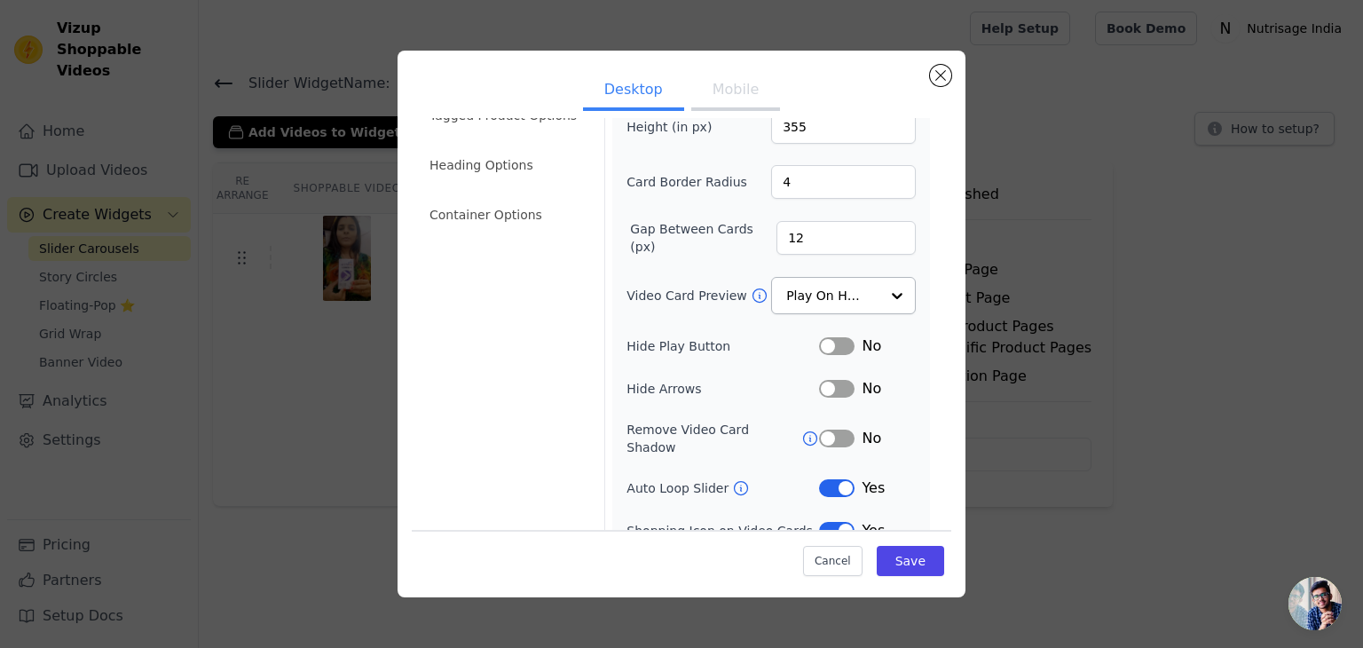
scroll to position [138, 0]
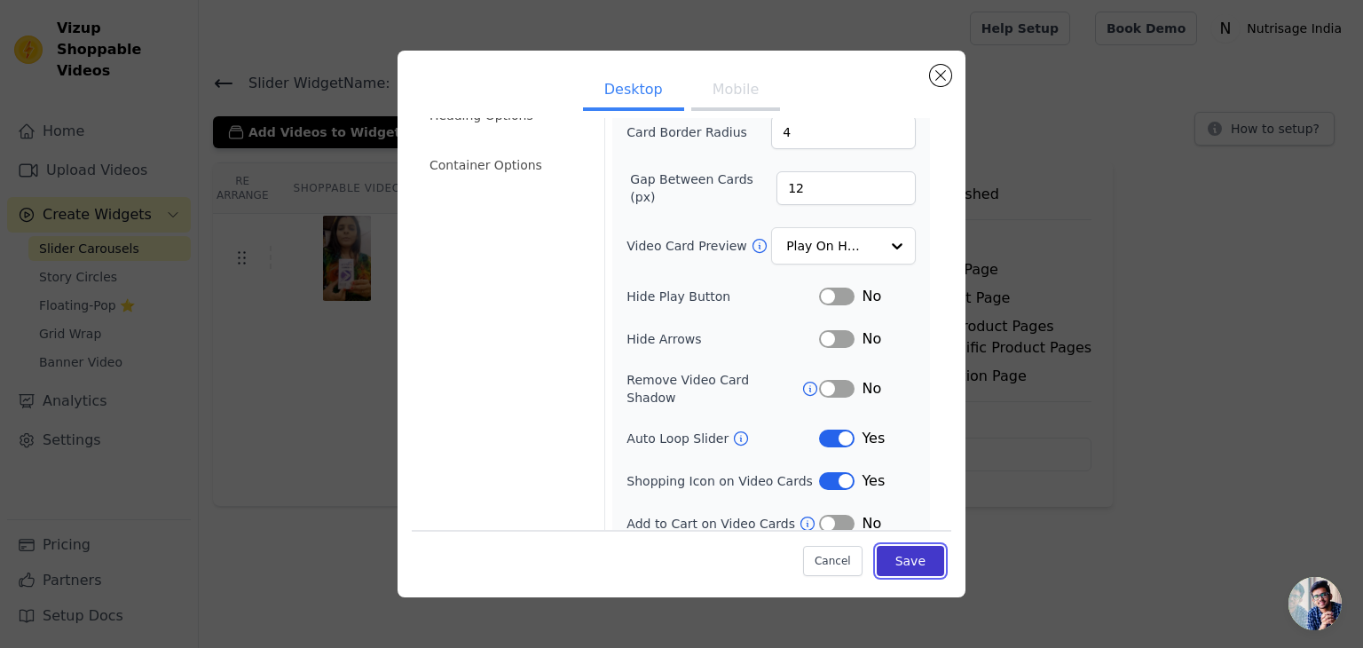
click at [894, 569] on button "Save" at bounding box center [910, 561] width 67 height 30
